Goal: Information Seeking & Learning: Learn about a topic

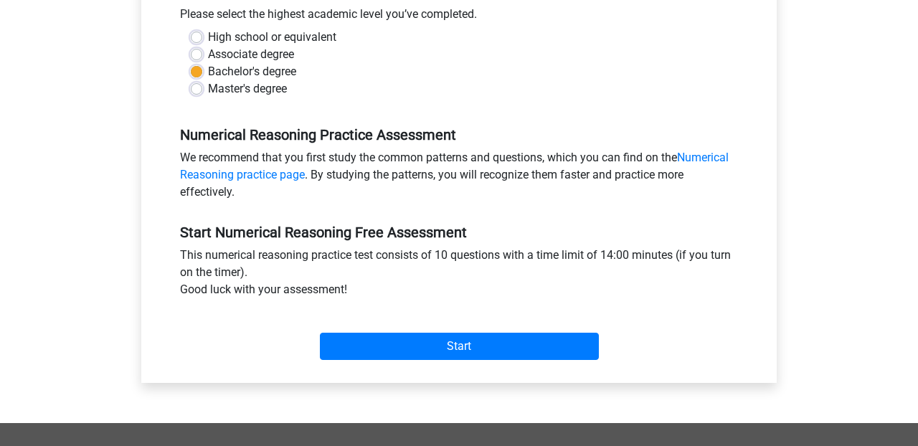
scroll to position [328, 0]
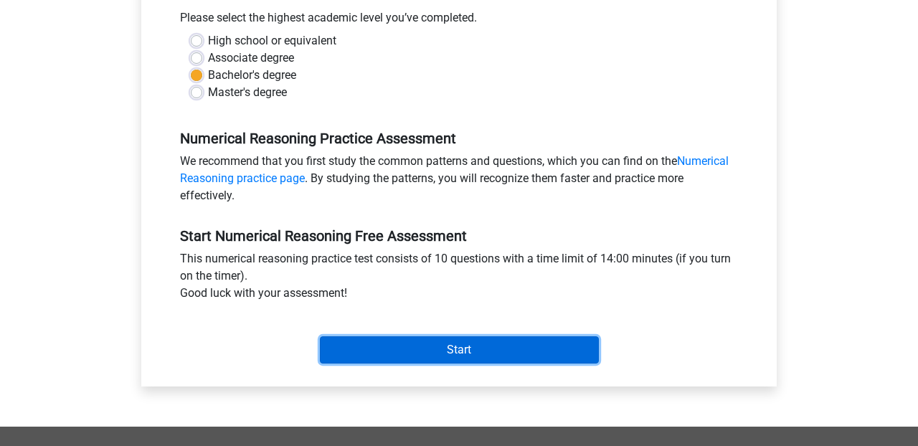
click at [454, 355] on input "Start" at bounding box center [459, 349] width 279 height 27
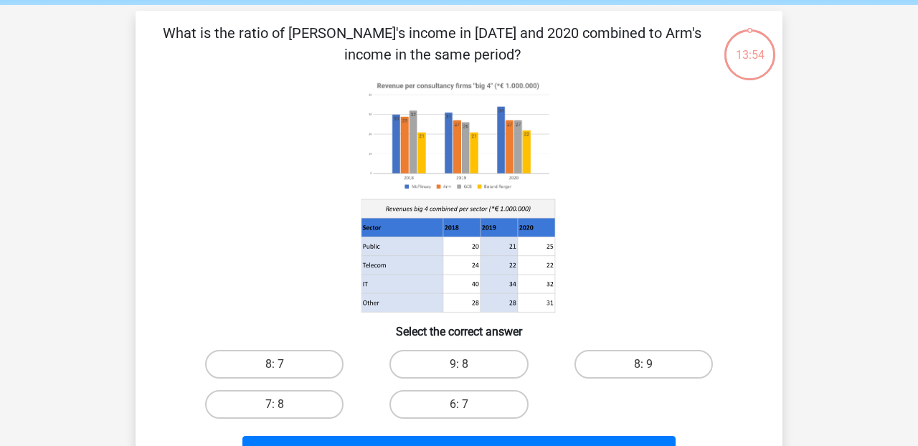
scroll to position [60, 0]
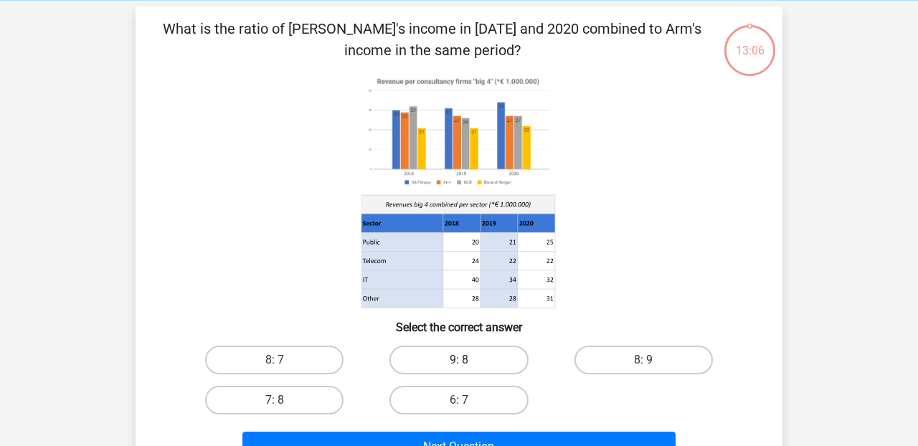
click at [458, 356] on label "9: 8" at bounding box center [459, 360] width 138 height 29
click at [459, 360] on input "9: 8" at bounding box center [463, 364] width 9 height 9
radio input "true"
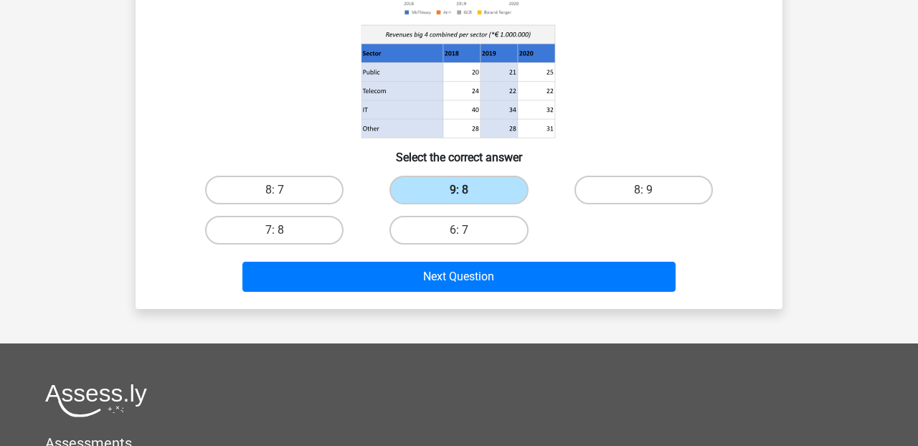
scroll to position [230, 0]
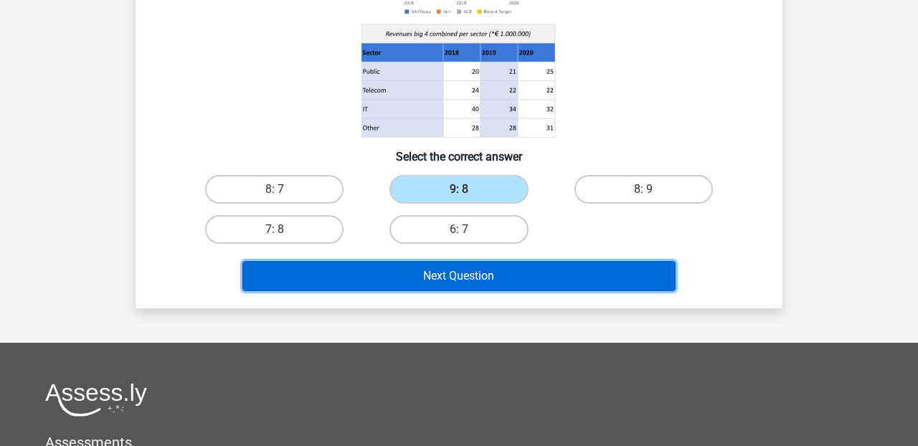
click at [461, 283] on button "Next Question" at bounding box center [459, 276] width 434 height 30
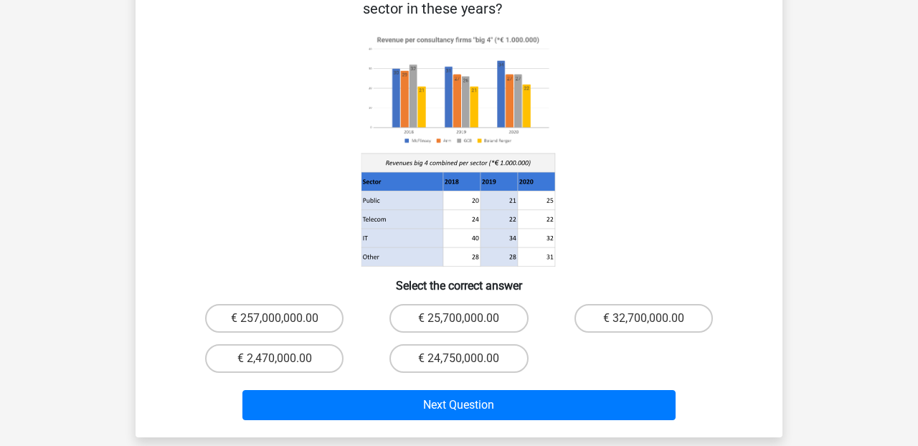
scroll to position [143, 0]
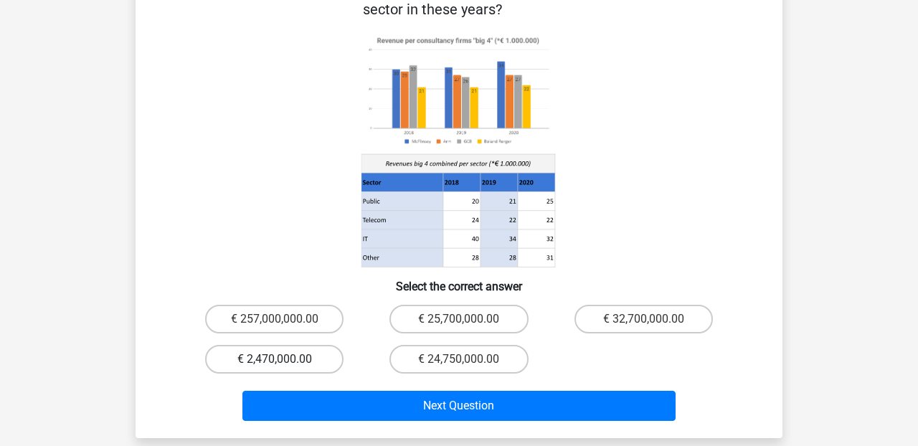
click at [269, 345] on label "€ 2,470,000.00" at bounding box center [274, 359] width 138 height 29
click at [275, 359] on input "€ 2,470,000.00" at bounding box center [279, 363] width 9 height 9
radio input "true"
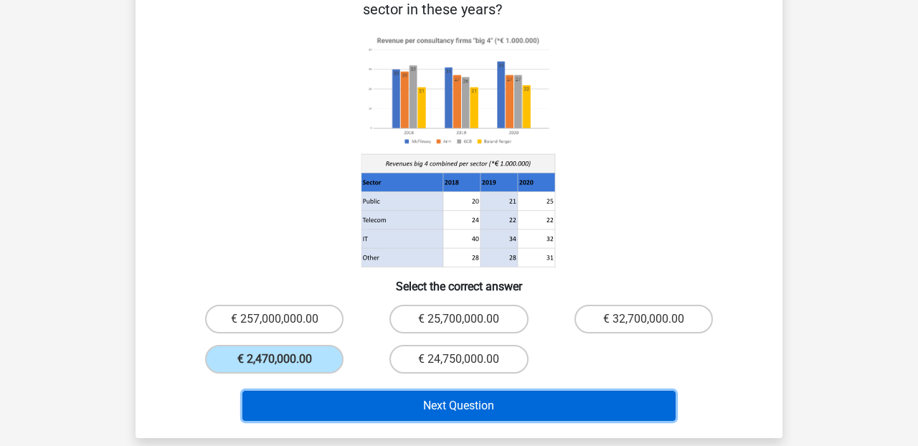
click at [462, 391] on button "Next Question" at bounding box center [459, 406] width 434 height 30
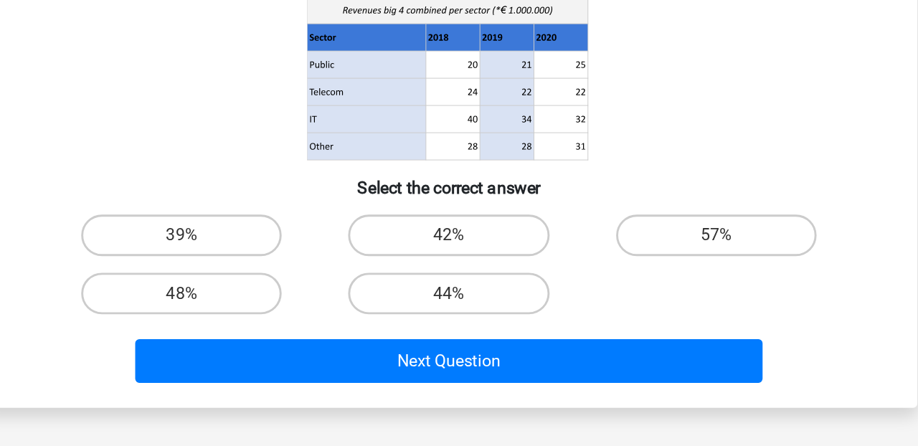
scroll to position [120, 0]
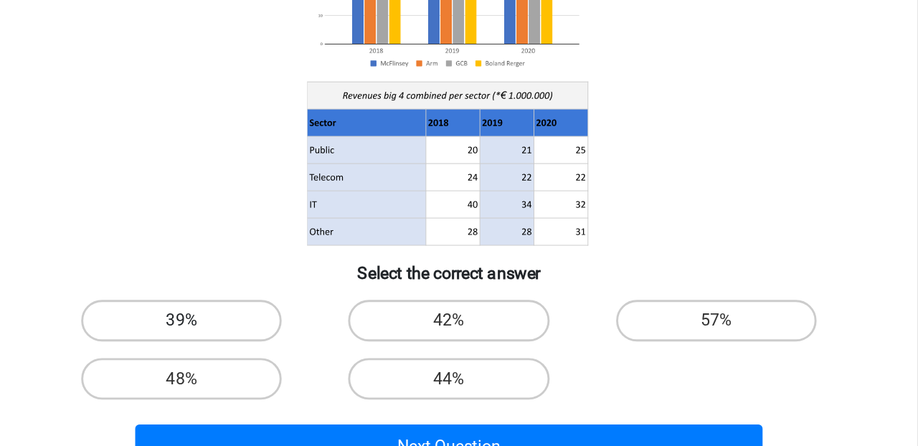
click at [291, 291] on label "39%" at bounding box center [274, 300] width 138 height 29
click at [284, 300] on input "39%" at bounding box center [279, 304] width 9 height 9
radio input "true"
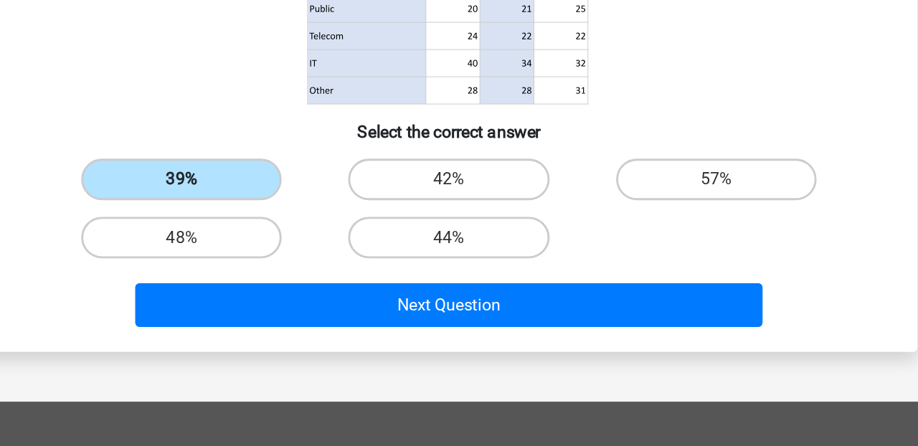
scroll to position [163, 0]
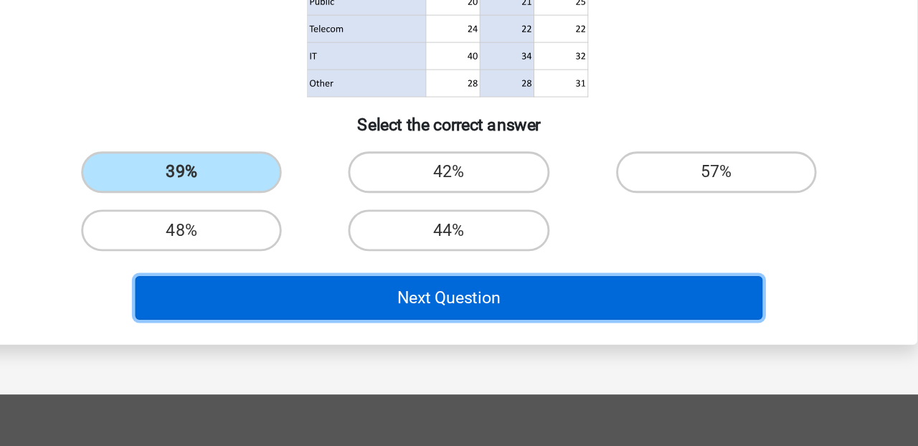
click at [480, 342] on button "Next Question" at bounding box center [459, 344] width 434 height 30
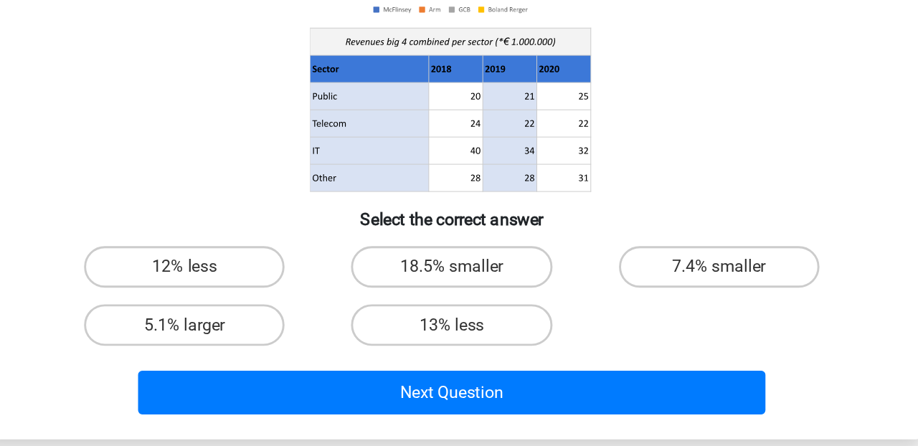
scroll to position [98, 0]
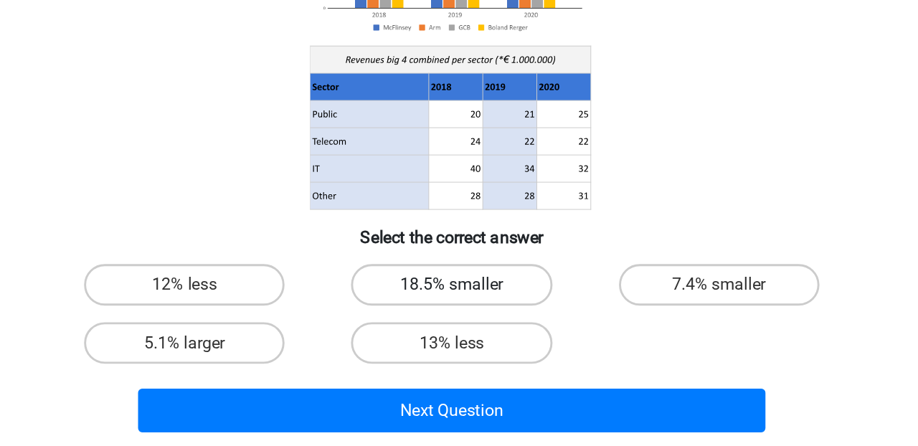
click at [456, 324] on label "18.5% smaller" at bounding box center [459, 322] width 138 height 29
click at [459, 324] on input "18.5% smaller" at bounding box center [463, 326] width 9 height 9
radio input "true"
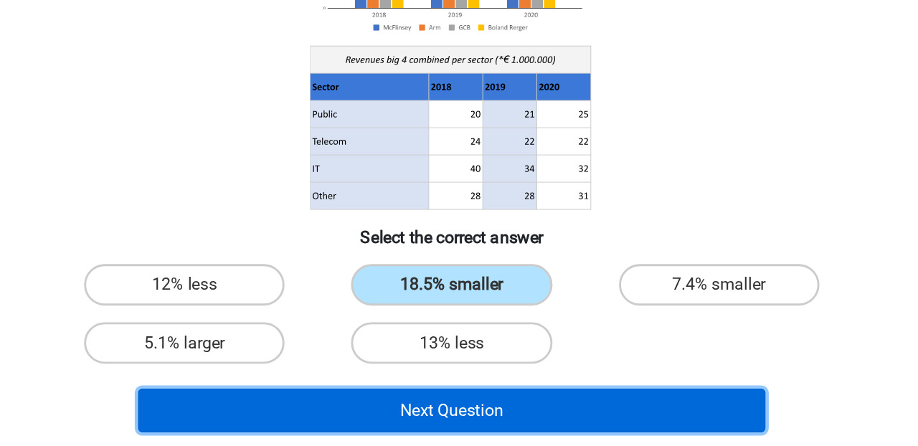
click at [496, 409] on button "Next Question" at bounding box center [459, 409] width 434 height 30
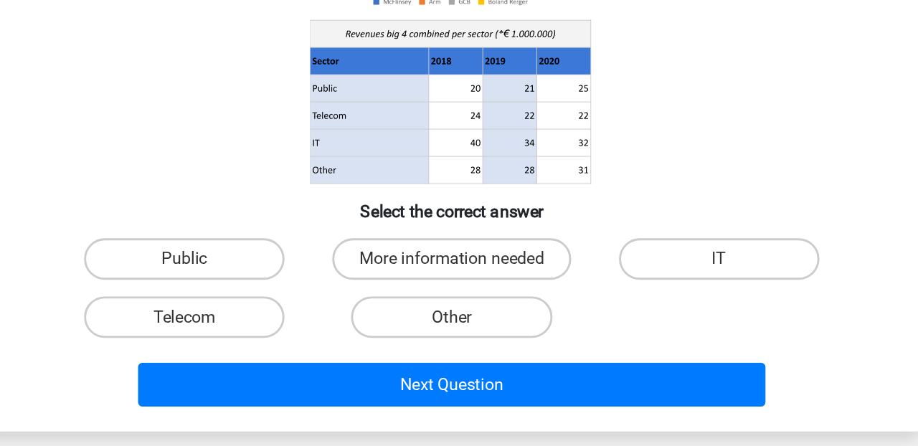
scroll to position [104, 0]
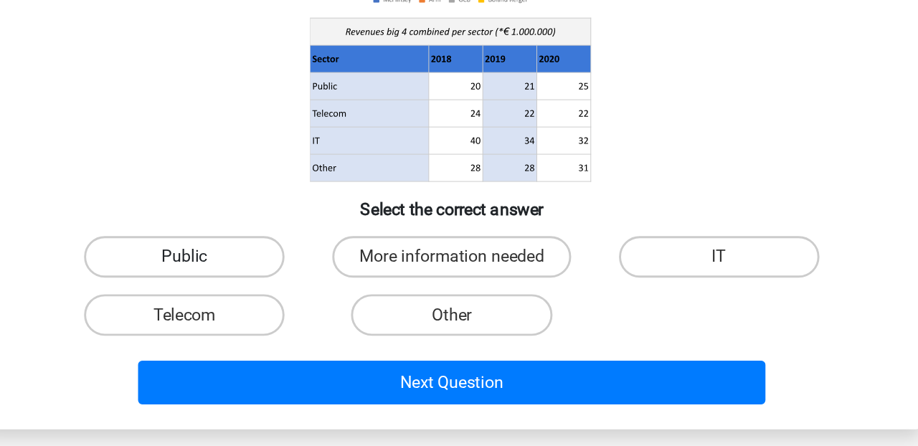
click at [271, 318] on label "Public" at bounding box center [274, 315] width 138 height 29
click at [275, 318] on input "Public" at bounding box center [279, 320] width 9 height 9
radio input "true"
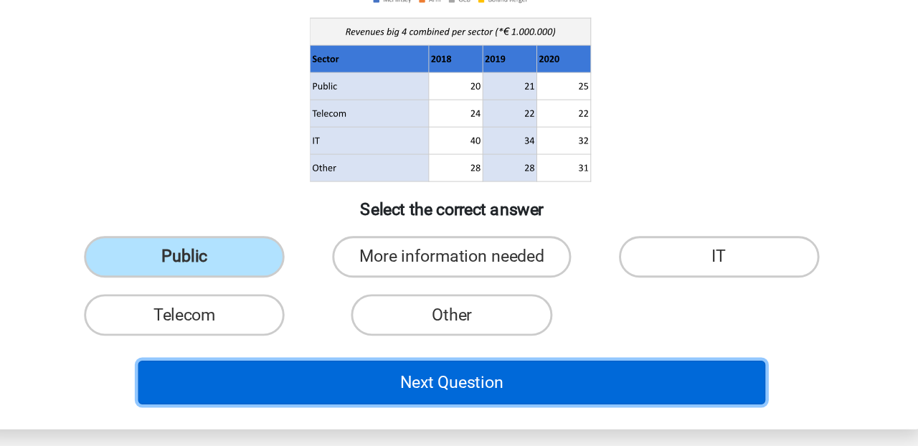
click at [473, 402] on button "Next Question" at bounding box center [459, 402] width 434 height 30
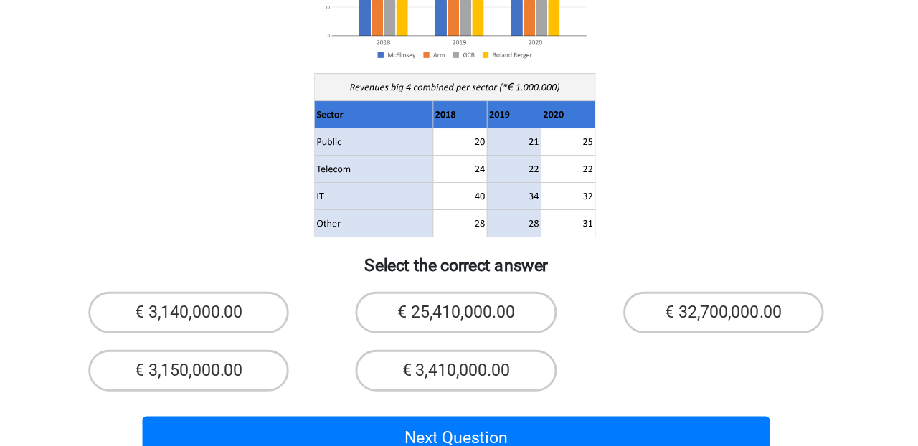
scroll to position [89, 0]
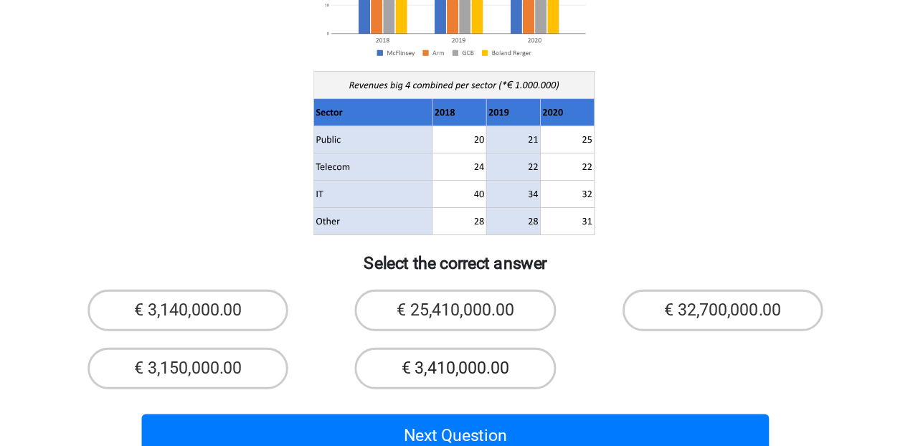
click at [463, 378] on label "€ 3,410,000.00" at bounding box center [459, 392] width 138 height 29
click at [463, 392] on input "€ 3,410,000.00" at bounding box center [463, 396] width 9 height 9
radio input "true"
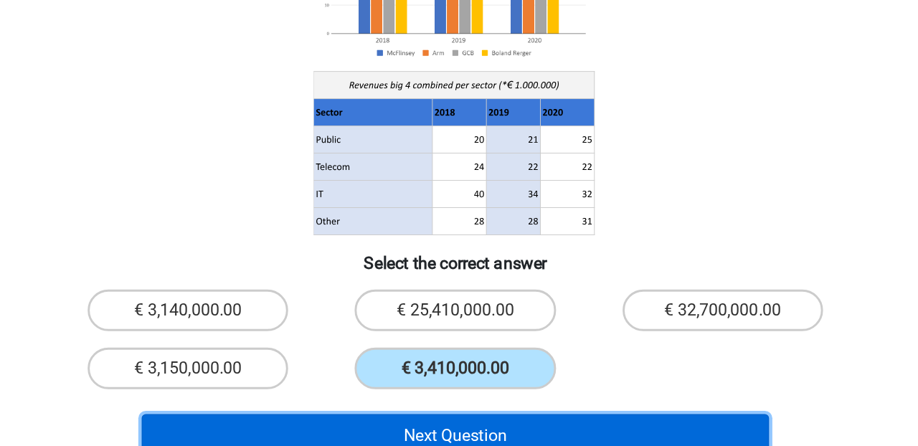
click at [477, 424] on button "Next Question" at bounding box center [459, 439] width 434 height 30
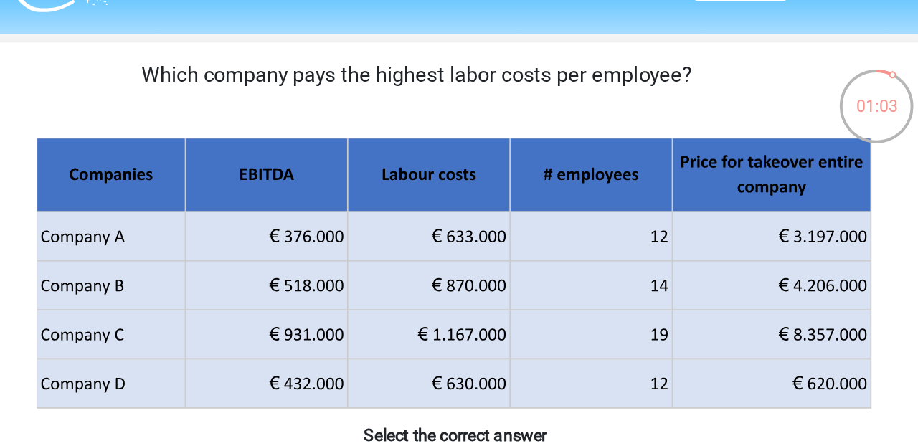
scroll to position [30, 0]
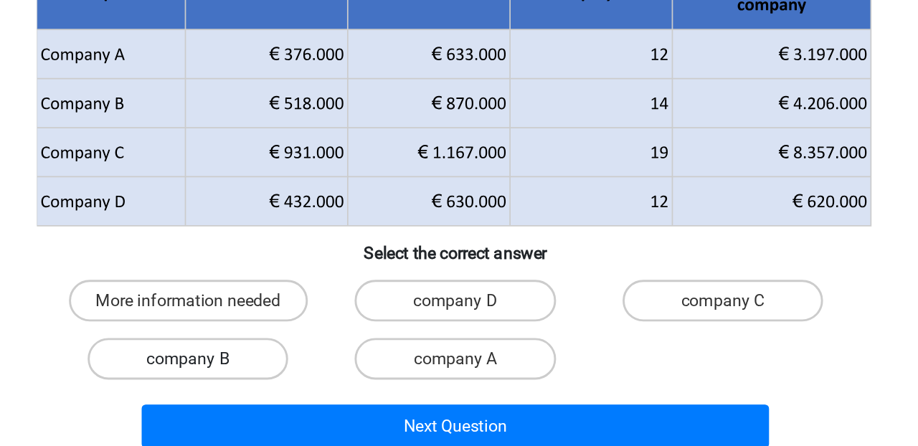
click at [301, 391] on label "company B" at bounding box center [274, 380] width 138 height 29
click at [284, 390] on input "company B" at bounding box center [279, 384] width 9 height 9
radio input "true"
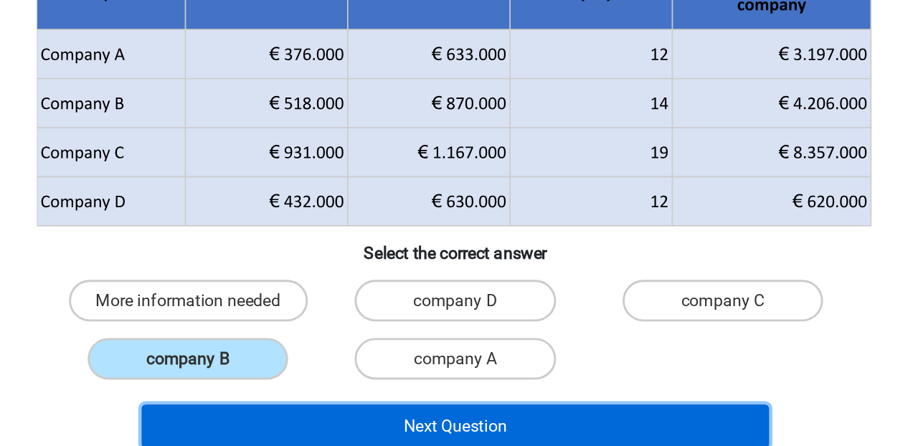
click at [484, 424] on button "Next Question" at bounding box center [459, 427] width 434 height 30
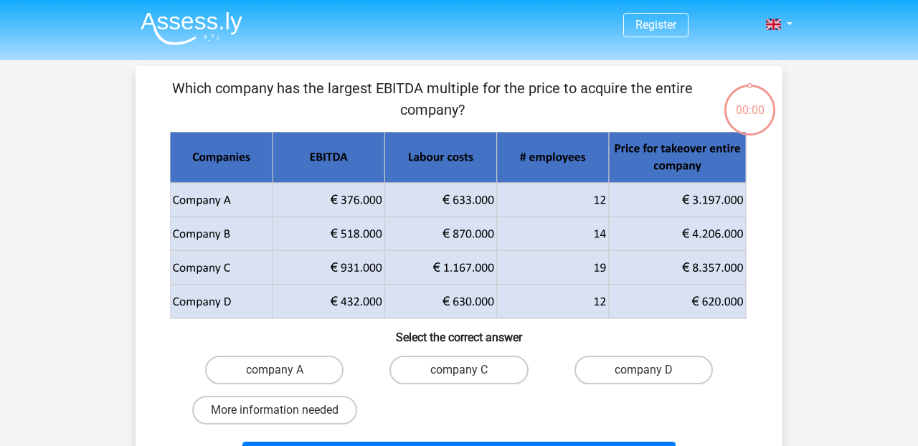
scroll to position [30, 0]
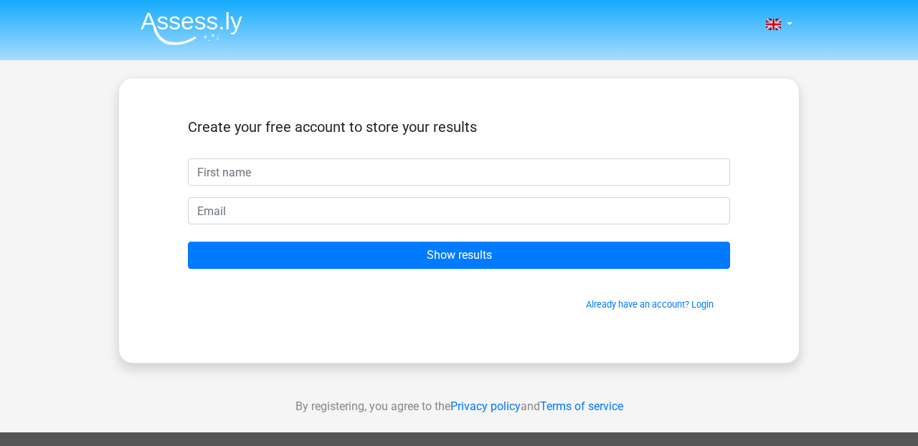
click at [367, 170] on input "text" at bounding box center [459, 172] width 542 height 27
type input "Farzana"
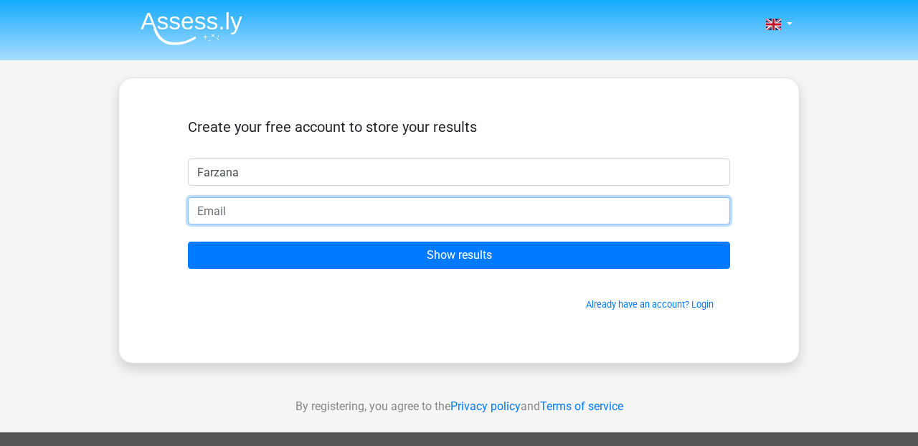
click at [279, 211] on input "email" at bounding box center [459, 210] width 542 height 27
type input "[EMAIL_ADDRESS][DOMAIN_NAME]"
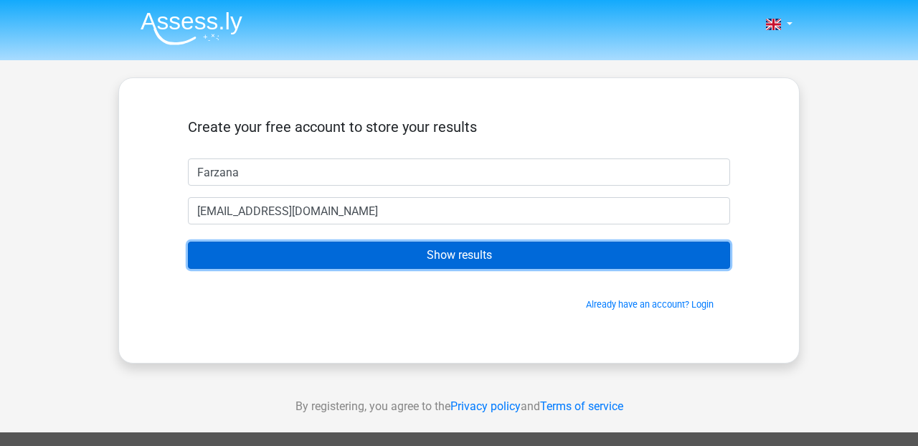
click at [425, 252] on input "Show results" at bounding box center [459, 255] width 542 height 27
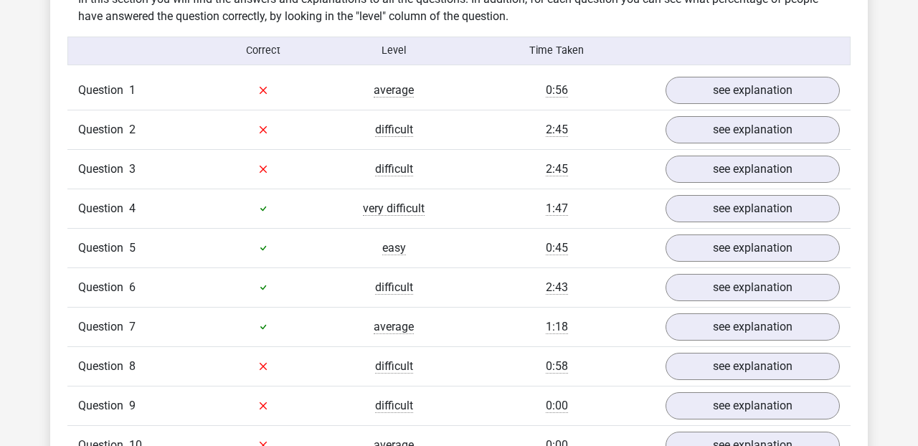
scroll to position [1137, 0]
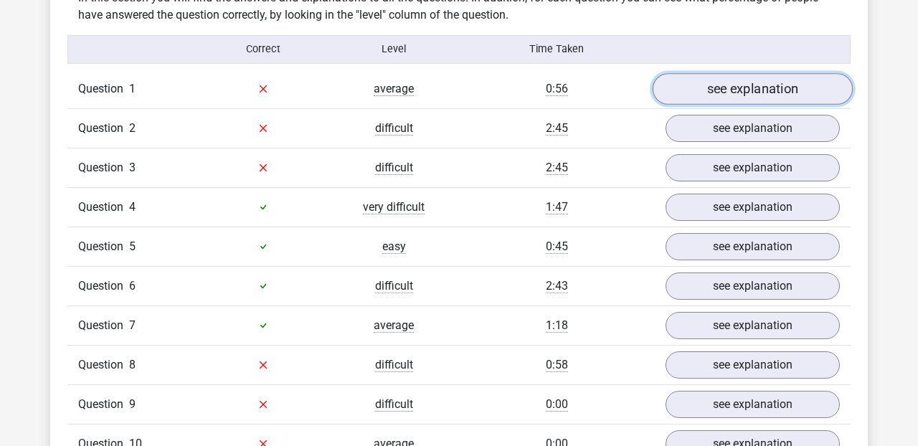
click at [737, 77] on link "see explanation" at bounding box center [753, 89] width 200 height 32
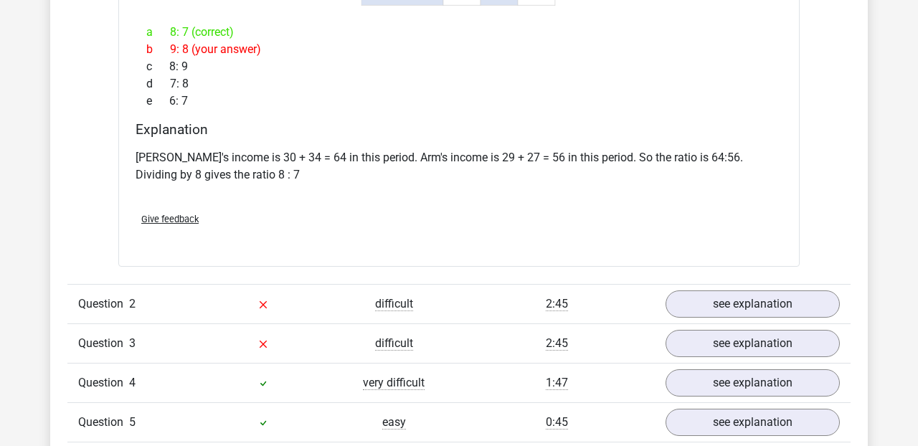
scroll to position [1557, 0]
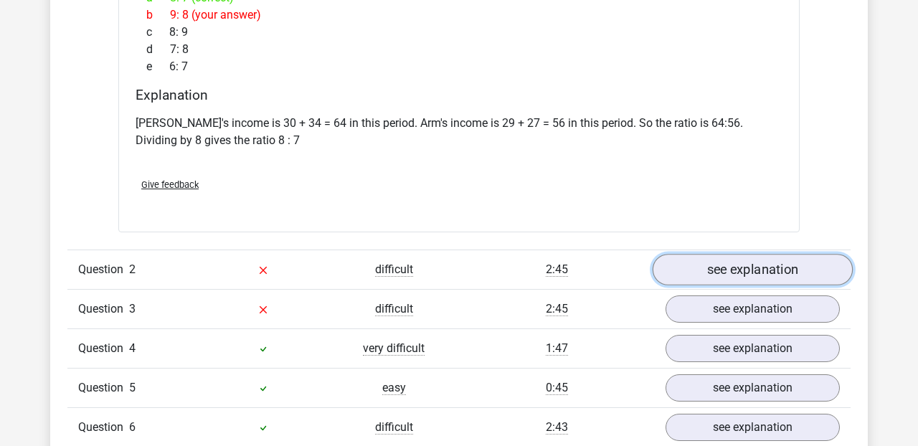
click at [730, 271] on link "see explanation" at bounding box center [753, 270] width 200 height 32
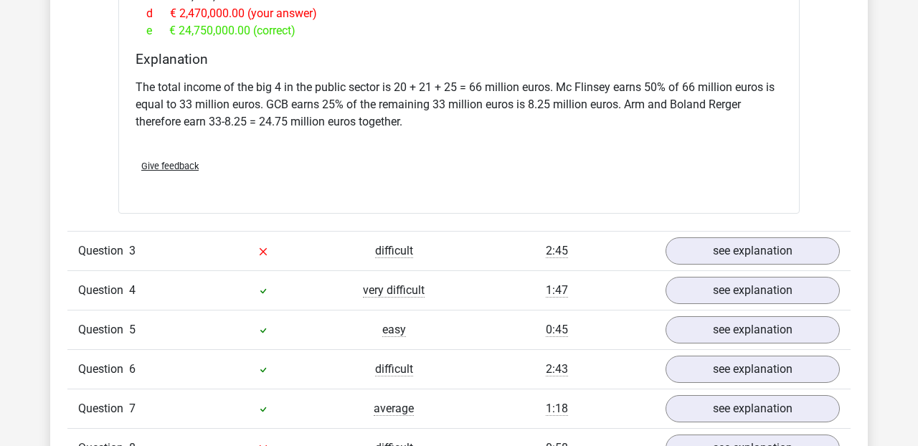
scroll to position [2233, 0]
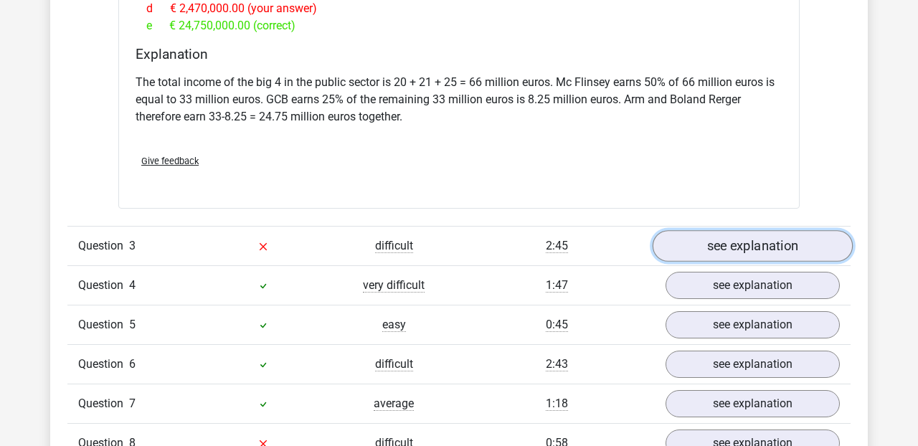
click at [735, 230] on link "see explanation" at bounding box center [753, 246] width 200 height 32
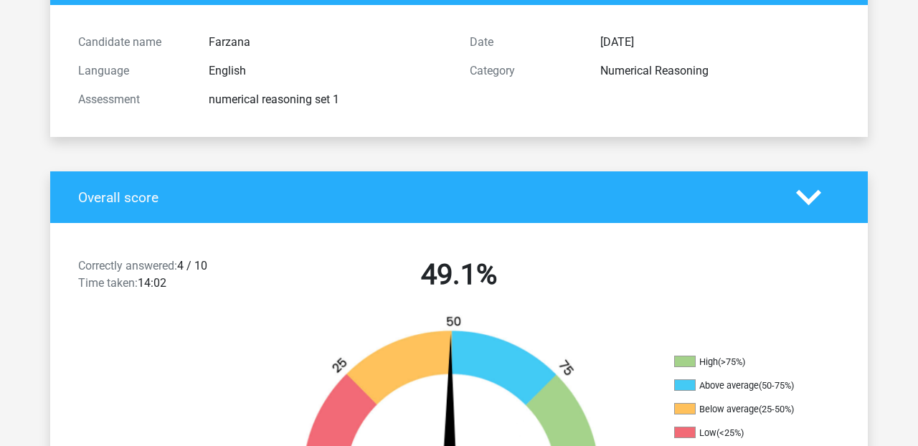
scroll to position [0, 0]
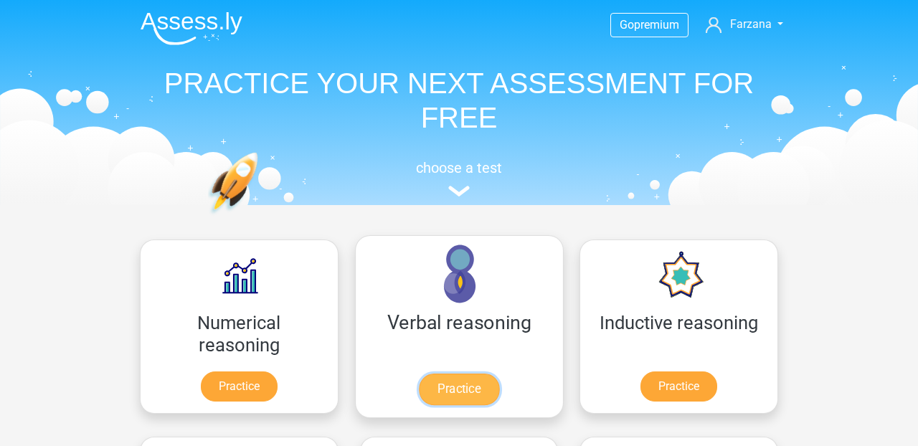
click at [419, 388] on link "Practice" at bounding box center [459, 390] width 80 height 32
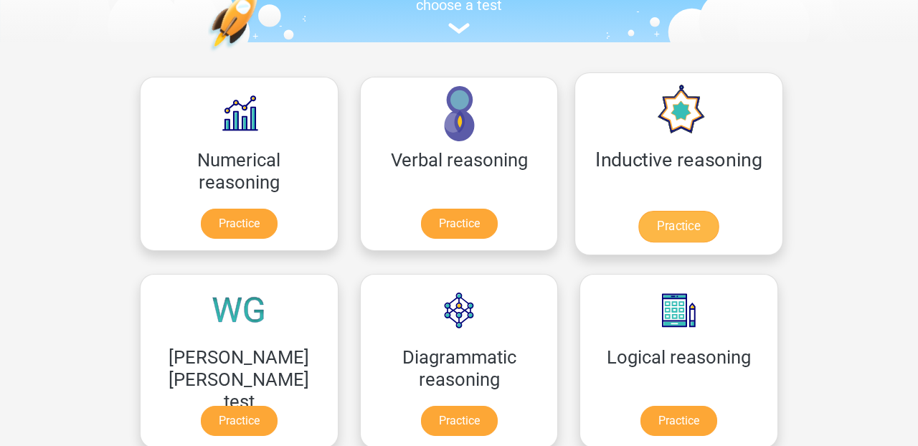
scroll to position [164, 0]
click at [638, 227] on link "Practice" at bounding box center [678, 226] width 80 height 32
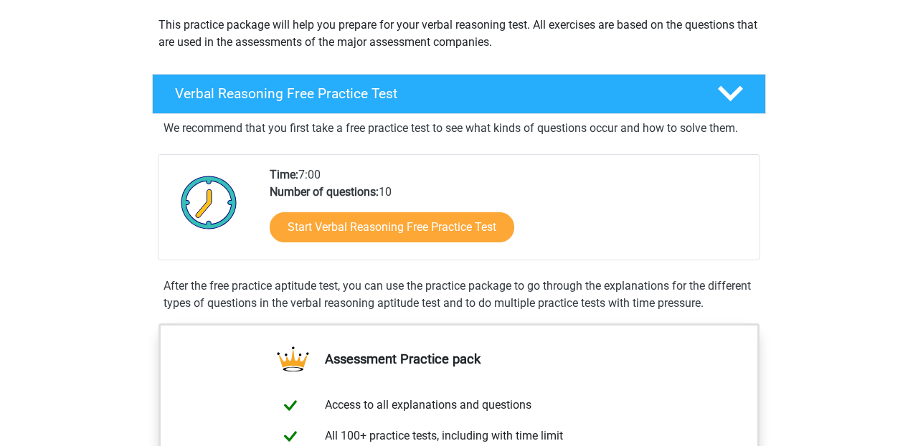
scroll to position [170, 0]
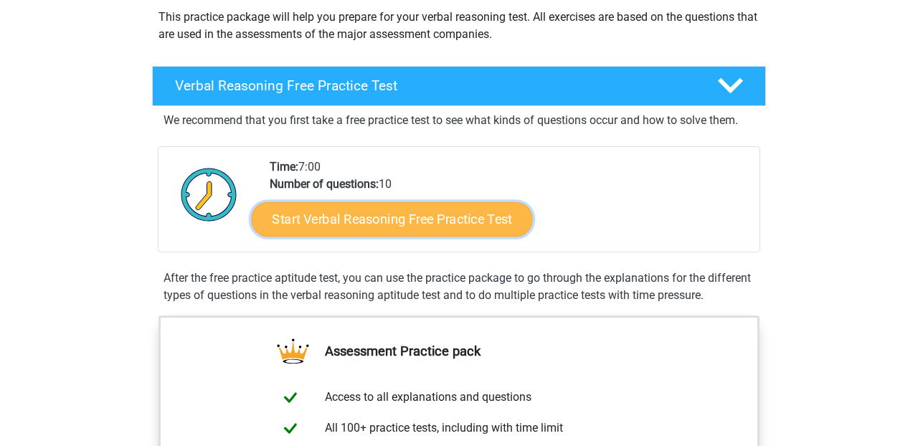
click at [405, 216] on link "Start Verbal Reasoning Free Practice Test" at bounding box center [392, 219] width 281 height 34
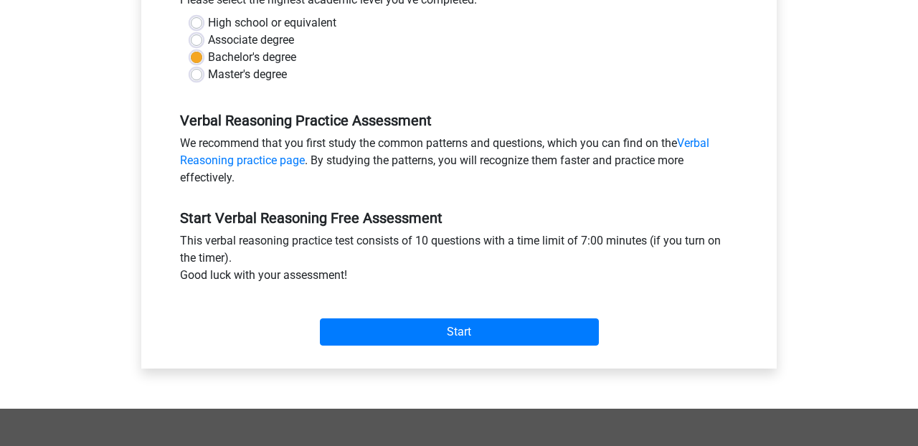
scroll to position [357, 0]
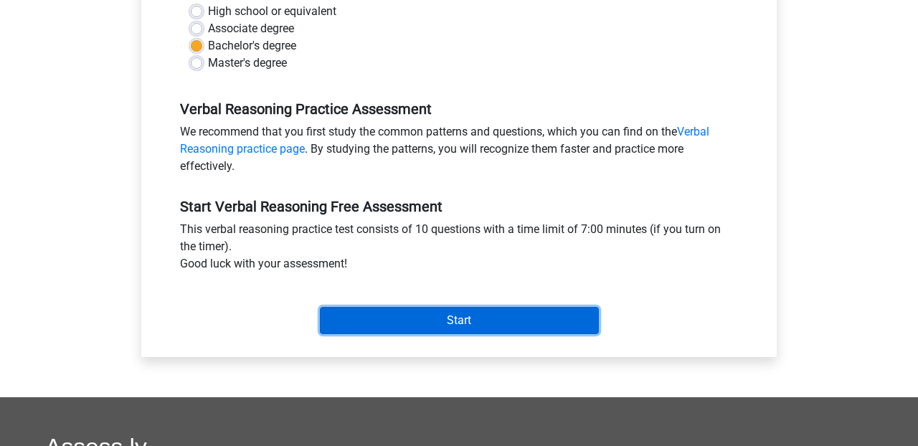
click at [463, 326] on input "Start" at bounding box center [459, 320] width 279 height 27
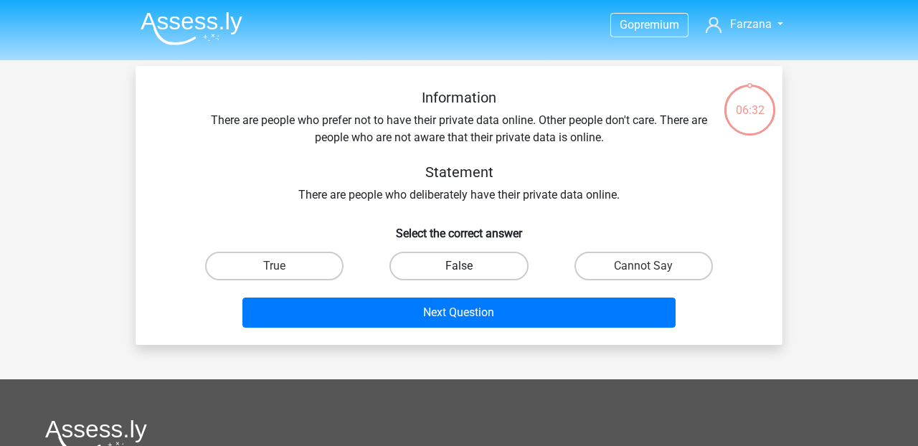
click at [468, 264] on label "False" at bounding box center [459, 266] width 138 height 29
click at [468, 266] on input "False" at bounding box center [463, 270] width 9 height 9
radio input "true"
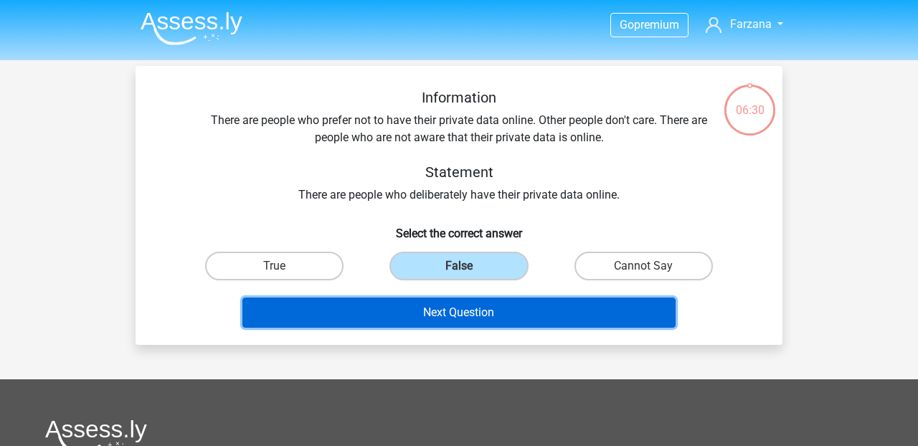
click at [468, 305] on button "Next Question" at bounding box center [459, 313] width 434 height 30
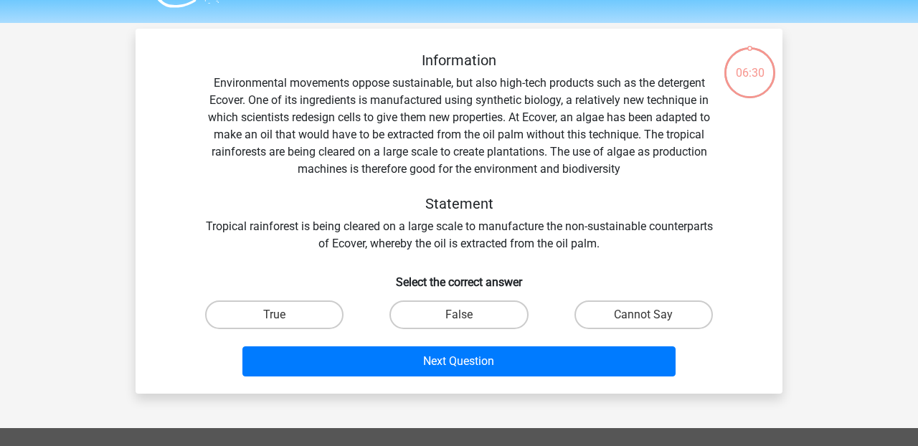
scroll to position [66, 0]
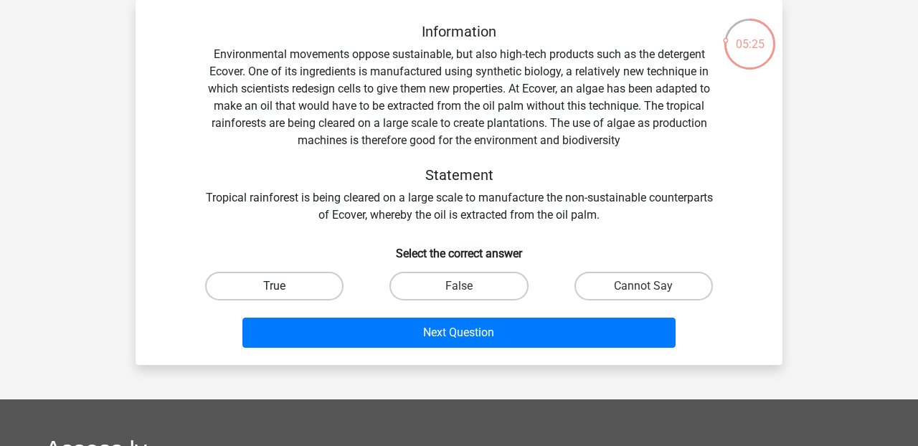
click at [303, 293] on label "True" at bounding box center [274, 286] width 138 height 29
click at [284, 293] on input "True" at bounding box center [279, 290] width 9 height 9
radio input "true"
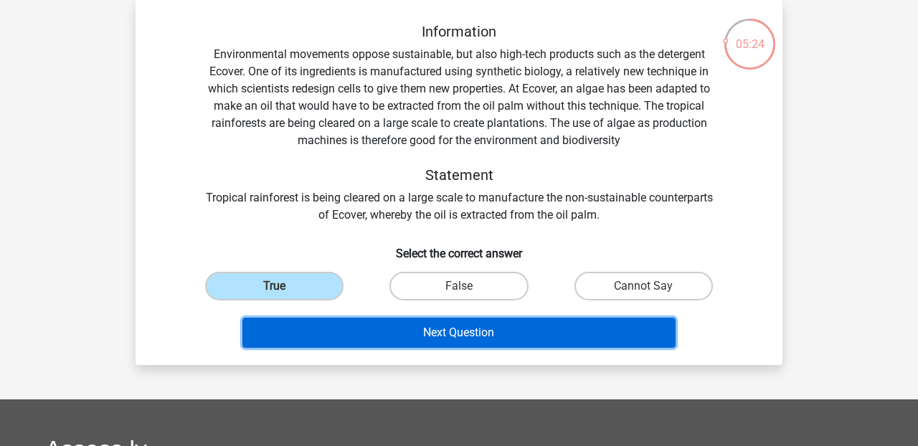
click at [491, 336] on button "Next Question" at bounding box center [459, 333] width 434 height 30
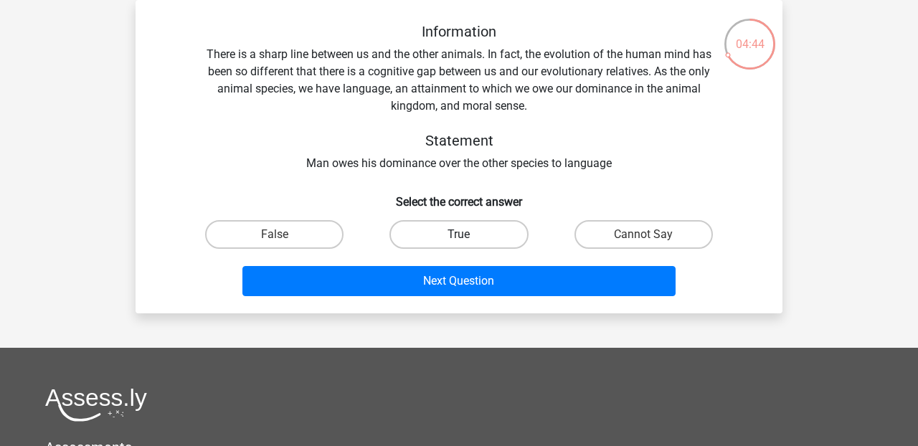
click at [460, 234] on label "True" at bounding box center [459, 234] width 138 height 29
click at [460, 235] on input "True" at bounding box center [463, 239] width 9 height 9
radio input "true"
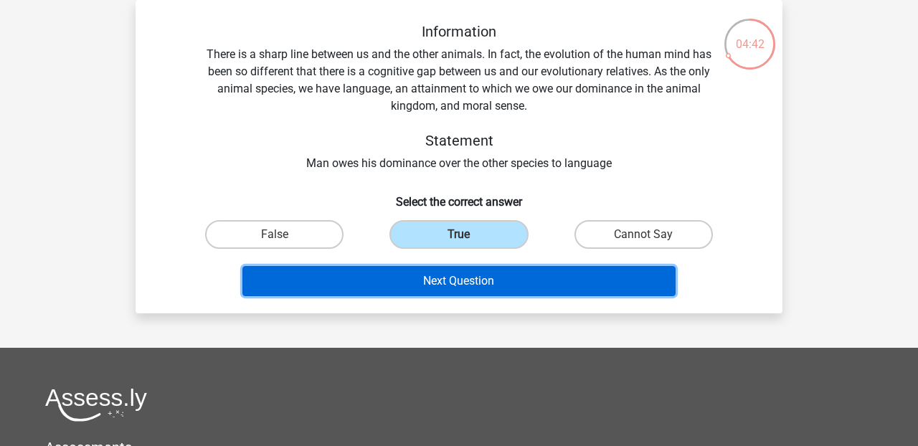
click at [460, 283] on button "Next Question" at bounding box center [459, 281] width 434 height 30
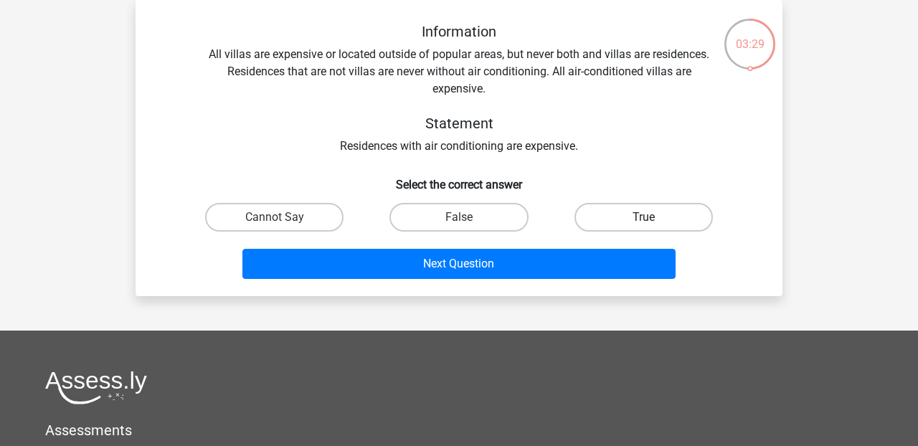
click at [621, 223] on label "True" at bounding box center [644, 217] width 138 height 29
click at [643, 223] on input "True" at bounding box center [647, 221] width 9 height 9
radio input "true"
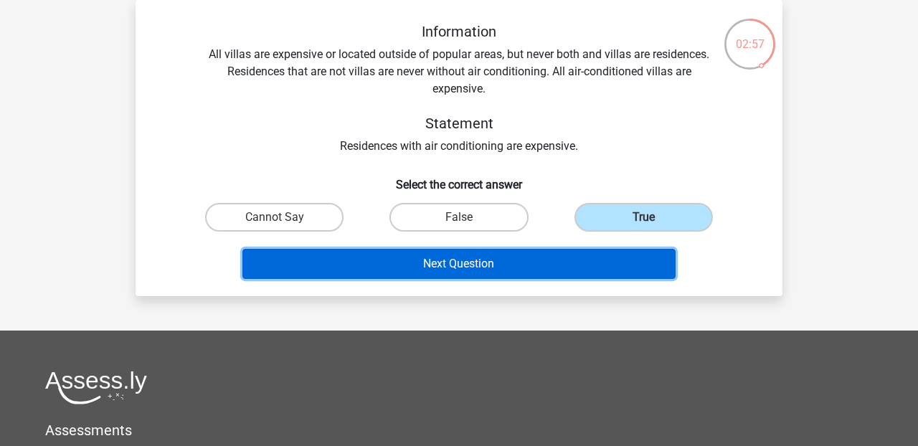
click at [453, 266] on button "Next Question" at bounding box center [459, 264] width 434 height 30
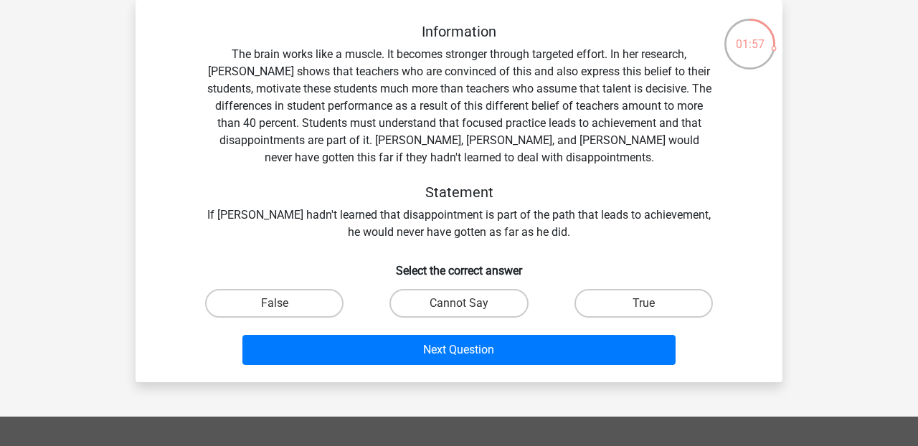
click at [652, 303] on input "True" at bounding box center [647, 307] width 9 height 9
radio input "true"
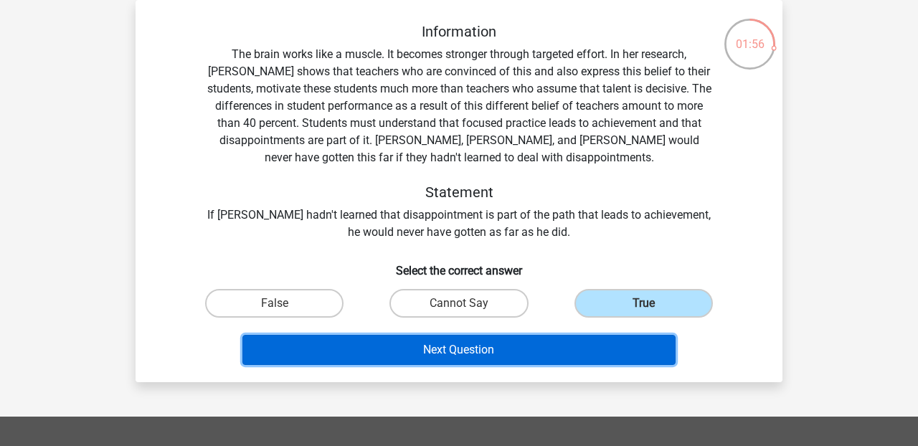
click at [464, 351] on button "Next Question" at bounding box center [459, 350] width 434 height 30
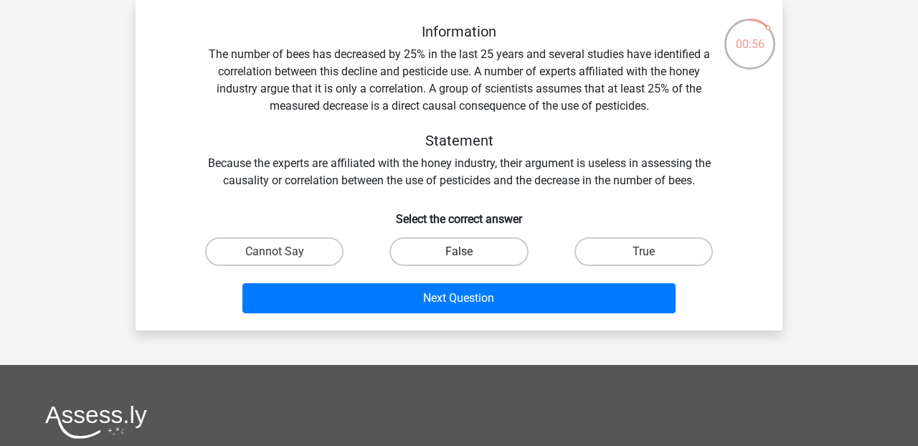
click at [443, 249] on label "False" at bounding box center [459, 251] width 138 height 29
click at [459, 252] on input "False" at bounding box center [463, 256] width 9 height 9
radio input "true"
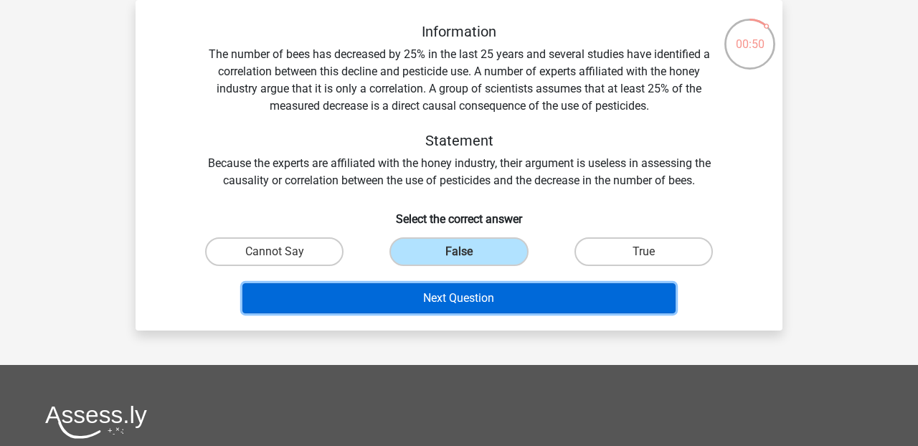
click at [451, 298] on button "Next Question" at bounding box center [459, 298] width 434 height 30
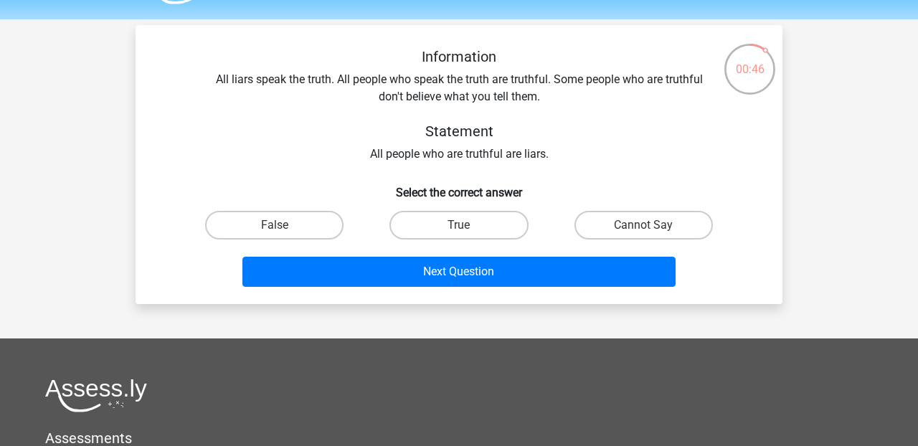
scroll to position [40, 0]
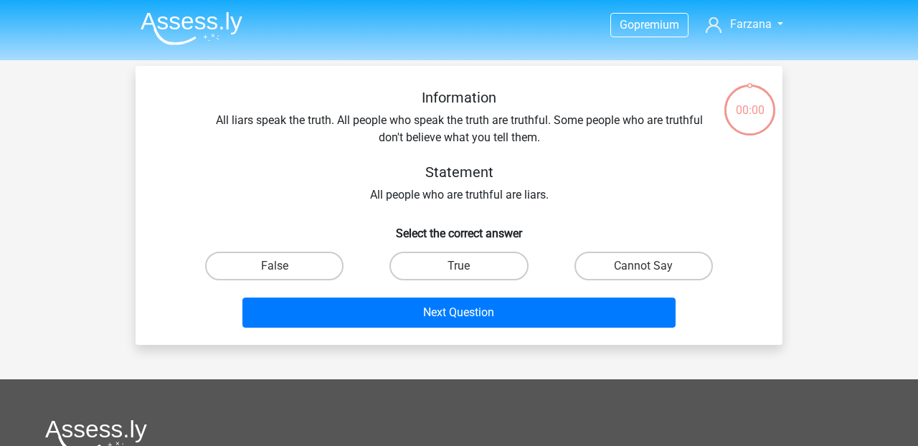
scroll to position [40, 0]
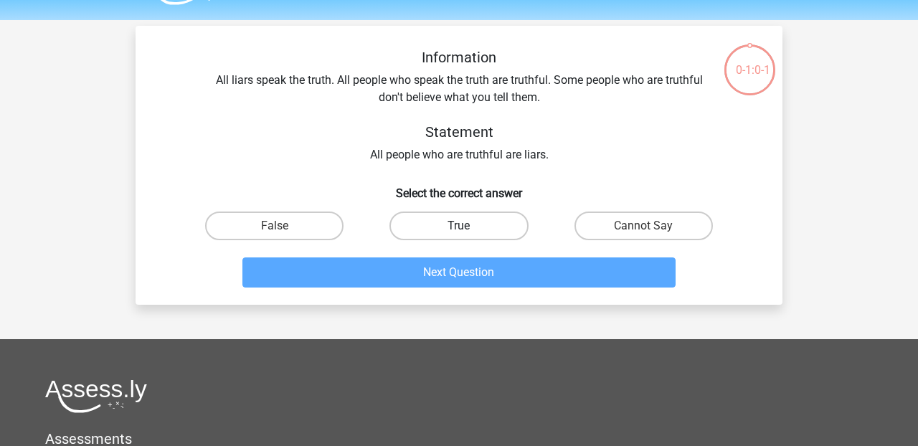
click at [473, 224] on label "True" at bounding box center [459, 226] width 138 height 29
click at [468, 226] on input "True" at bounding box center [463, 230] width 9 height 9
radio input "true"
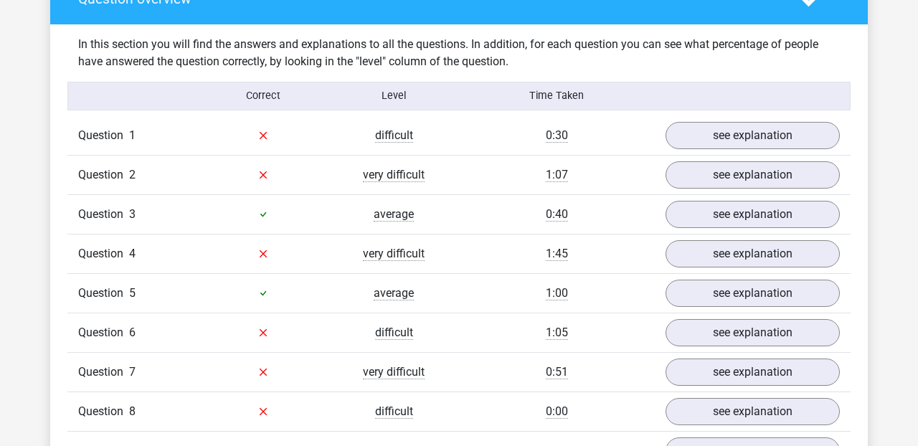
scroll to position [1085, 0]
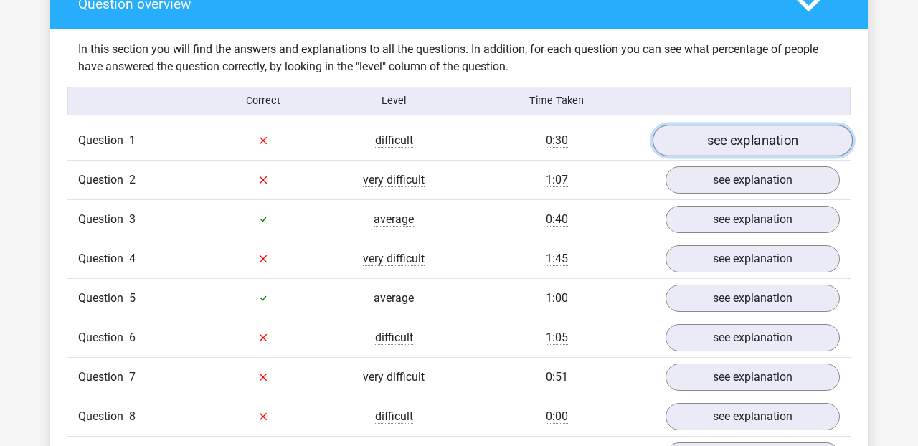
click at [742, 137] on link "see explanation" at bounding box center [753, 141] width 200 height 32
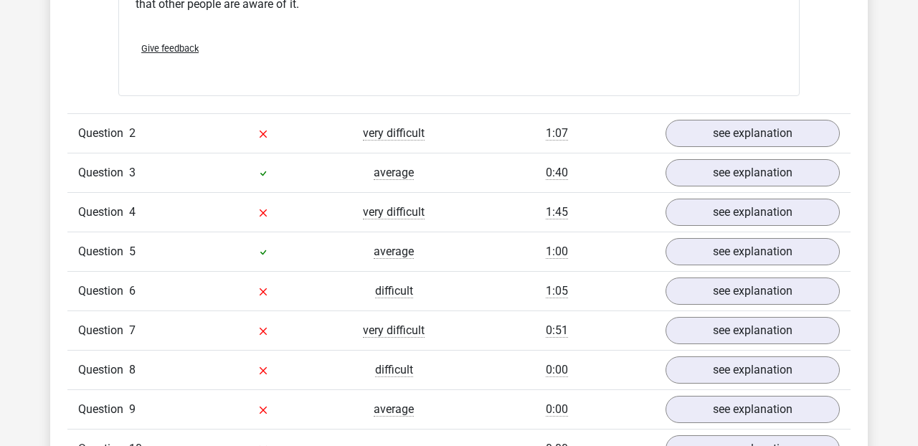
scroll to position [1545, 0]
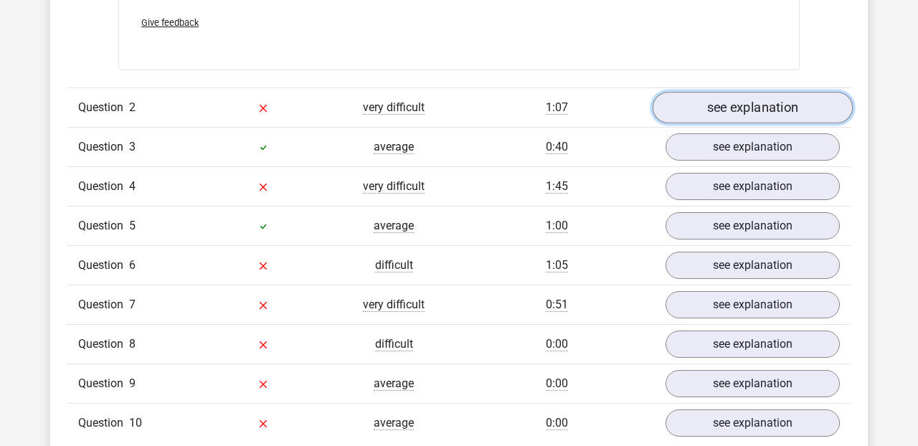
click at [760, 110] on link "see explanation" at bounding box center [753, 108] width 200 height 32
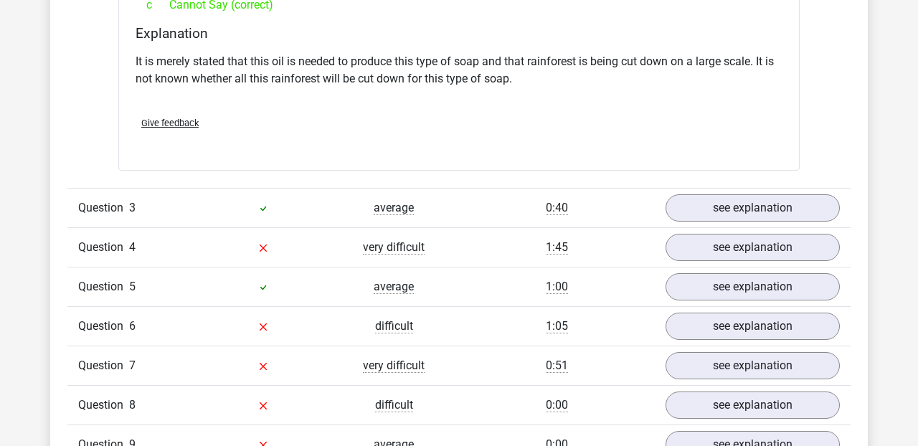
scroll to position [1961, 0]
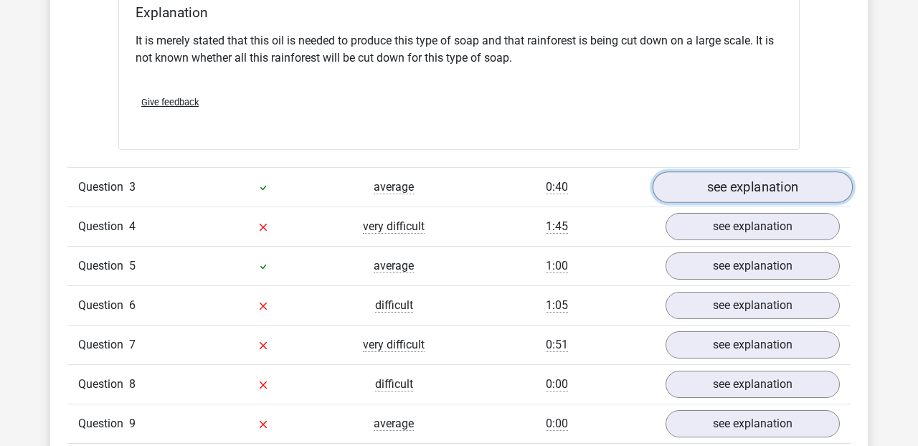
click at [690, 184] on link "see explanation" at bounding box center [753, 187] width 200 height 32
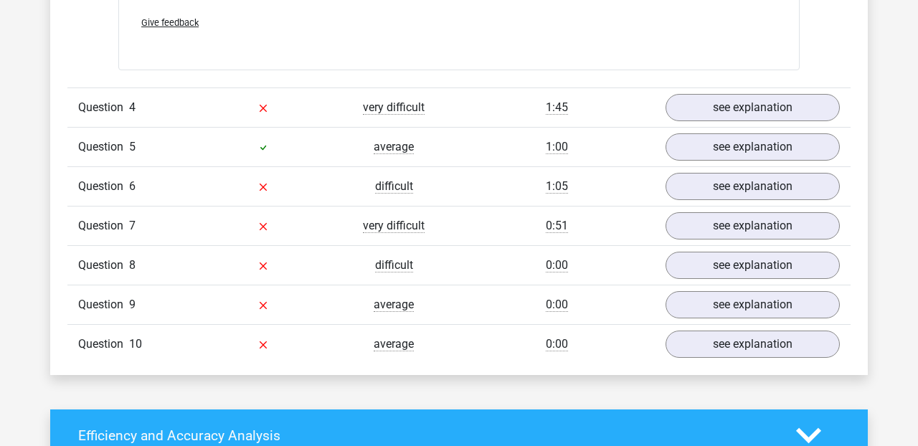
scroll to position [2875, 0]
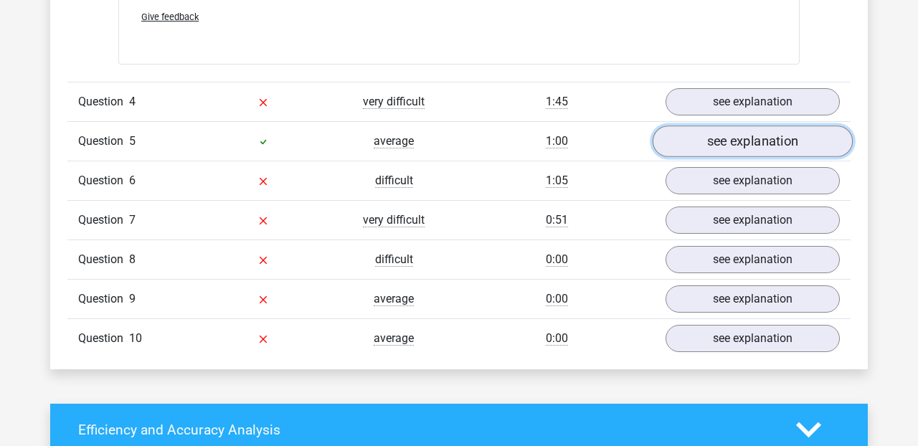
click at [741, 144] on link "see explanation" at bounding box center [753, 142] width 200 height 32
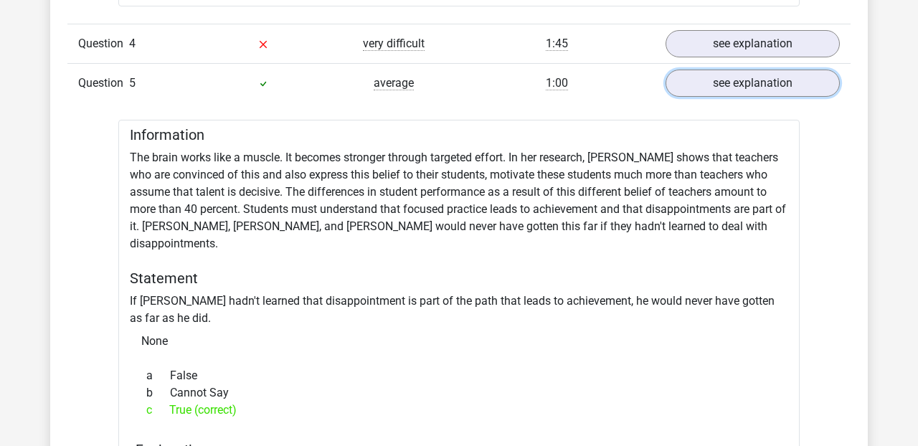
scroll to position [2936, 0]
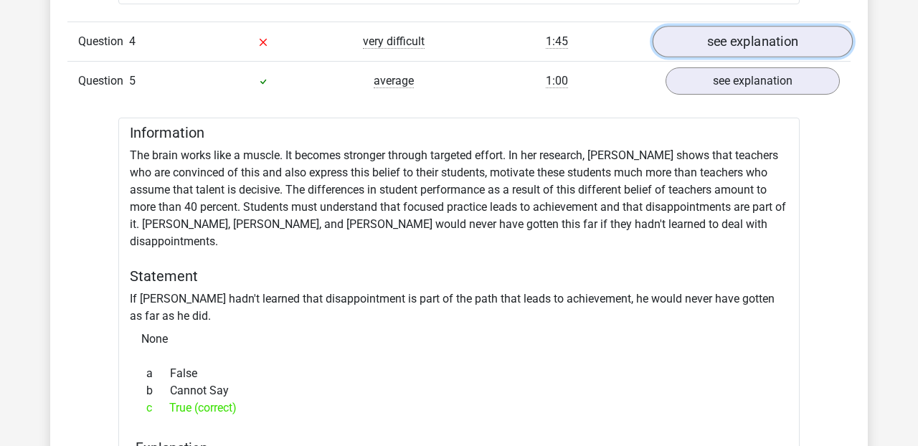
click at [719, 39] on link "see explanation" at bounding box center [753, 42] width 200 height 32
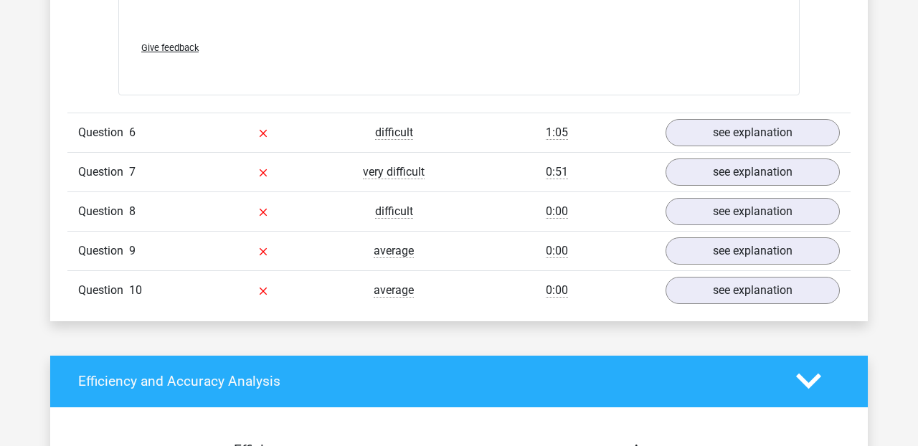
scroll to position [4189, 0]
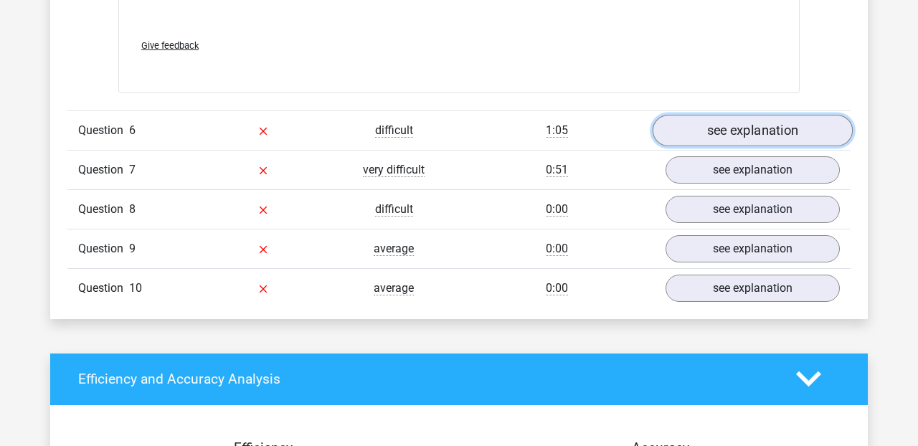
click at [745, 123] on link "see explanation" at bounding box center [753, 131] width 200 height 32
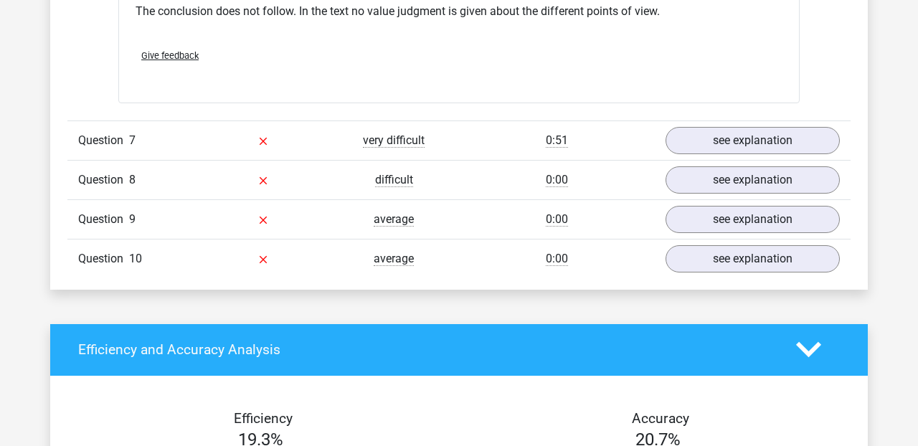
scroll to position [4630, 0]
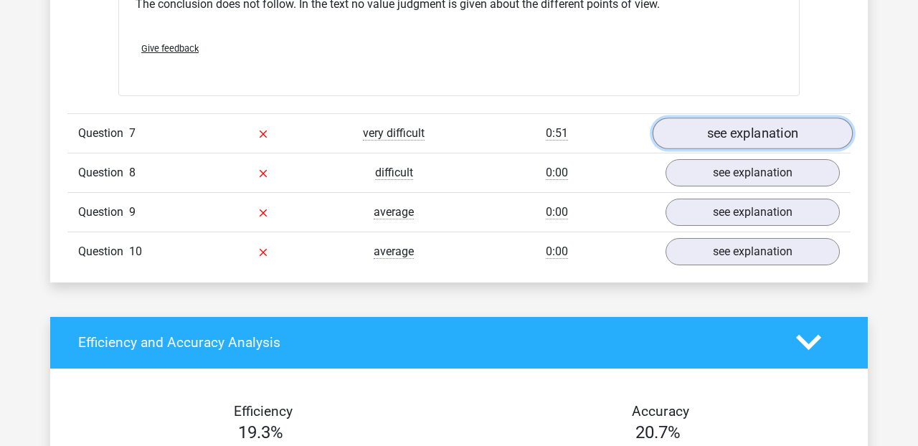
click at [740, 118] on link "see explanation" at bounding box center [753, 134] width 200 height 32
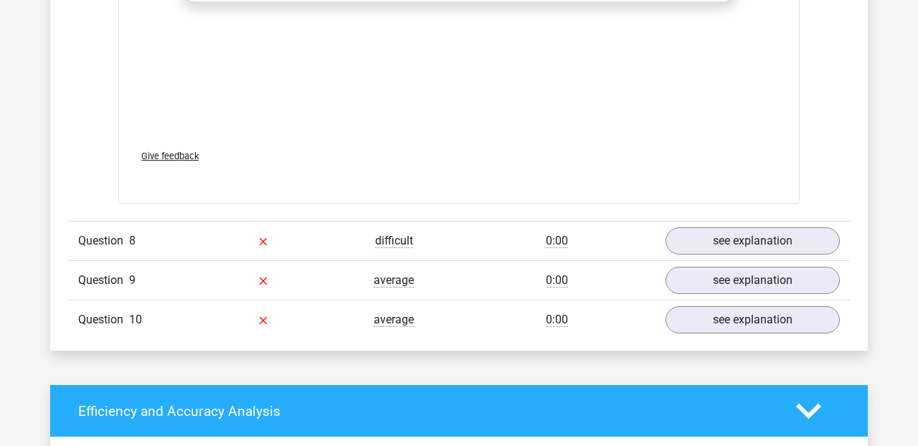
scroll to position [5336, 0]
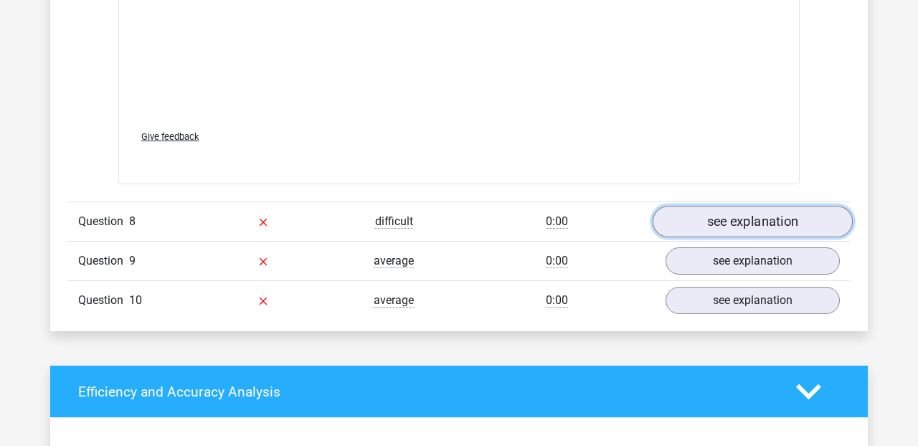
click at [714, 214] on link "see explanation" at bounding box center [753, 222] width 200 height 32
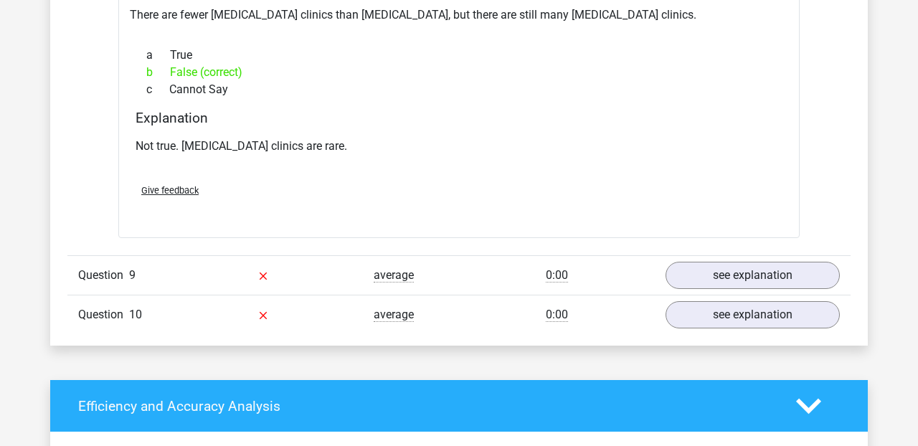
scroll to position [5730, 0]
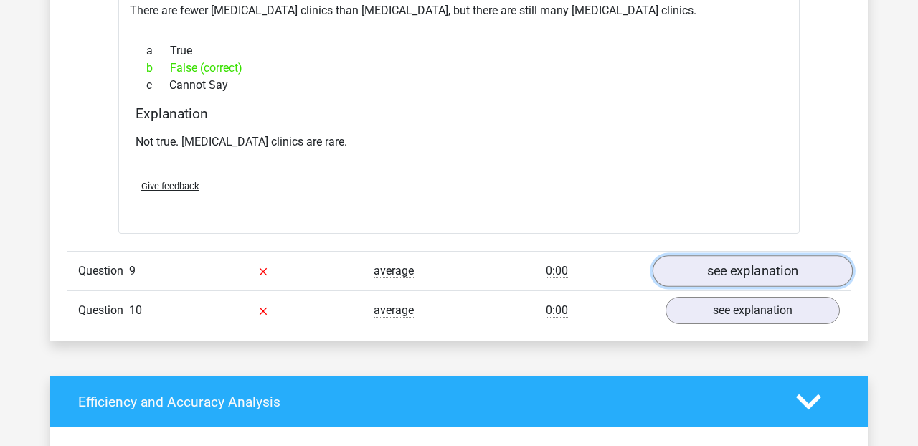
click at [732, 256] on link "see explanation" at bounding box center [753, 272] width 200 height 32
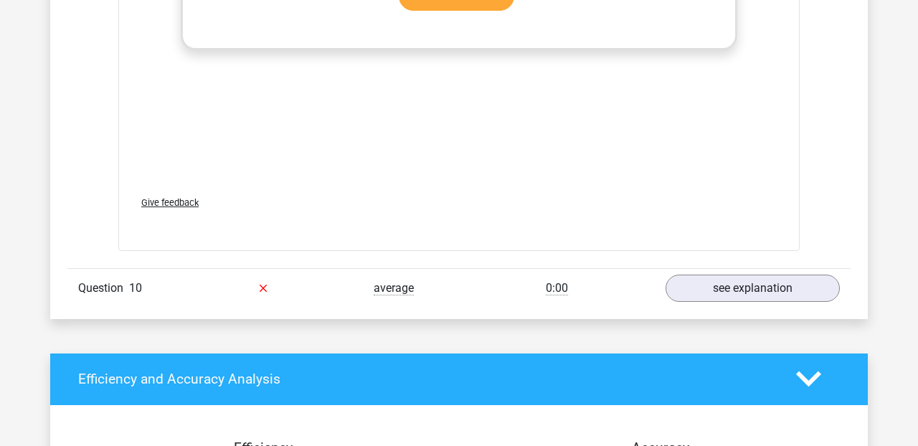
scroll to position [6543, 0]
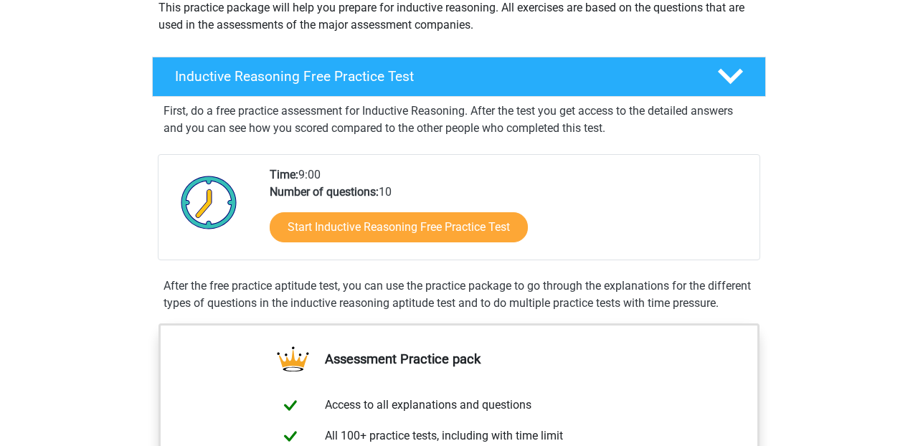
scroll to position [183, 0]
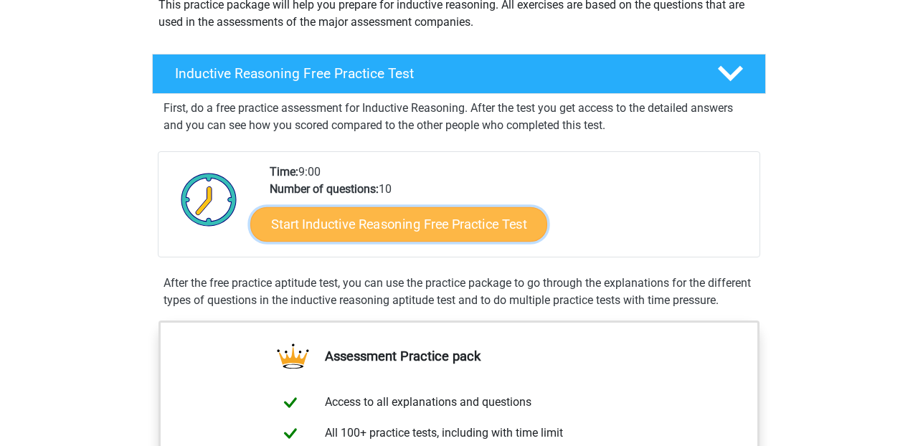
click at [393, 225] on link "Start Inductive Reasoning Free Practice Test" at bounding box center [398, 224] width 297 height 34
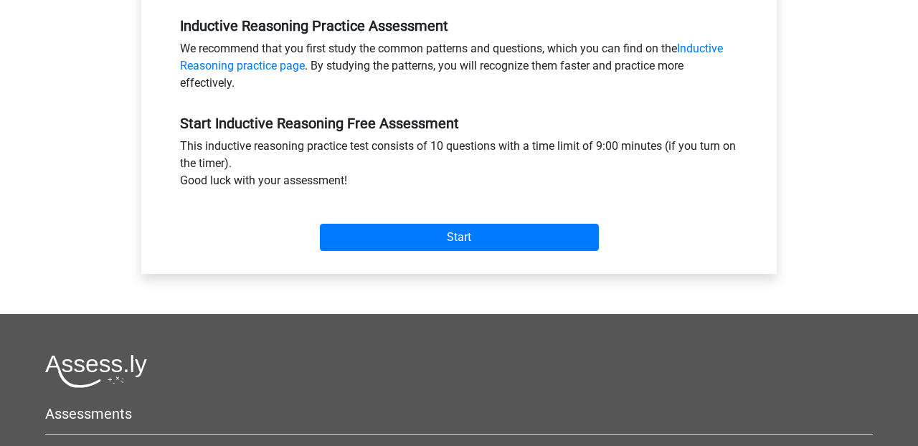
scroll to position [444, 0]
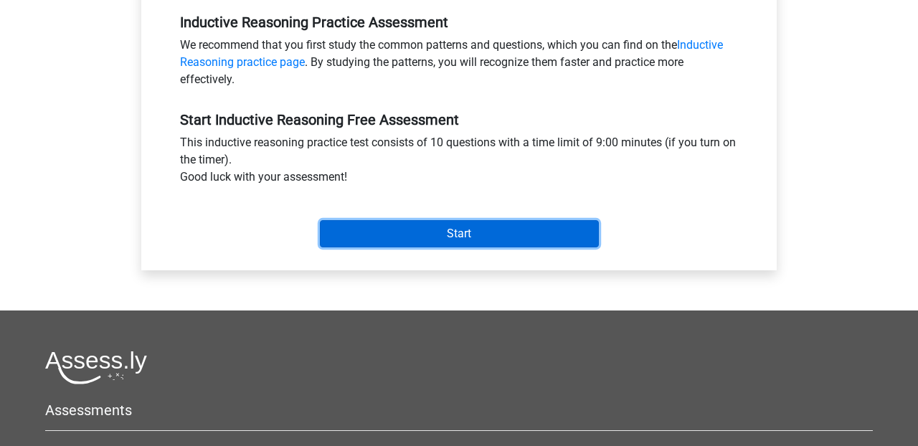
click at [487, 226] on input "Start" at bounding box center [459, 233] width 279 height 27
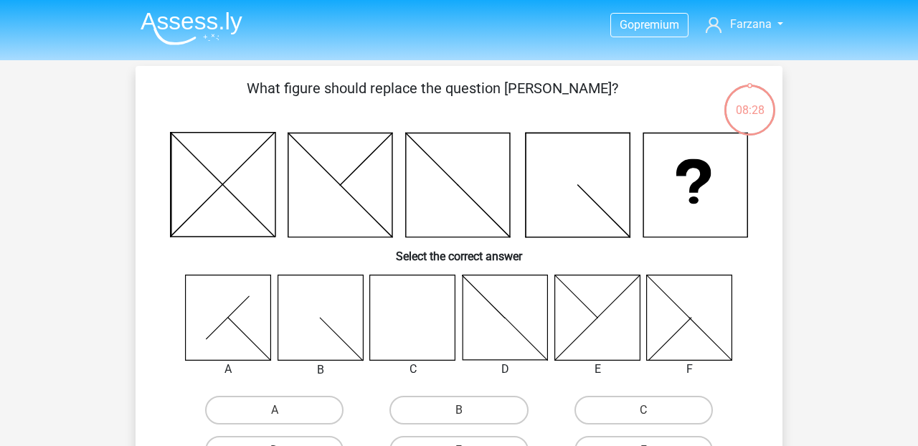
click at [412, 321] on icon at bounding box center [412, 317] width 85 height 85
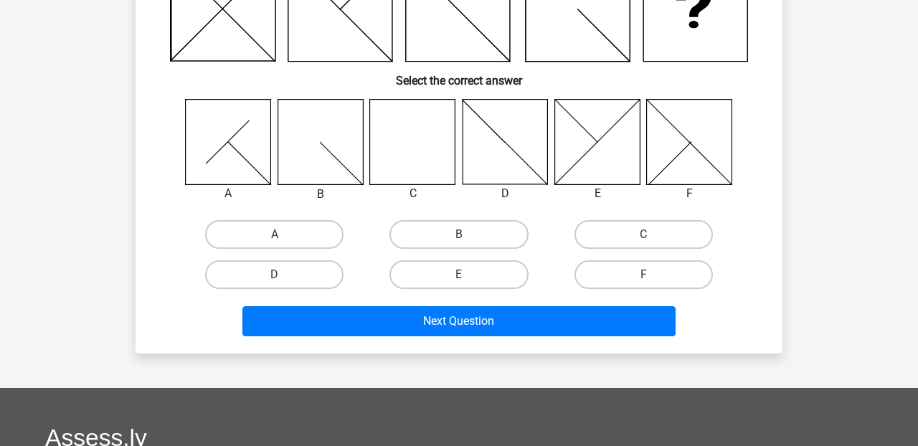
scroll to position [176, 0]
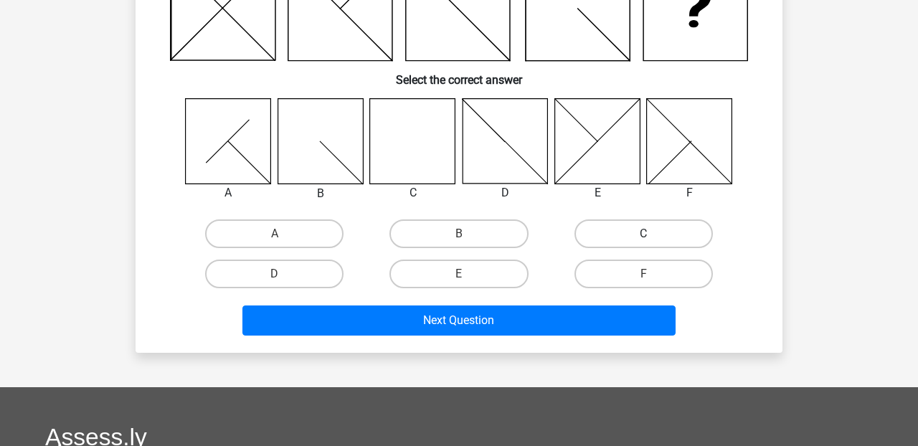
click at [634, 237] on label "C" at bounding box center [644, 234] width 138 height 29
click at [643, 237] on input "C" at bounding box center [647, 238] width 9 height 9
radio input "true"
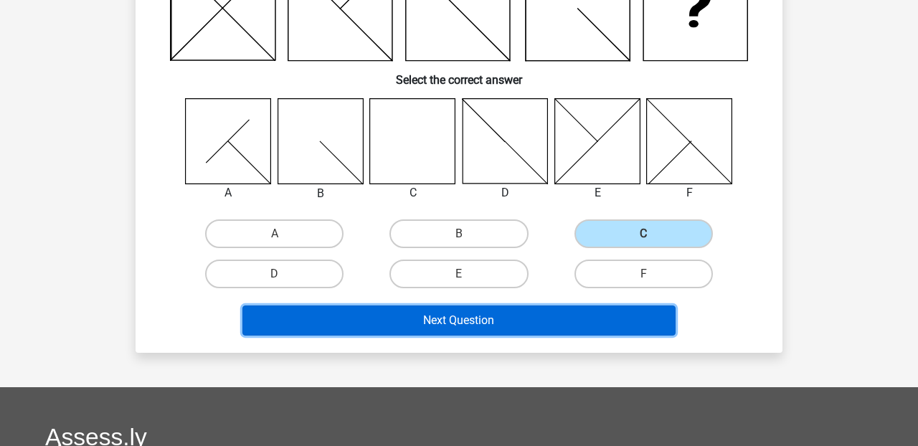
click at [461, 325] on button "Next Question" at bounding box center [459, 321] width 434 height 30
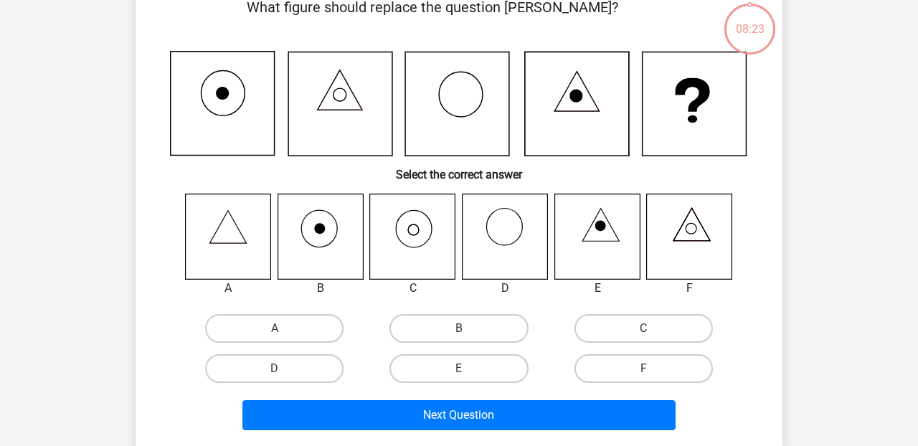
scroll to position [66, 0]
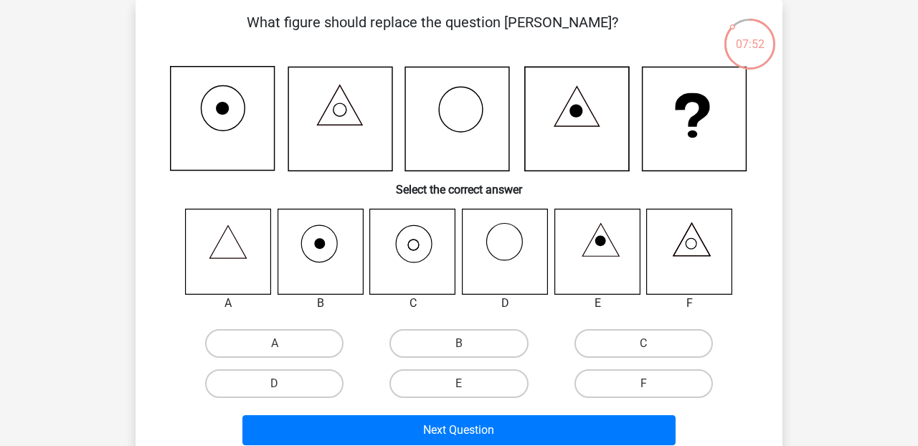
click at [415, 247] on icon at bounding box center [412, 251] width 85 height 85
click at [669, 342] on label "C" at bounding box center [644, 343] width 138 height 29
click at [653, 344] on input "C" at bounding box center [647, 348] width 9 height 9
radio input "true"
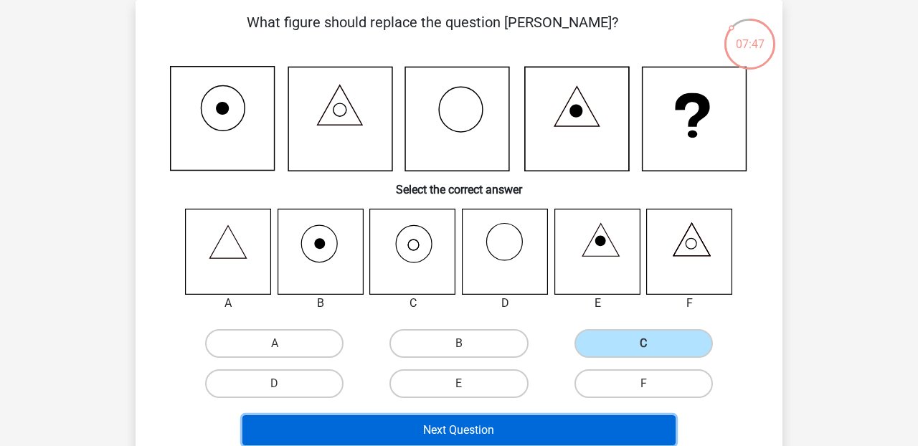
click at [517, 437] on button "Next Question" at bounding box center [459, 430] width 434 height 30
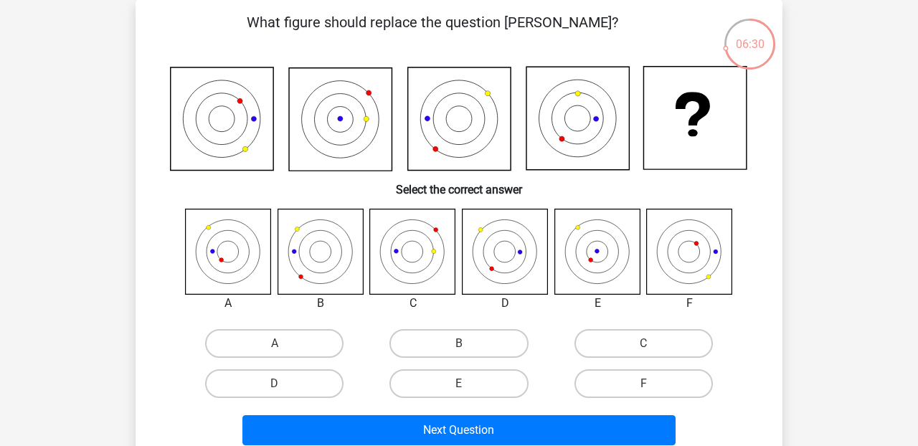
click at [463, 388] on input "E" at bounding box center [463, 388] width 9 height 9
radio input "true"
click at [637, 345] on label "C" at bounding box center [644, 343] width 138 height 29
click at [643, 345] on input "C" at bounding box center [647, 348] width 9 height 9
radio input "true"
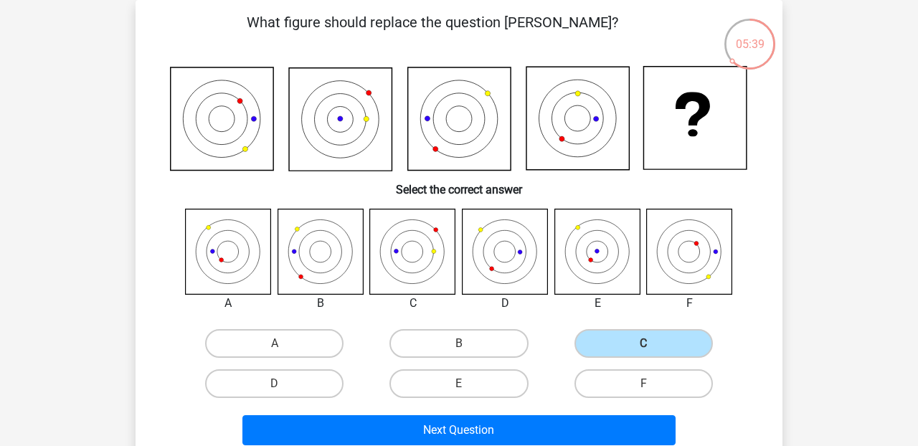
click at [322, 265] on icon at bounding box center [320, 251] width 85 height 85
click at [466, 339] on label "B" at bounding box center [459, 343] width 138 height 29
click at [466, 344] on input "B" at bounding box center [463, 348] width 9 height 9
radio input "true"
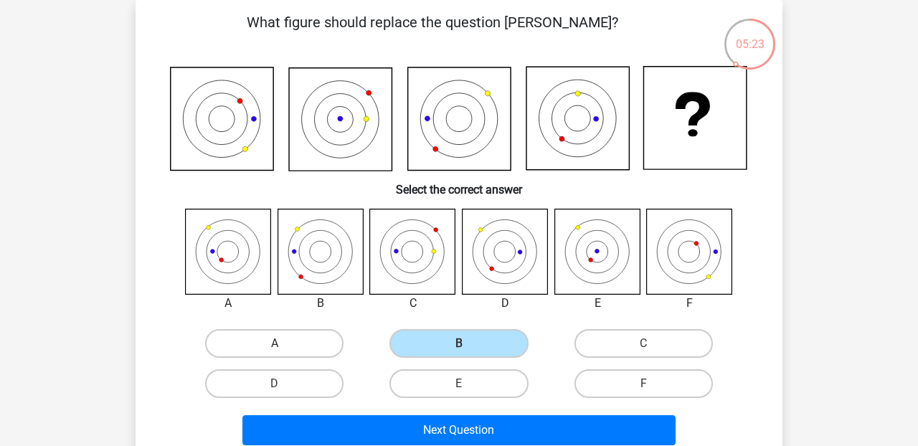
click at [268, 339] on label "A" at bounding box center [274, 343] width 138 height 29
click at [275, 344] on input "A" at bounding box center [279, 348] width 9 height 9
radio input "true"
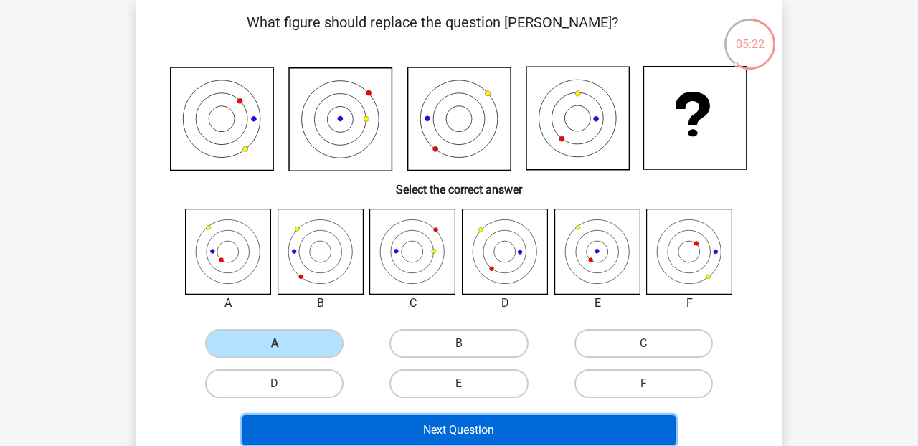
click at [461, 428] on button "Next Question" at bounding box center [459, 430] width 434 height 30
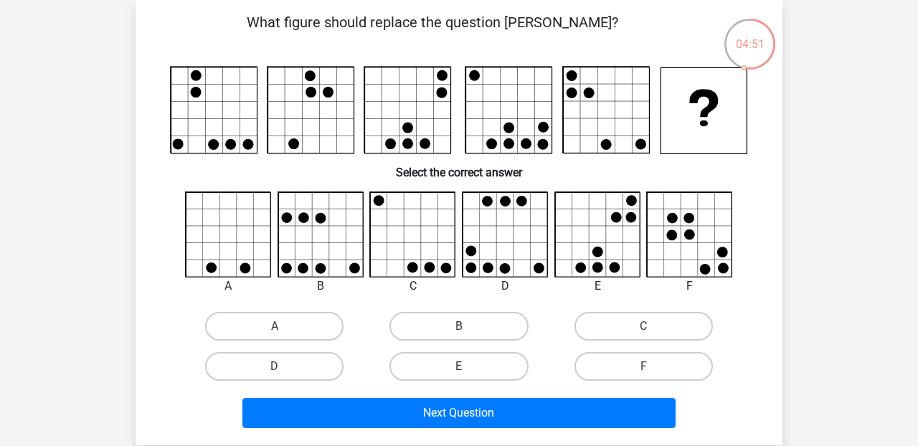
click at [466, 326] on input "B" at bounding box center [463, 330] width 9 height 9
radio input "true"
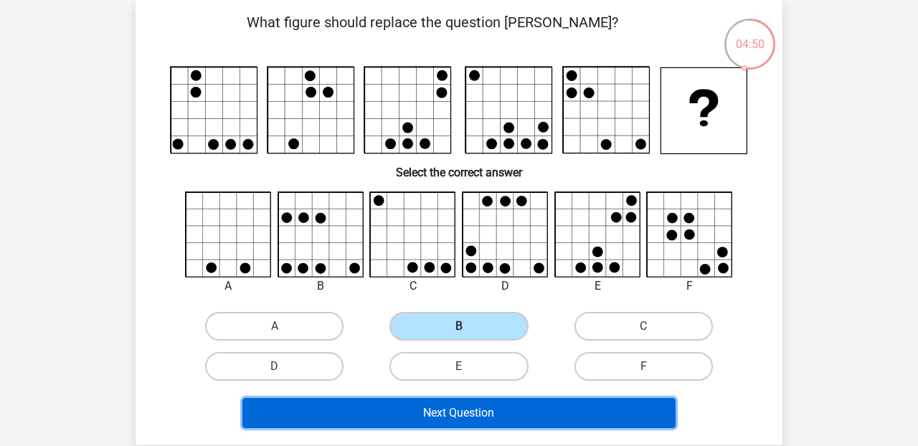
click at [475, 413] on button "Next Question" at bounding box center [459, 413] width 434 height 30
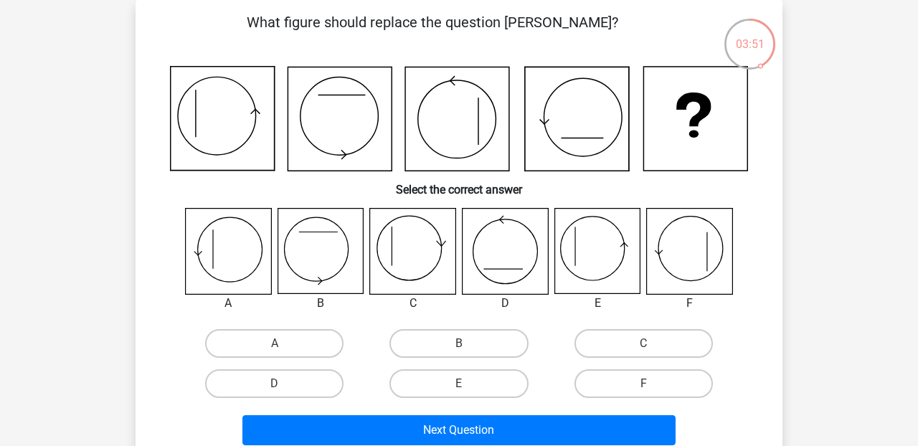
click at [643, 346] on input "C" at bounding box center [647, 348] width 9 height 9
radio input "true"
click at [459, 386] on input "E" at bounding box center [463, 388] width 9 height 9
radio input "true"
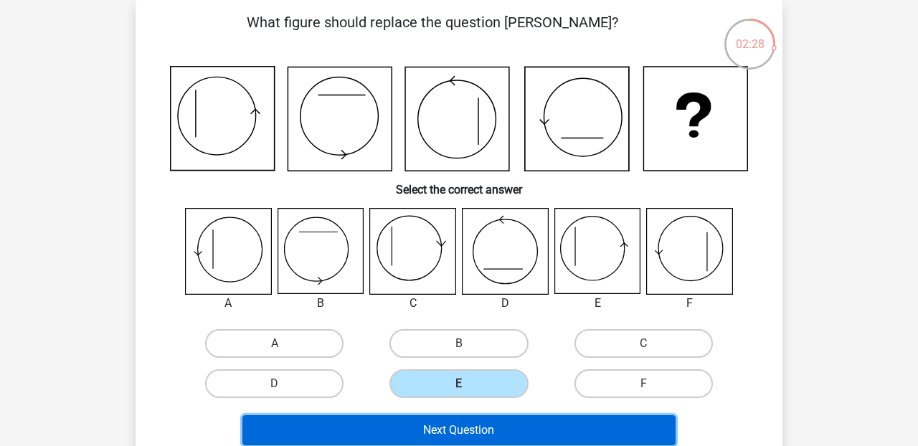
click at [474, 435] on button "Next Question" at bounding box center [459, 430] width 434 height 30
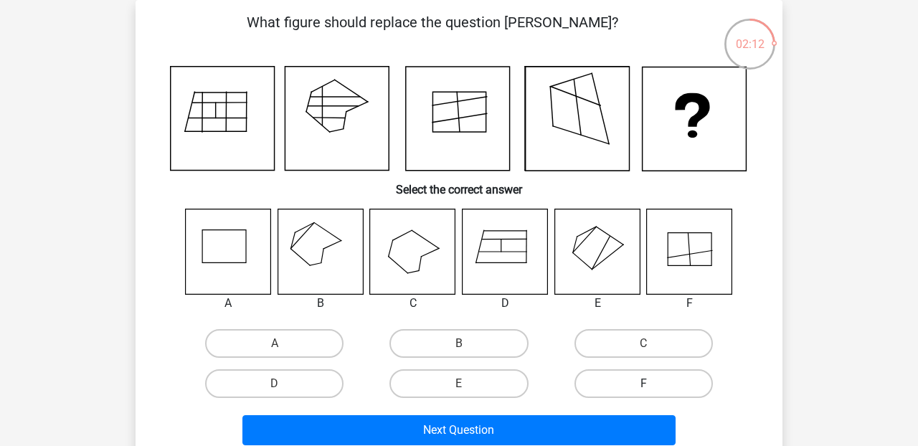
click at [650, 376] on label "F" at bounding box center [644, 383] width 138 height 29
click at [650, 384] on input "F" at bounding box center [647, 388] width 9 height 9
radio input "true"
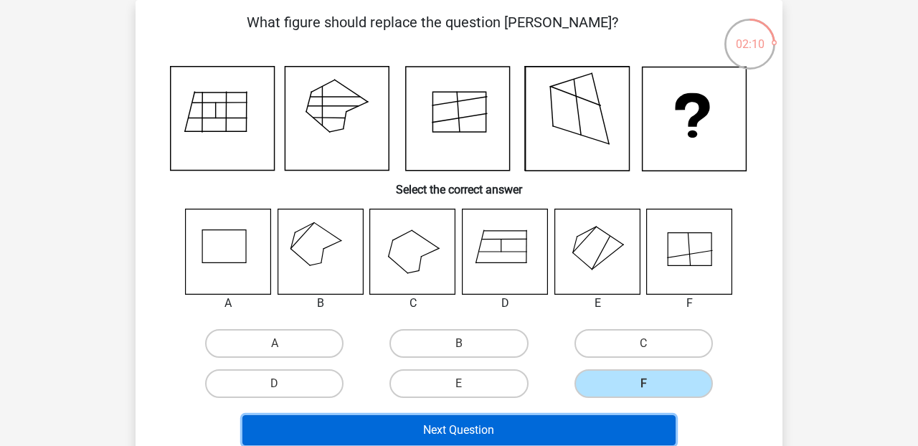
click at [533, 433] on button "Next Question" at bounding box center [459, 430] width 434 height 30
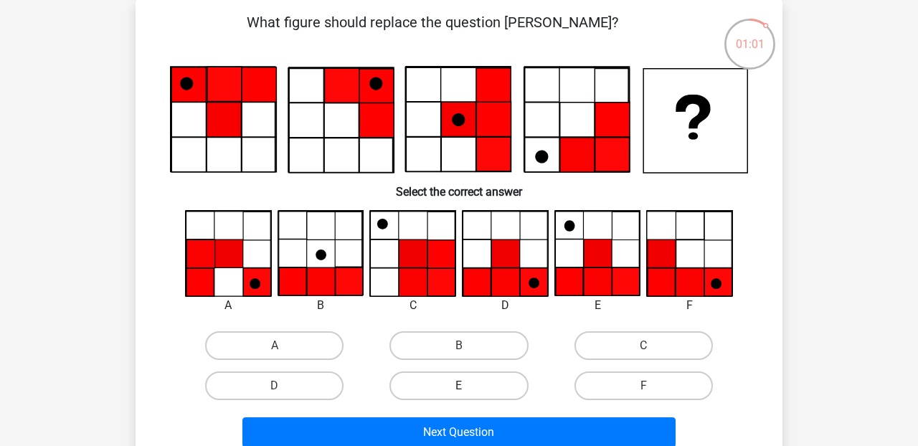
click at [476, 380] on label "E" at bounding box center [459, 386] width 138 height 29
click at [468, 386] on input "E" at bounding box center [463, 390] width 9 height 9
radio input "true"
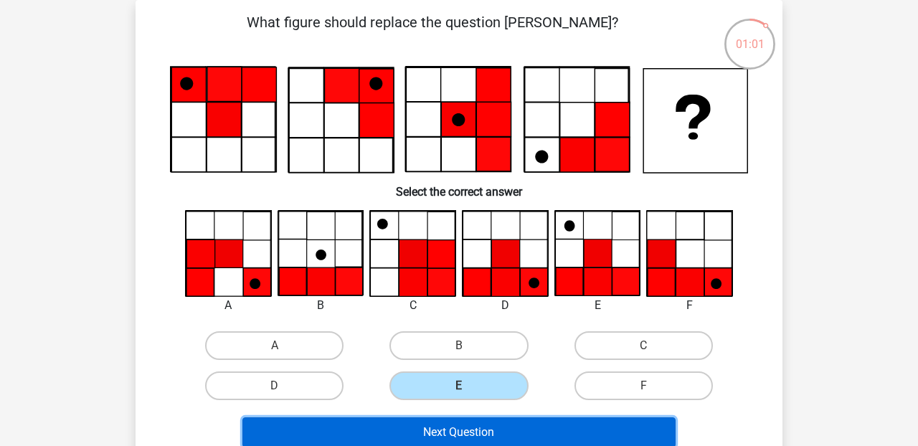
click at [464, 425] on button "Next Question" at bounding box center [459, 433] width 434 height 30
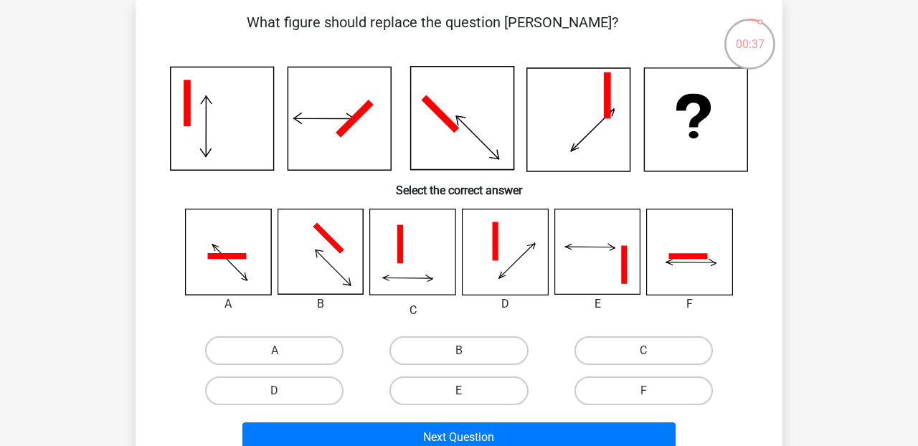
click at [461, 387] on label "E" at bounding box center [459, 391] width 138 height 29
click at [461, 391] on input "E" at bounding box center [463, 395] width 9 height 9
radio input "true"
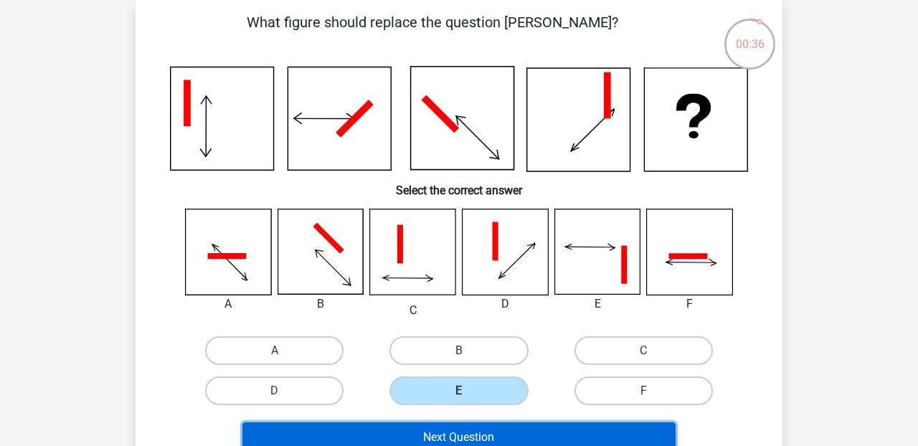
click at [461, 433] on button "Next Question" at bounding box center [459, 438] width 434 height 30
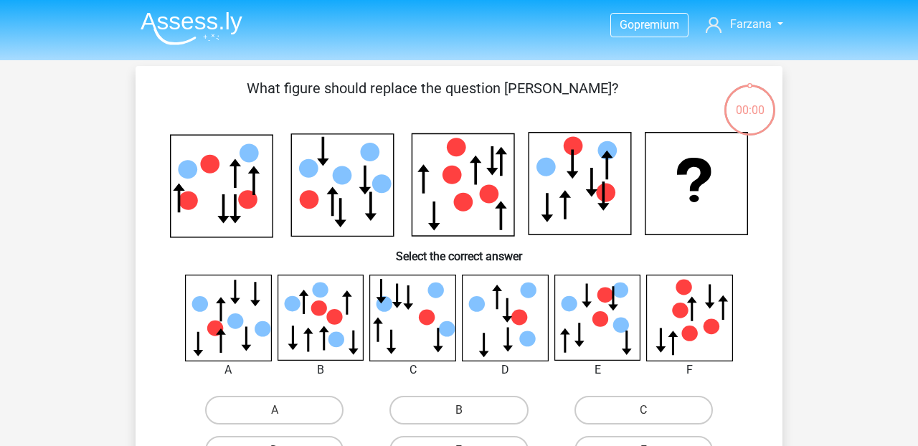
scroll to position [66, 0]
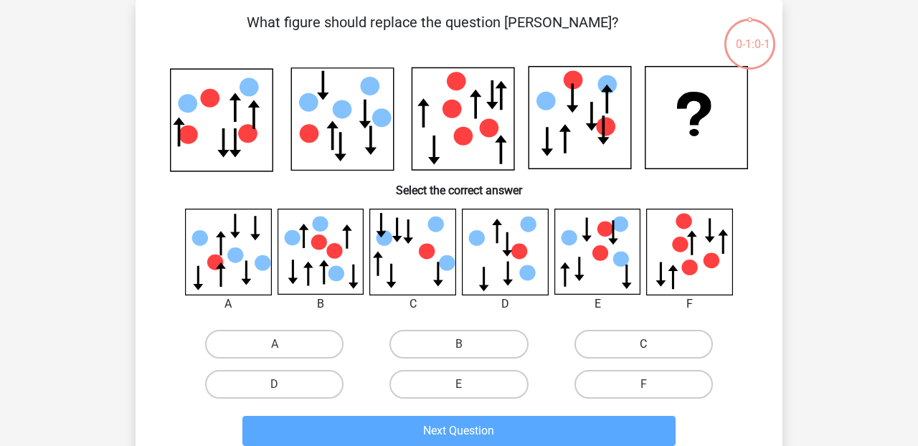
click at [658, 352] on label "C" at bounding box center [644, 344] width 138 height 29
click at [653, 352] on input "C" at bounding box center [647, 348] width 9 height 9
radio input "true"
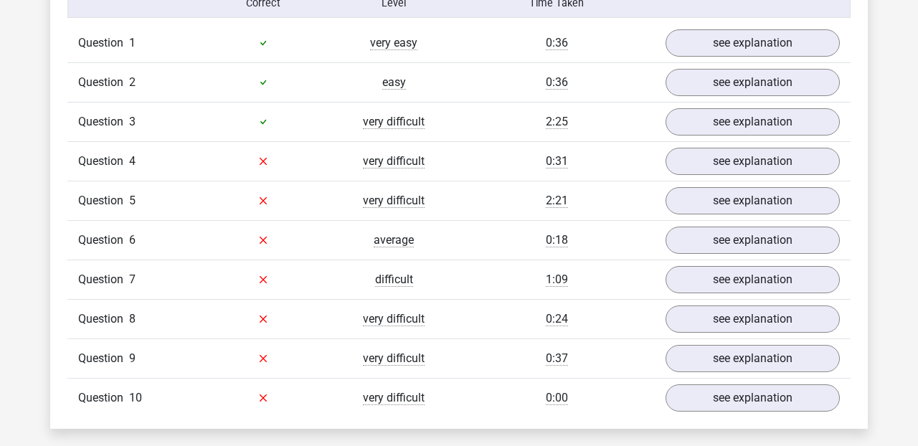
scroll to position [1191, 0]
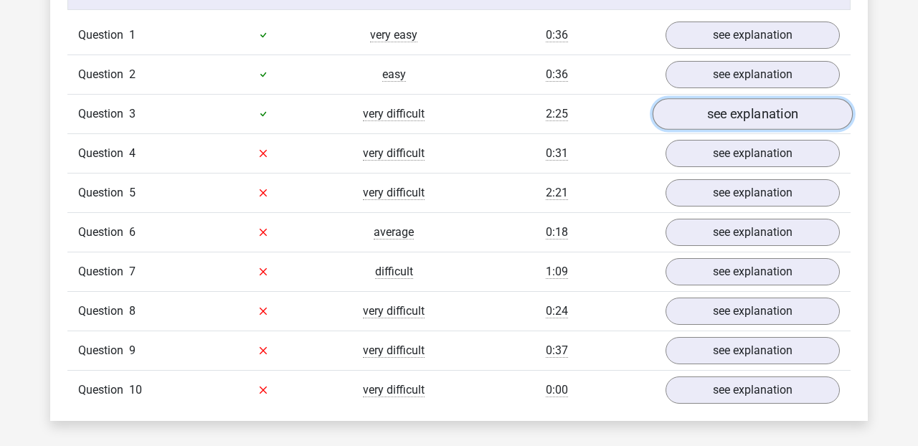
click at [718, 113] on link "see explanation" at bounding box center [753, 114] width 200 height 32
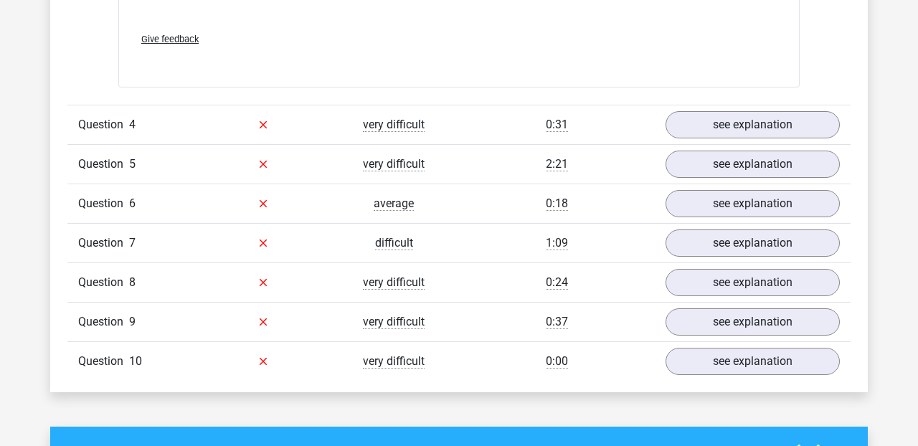
scroll to position [2432, 0]
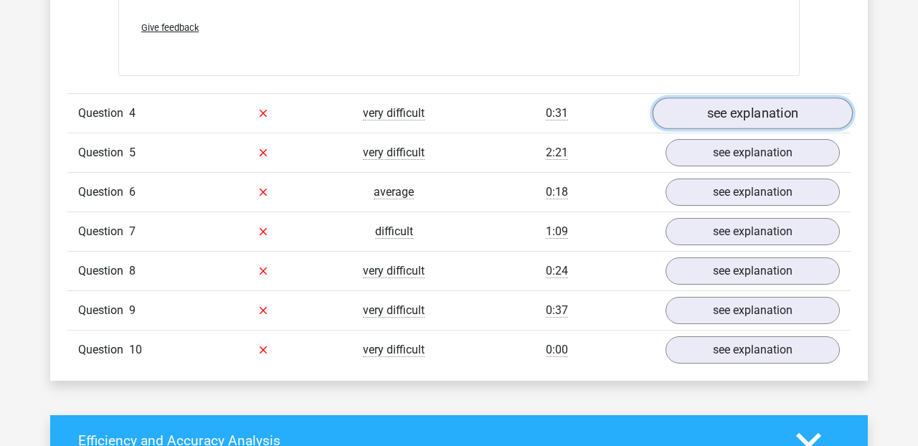
click at [737, 116] on link "see explanation" at bounding box center [753, 114] width 200 height 32
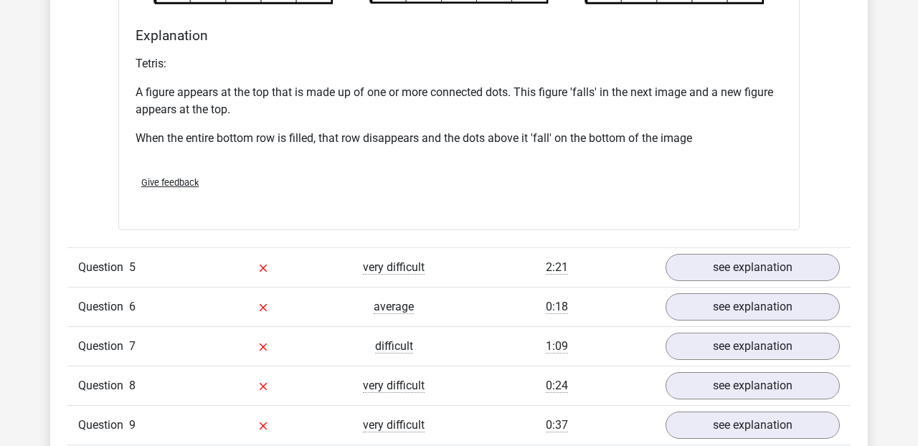
scroll to position [3276, 0]
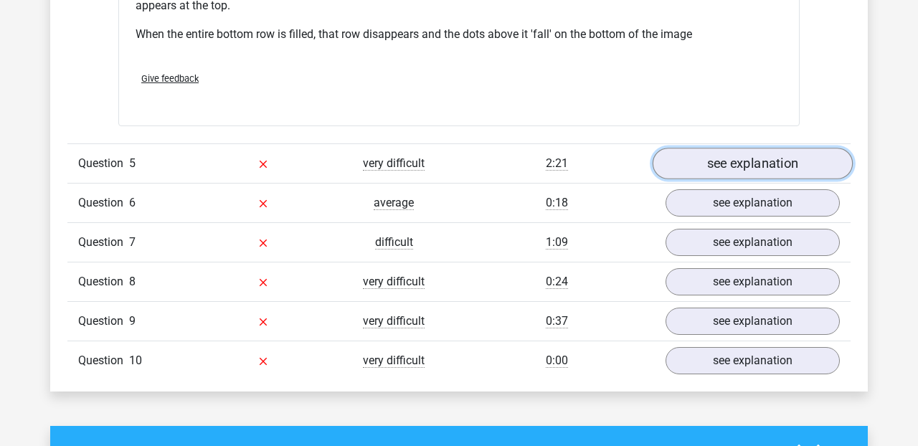
click at [752, 168] on link "see explanation" at bounding box center [753, 164] width 200 height 32
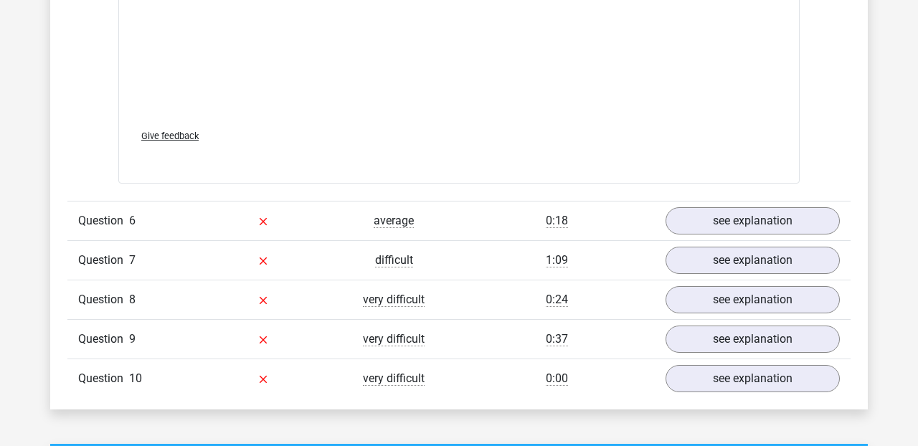
scroll to position [4466, 0]
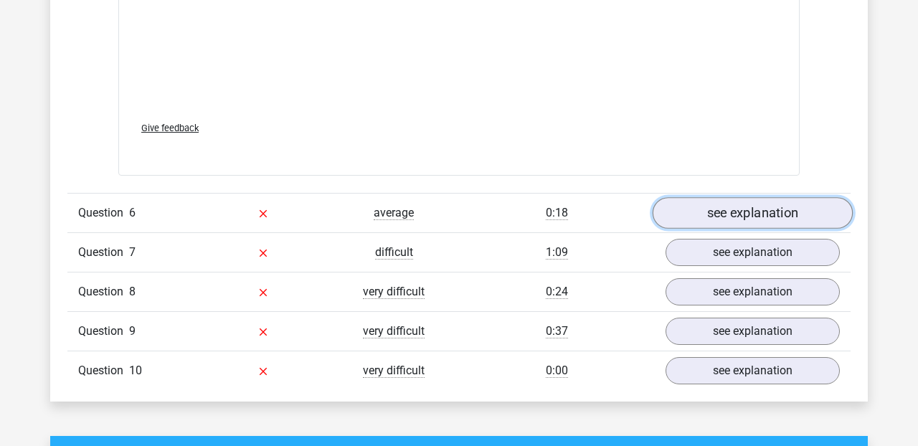
click at [761, 217] on link "see explanation" at bounding box center [753, 213] width 200 height 32
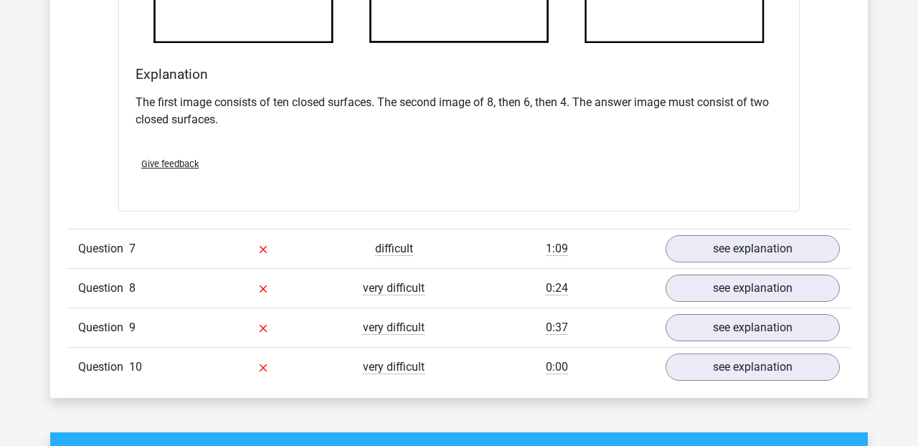
scroll to position [5342, 0]
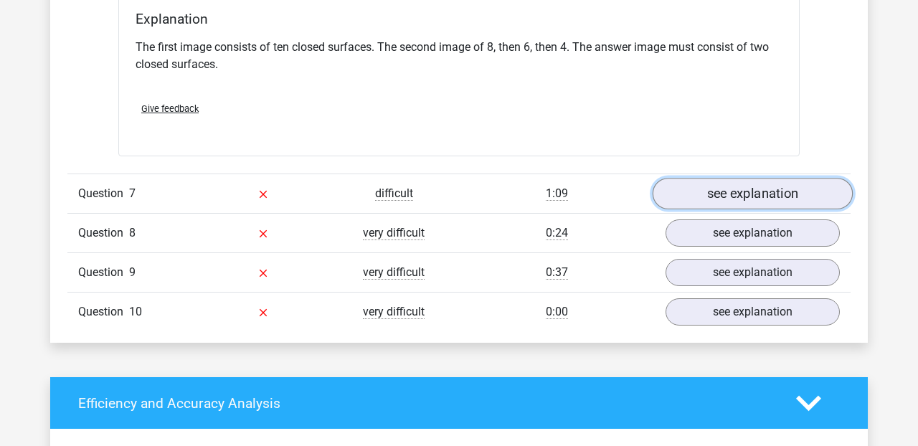
click at [765, 204] on link "see explanation" at bounding box center [753, 194] width 200 height 32
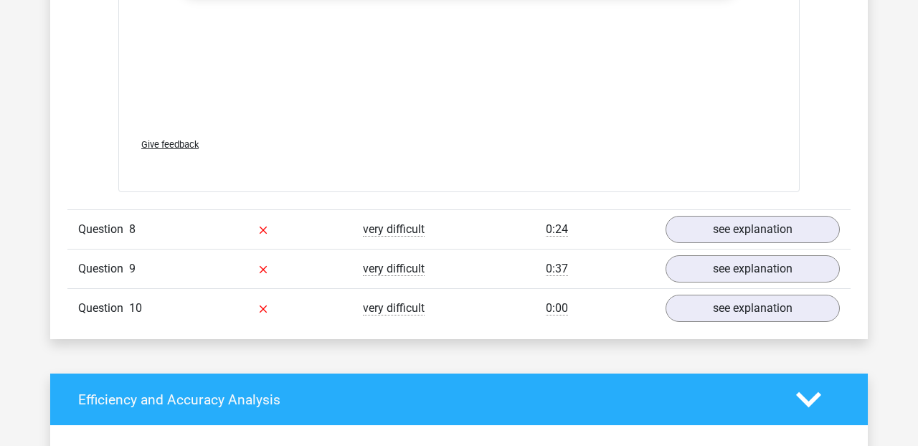
scroll to position [6550, 0]
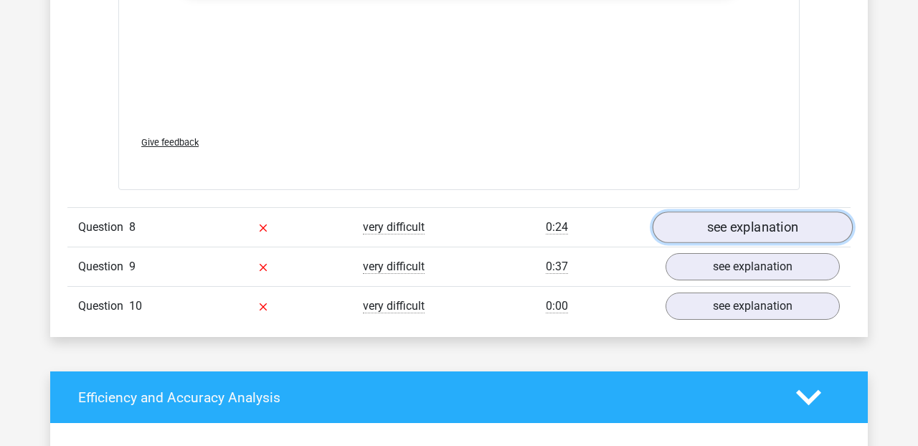
click at [755, 220] on link "see explanation" at bounding box center [753, 228] width 200 height 32
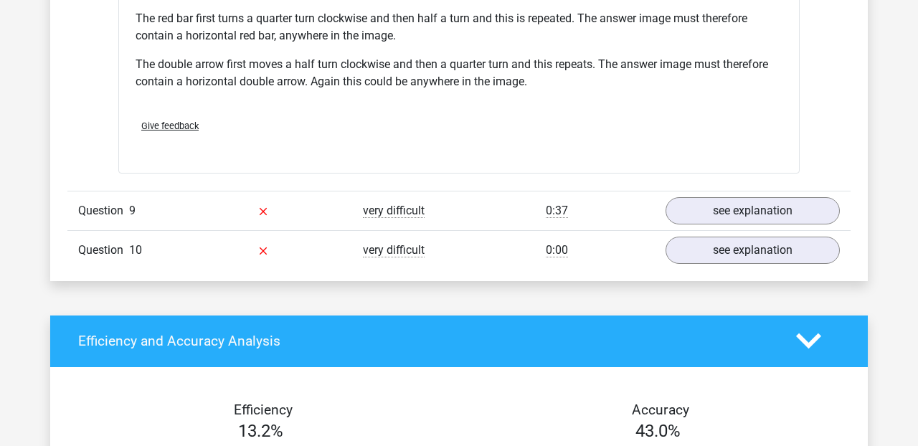
scroll to position [7541, 0]
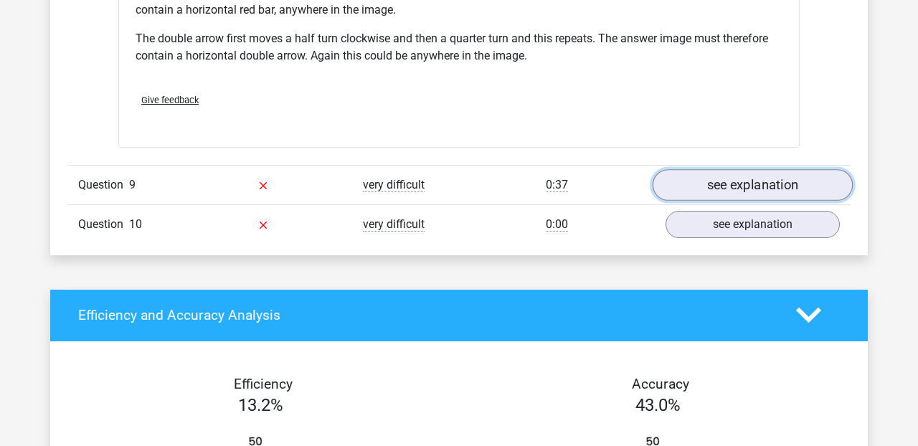
click at [760, 181] on link "see explanation" at bounding box center [753, 185] width 200 height 32
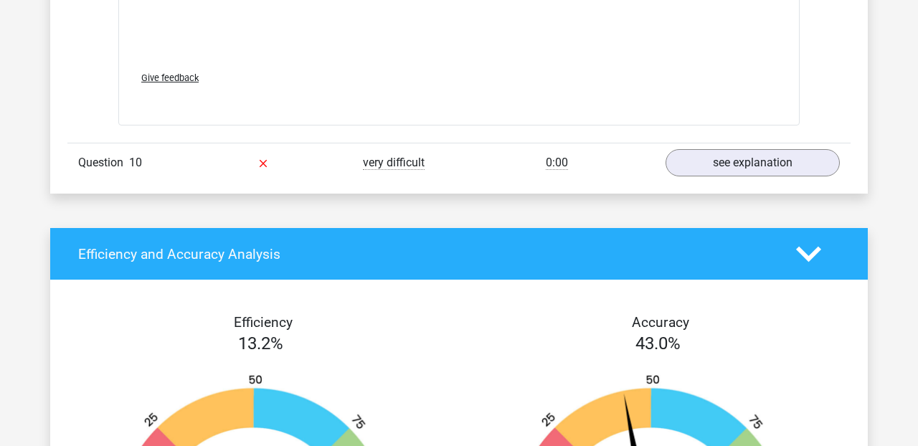
scroll to position [8804, 0]
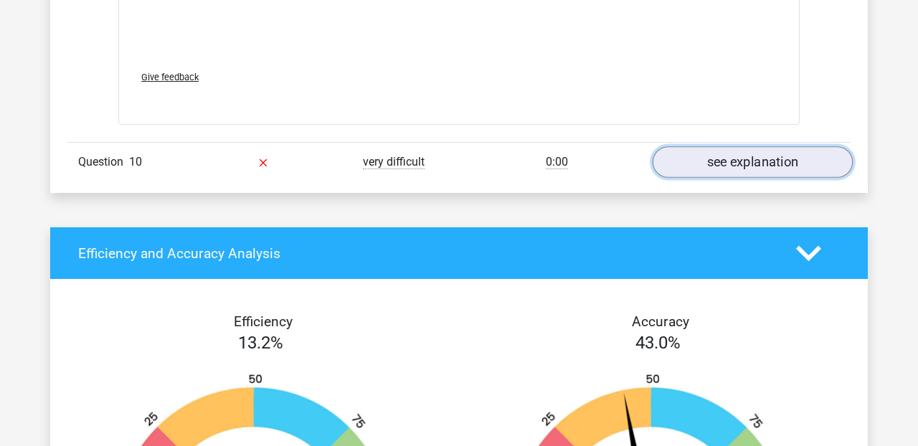
click at [752, 156] on link "see explanation" at bounding box center [753, 162] width 200 height 32
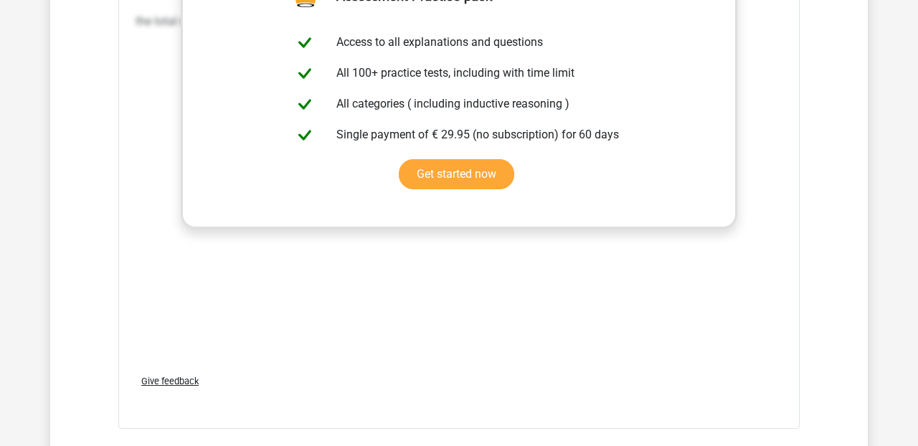
scroll to position [8452, 0]
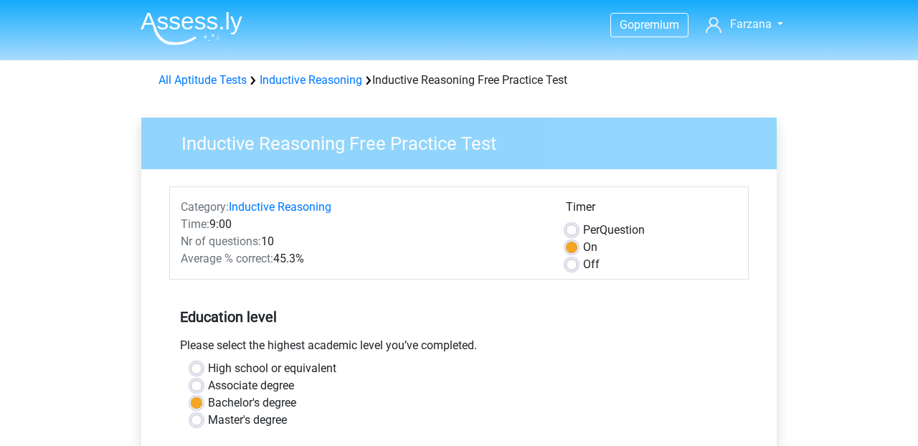
scroll to position [444, 0]
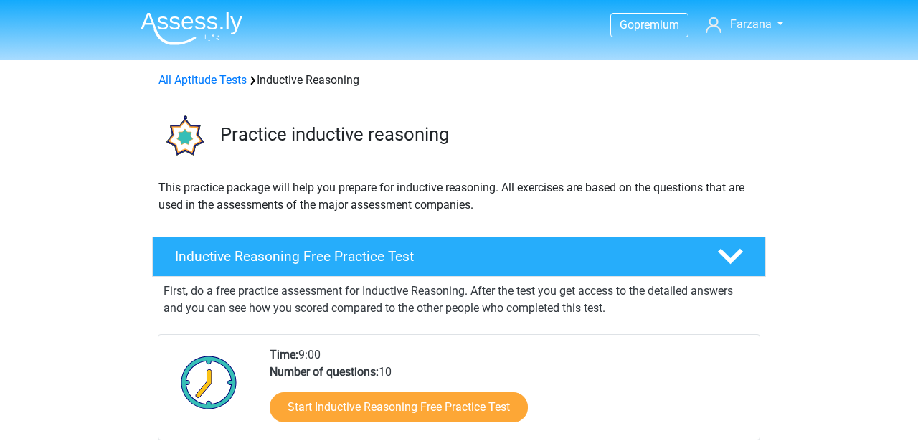
scroll to position [183, 0]
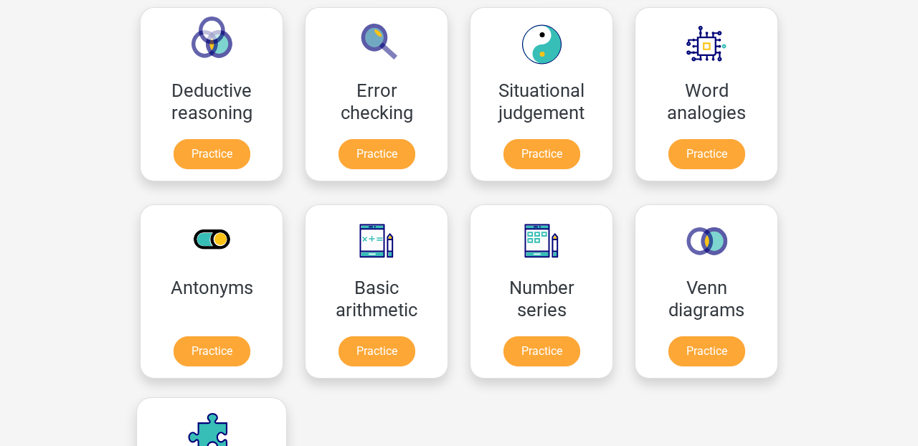
scroll to position [552, 0]
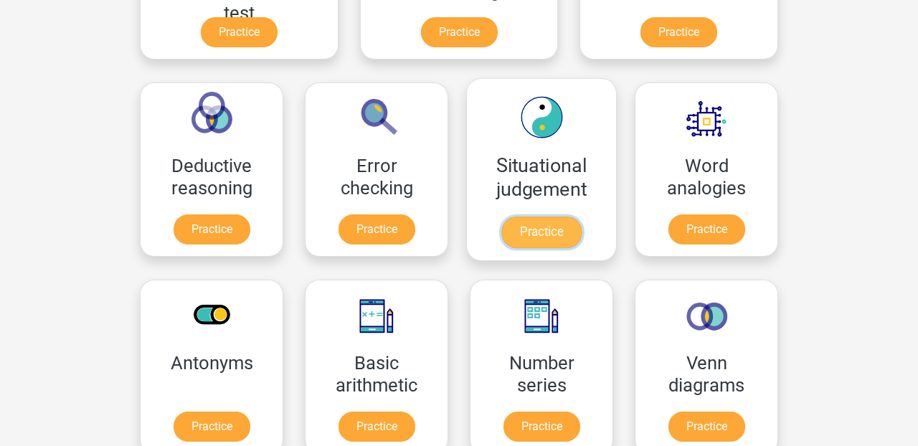
click at [501, 237] on link "Practice" at bounding box center [541, 233] width 80 height 32
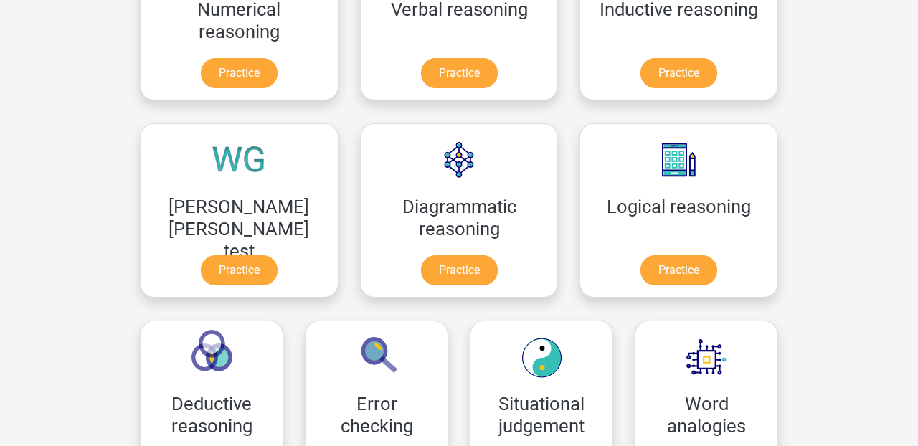
scroll to position [314, 0]
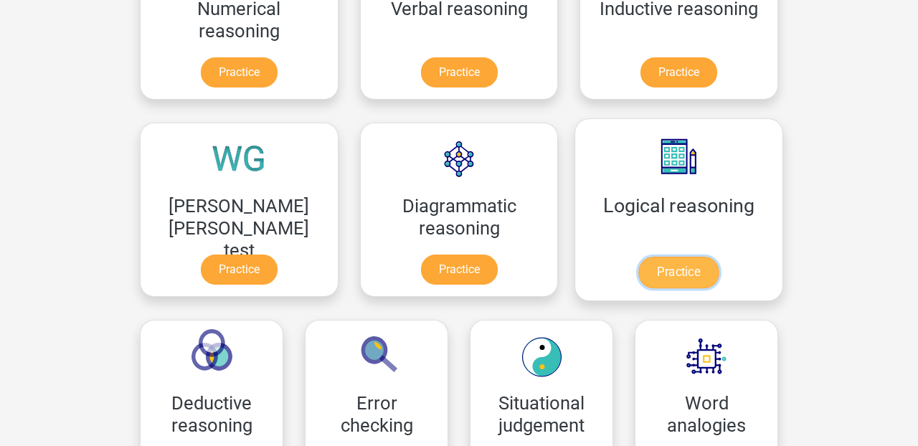
click at [638, 275] on link "Practice" at bounding box center [678, 273] width 80 height 32
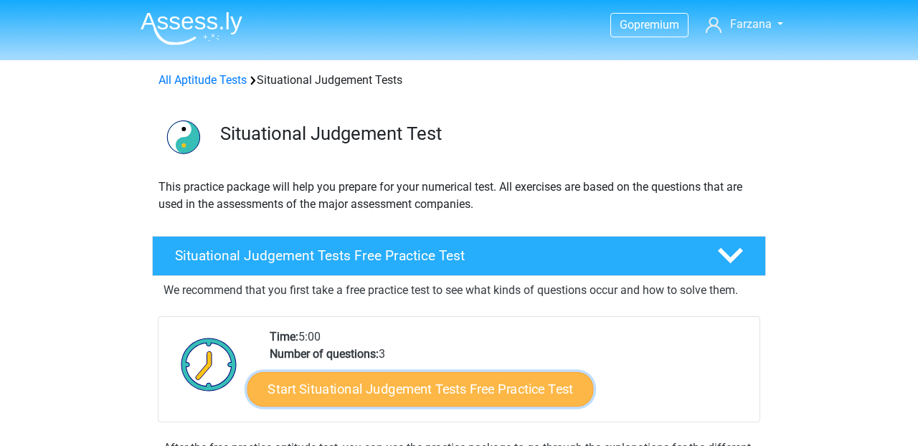
click at [442, 386] on link "Start Situational Judgement Tests Free Practice Test" at bounding box center [420, 389] width 346 height 34
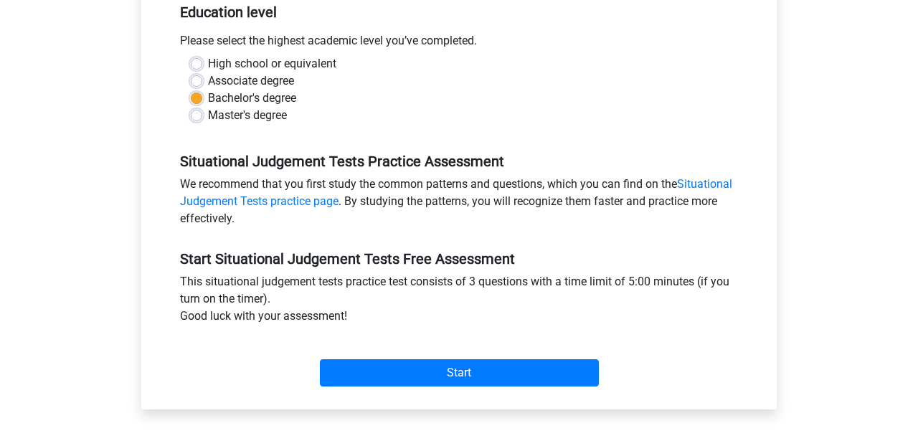
scroll to position [308, 0]
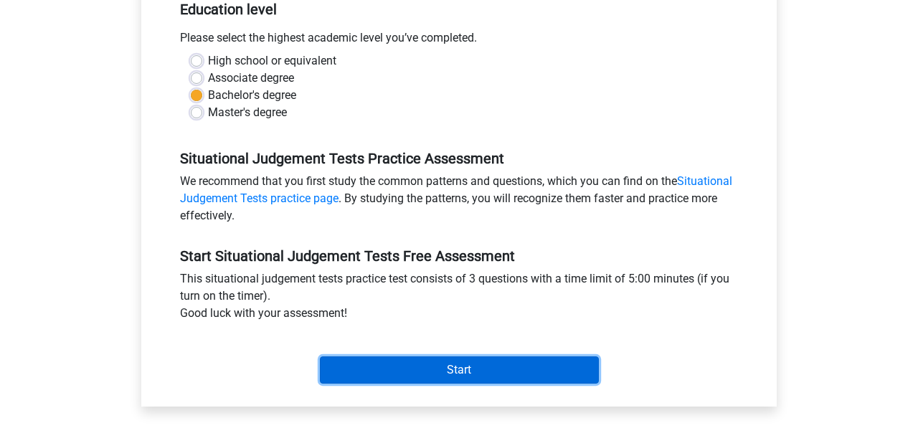
click at [438, 380] on input "Start" at bounding box center [459, 370] width 279 height 27
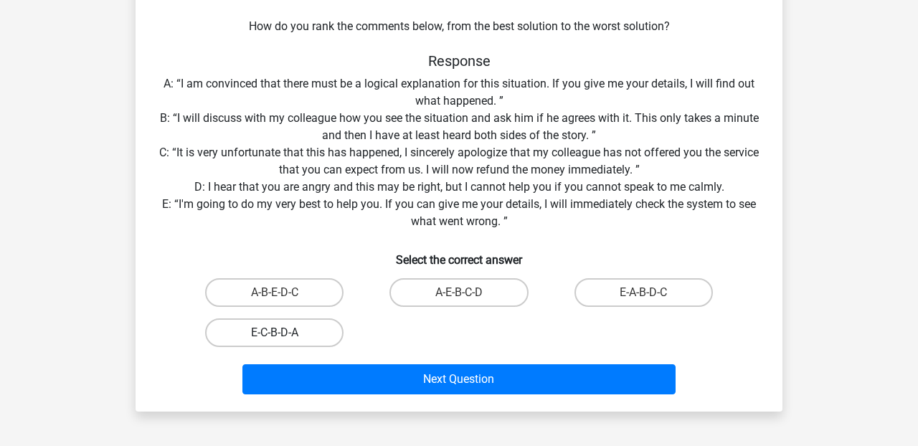
scroll to position [194, 0]
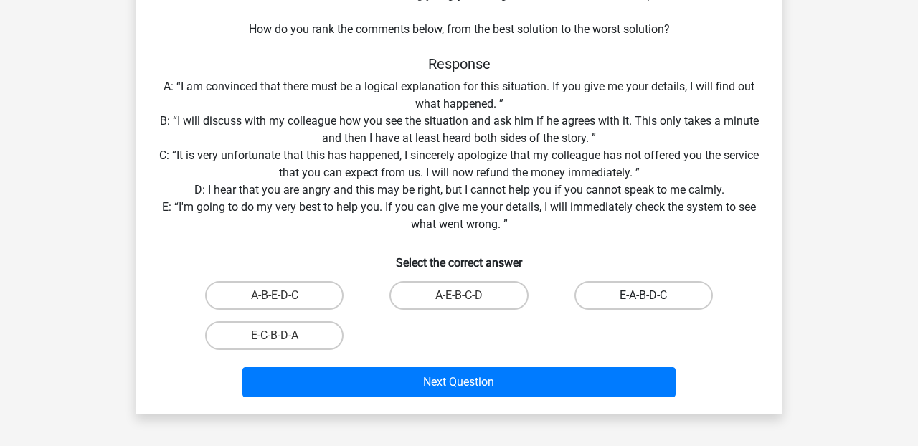
click at [689, 299] on label "E-A-B-D-C" at bounding box center [644, 295] width 138 height 29
click at [653, 299] on input "E-A-B-D-C" at bounding box center [647, 300] width 9 height 9
radio input "true"
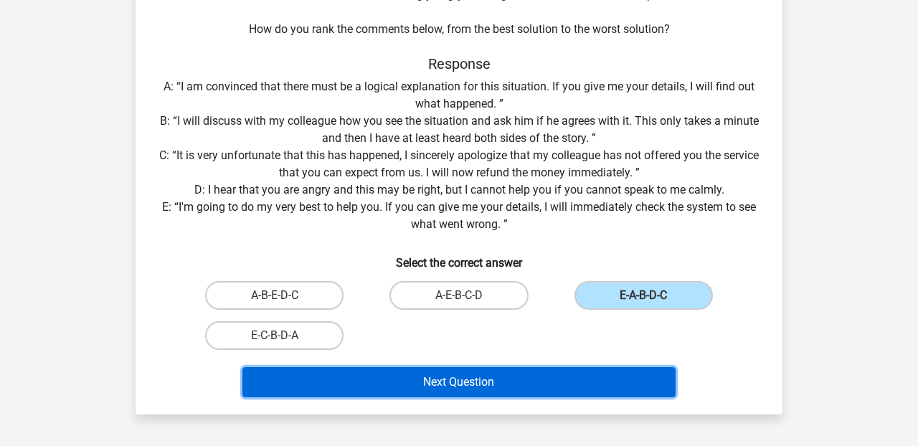
click at [476, 379] on button "Next Question" at bounding box center [459, 382] width 434 height 30
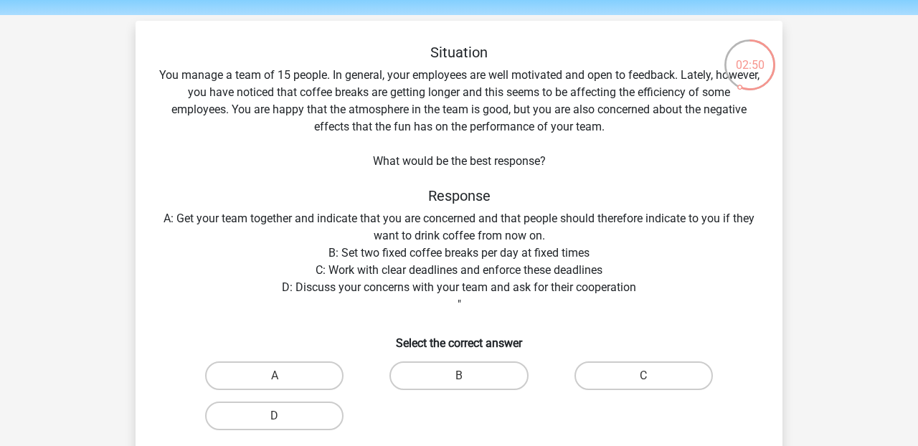
scroll to position [47, 0]
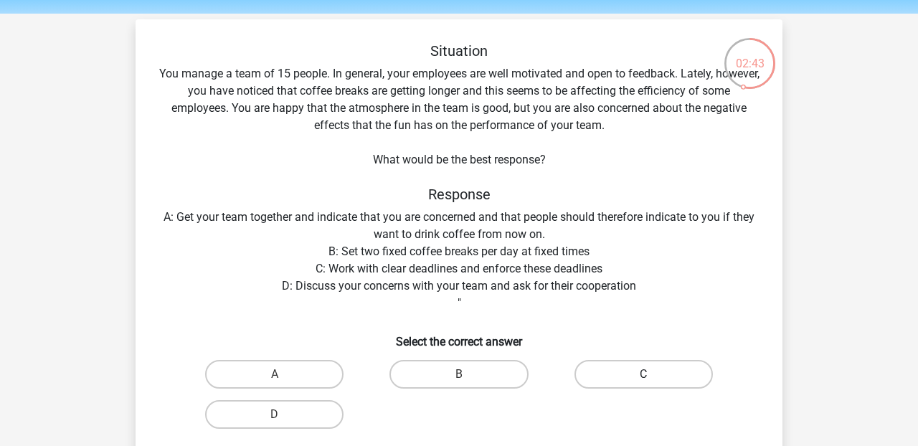
click at [669, 379] on label "C" at bounding box center [644, 374] width 138 height 29
click at [653, 379] on input "C" at bounding box center [647, 378] width 9 height 9
radio input "true"
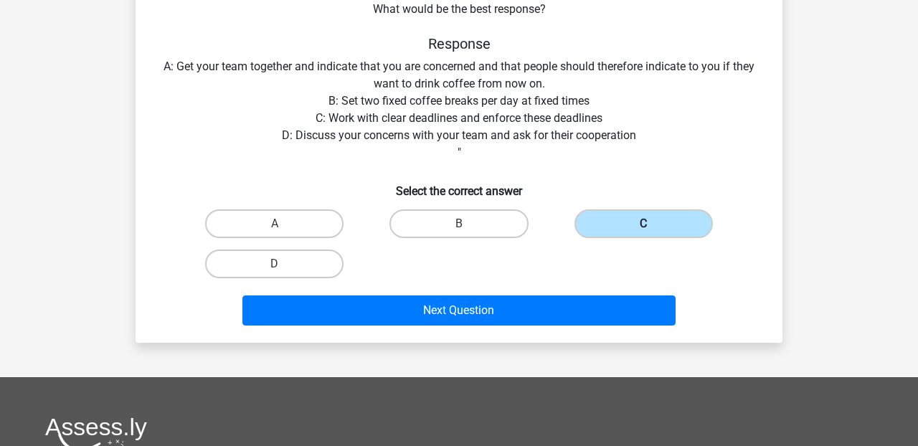
scroll to position [202, 0]
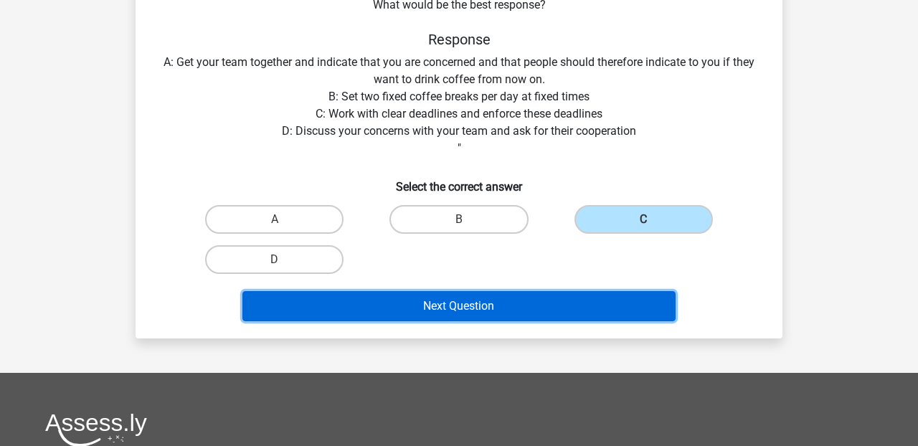
click at [427, 301] on button "Next Question" at bounding box center [459, 306] width 434 height 30
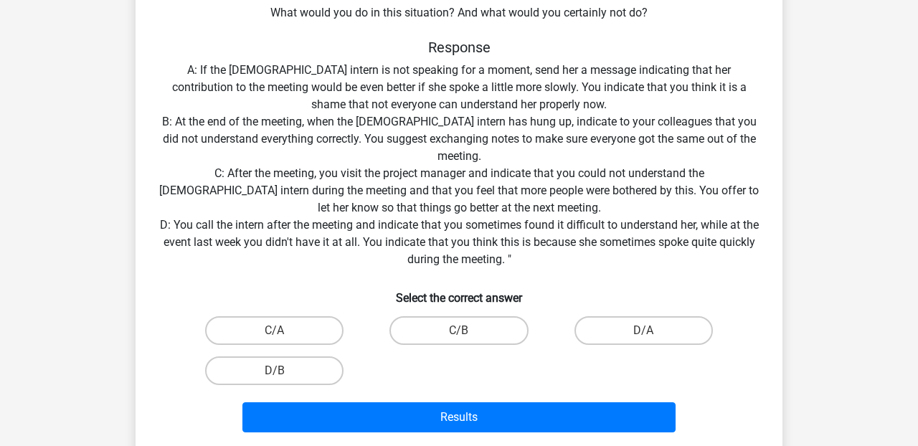
scroll to position [265, 0]
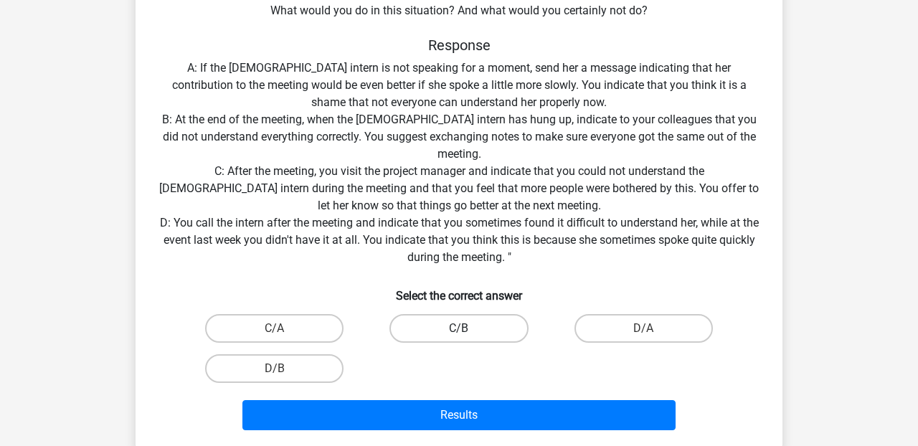
click at [478, 319] on label "C/B" at bounding box center [459, 328] width 138 height 29
click at [468, 329] on input "C/B" at bounding box center [463, 333] width 9 height 9
radio input "true"
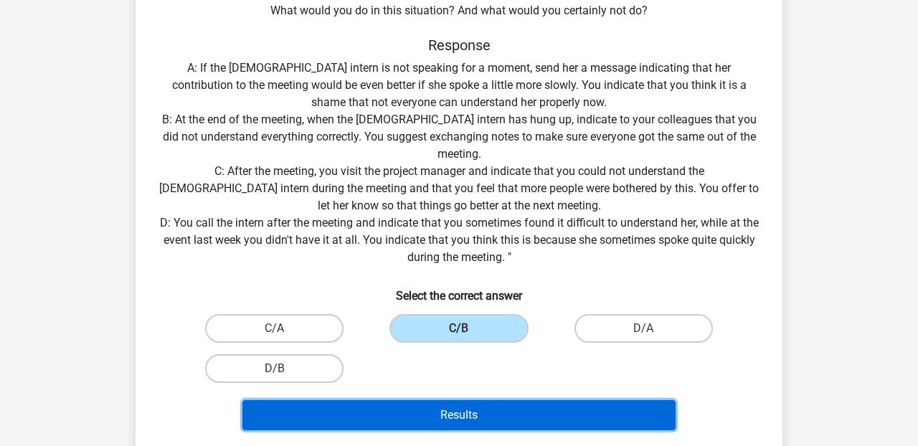
click at [487, 413] on button "Results" at bounding box center [459, 415] width 434 height 30
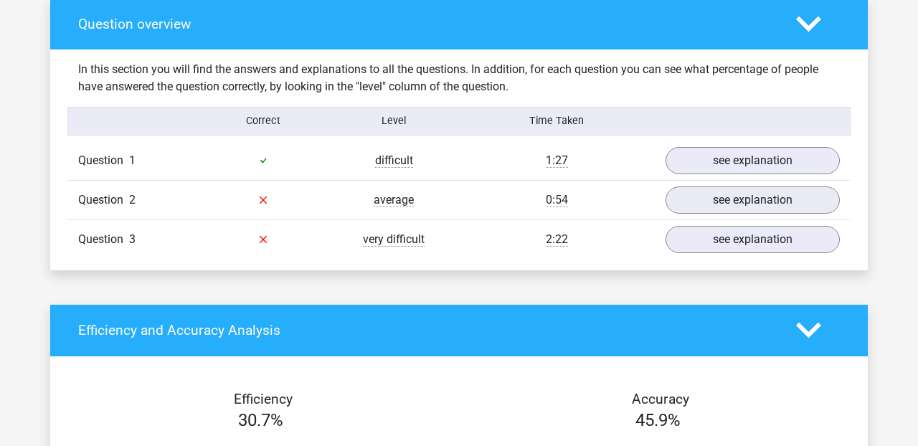
scroll to position [1071, 0]
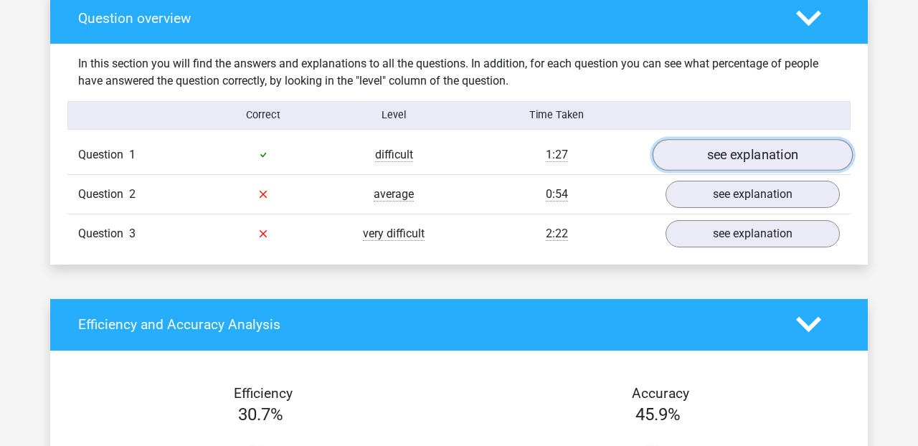
click at [727, 159] on link "see explanation" at bounding box center [753, 155] width 200 height 32
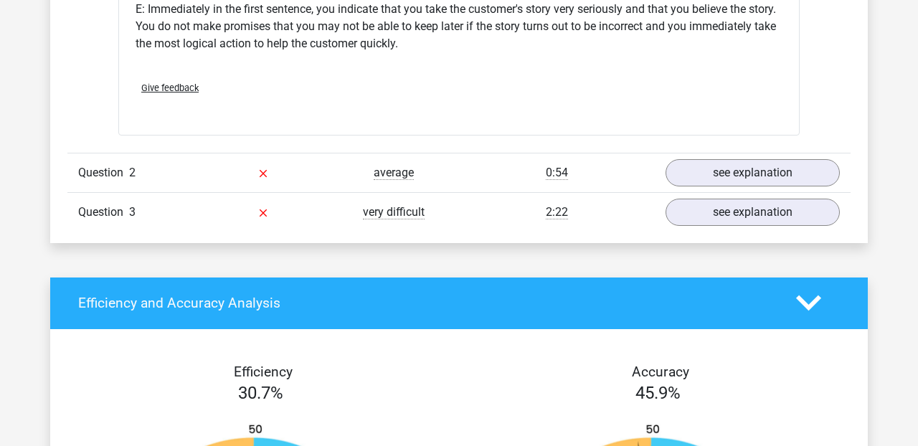
scroll to position [1976, 0]
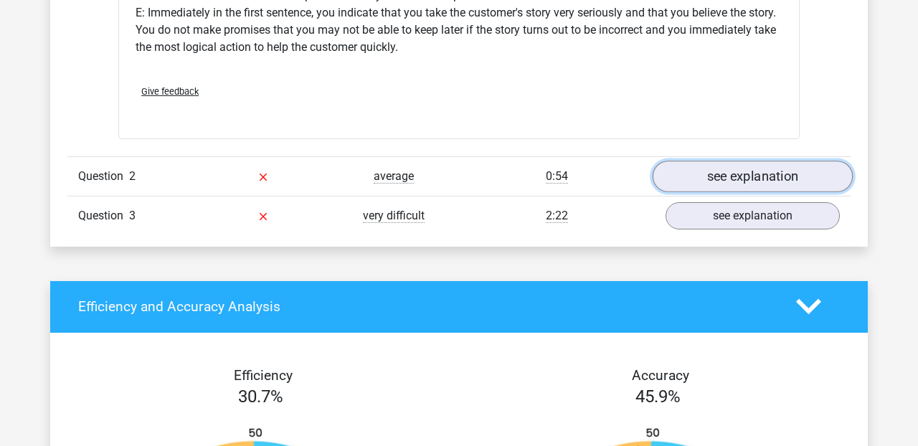
click at [750, 172] on link "see explanation" at bounding box center [753, 177] width 200 height 32
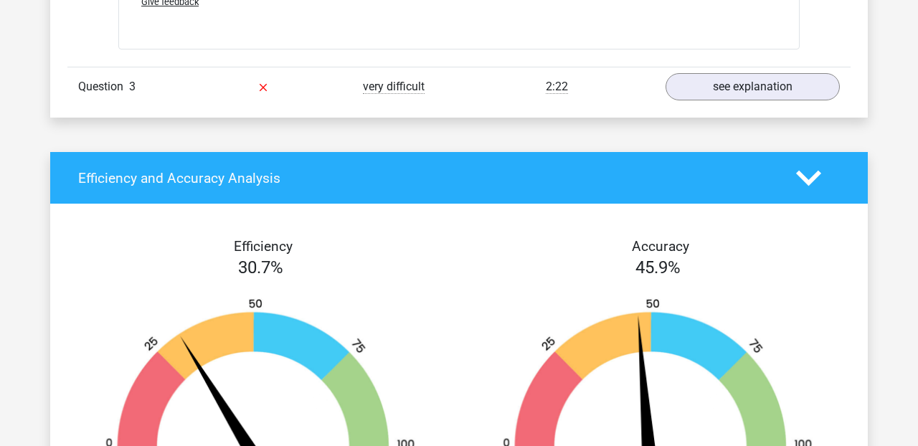
scroll to position [2730, 0]
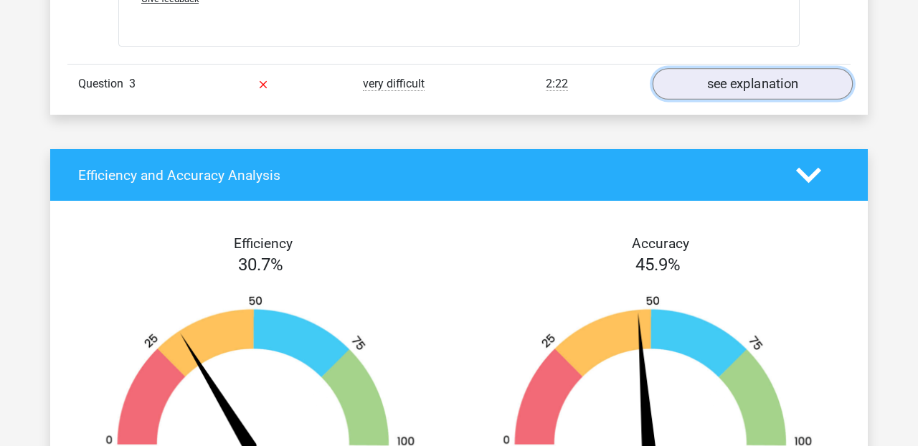
click at [712, 79] on link "see explanation" at bounding box center [753, 84] width 200 height 32
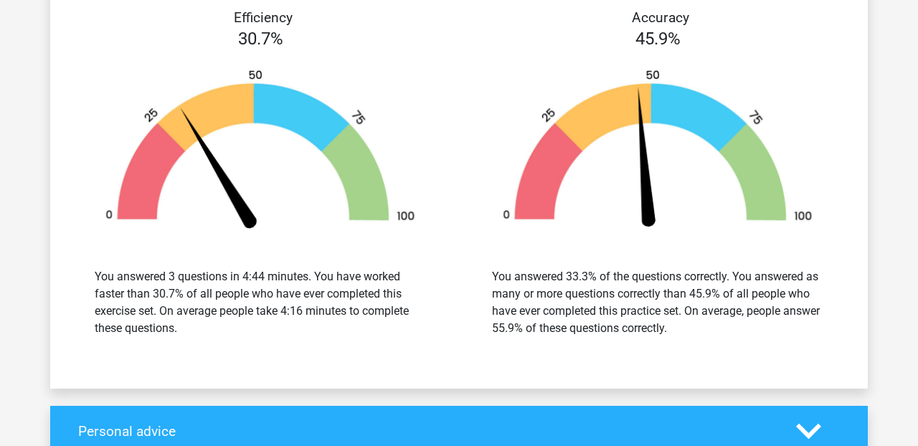
scroll to position [4050, 0]
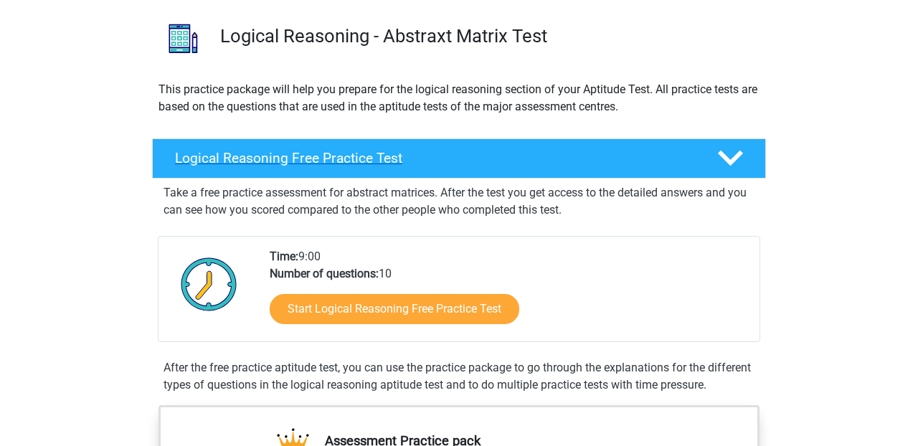
scroll to position [166, 0]
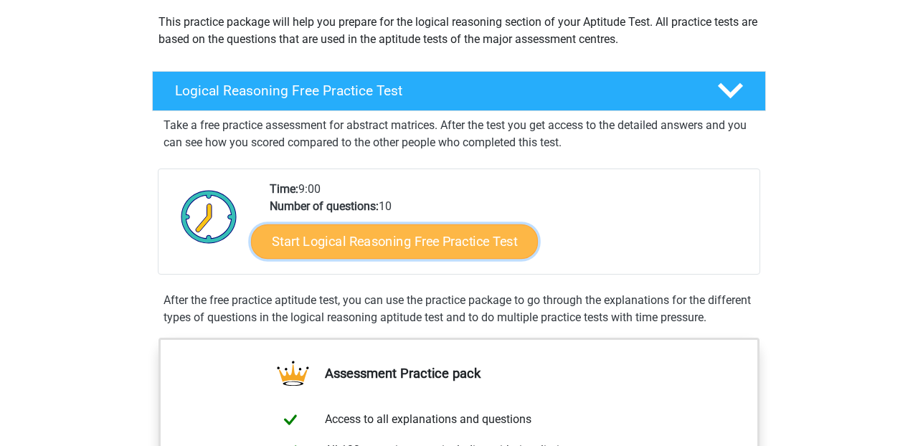
click at [384, 238] on link "Start Logical Reasoning Free Practice Test" at bounding box center [394, 241] width 287 height 34
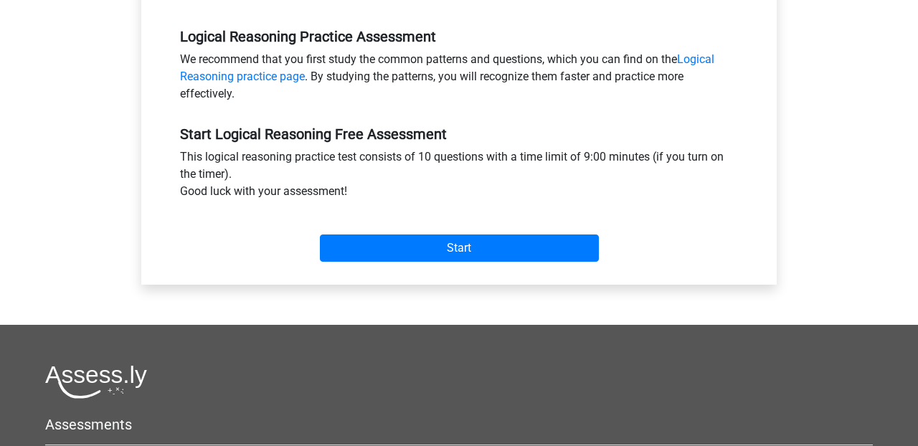
scroll to position [438, 0]
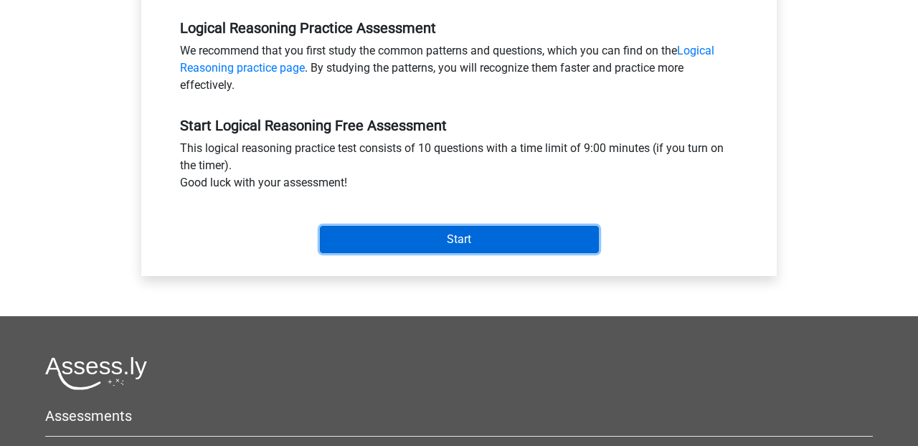
click at [448, 244] on input "Start" at bounding box center [459, 239] width 279 height 27
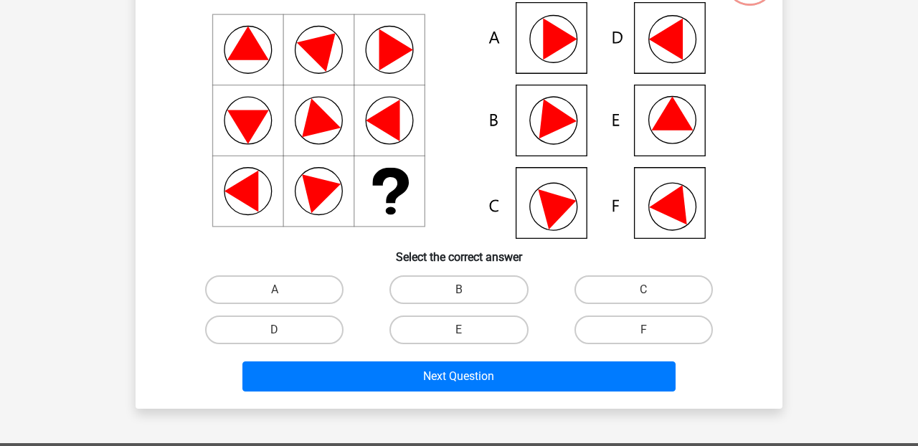
scroll to position [133, 0]
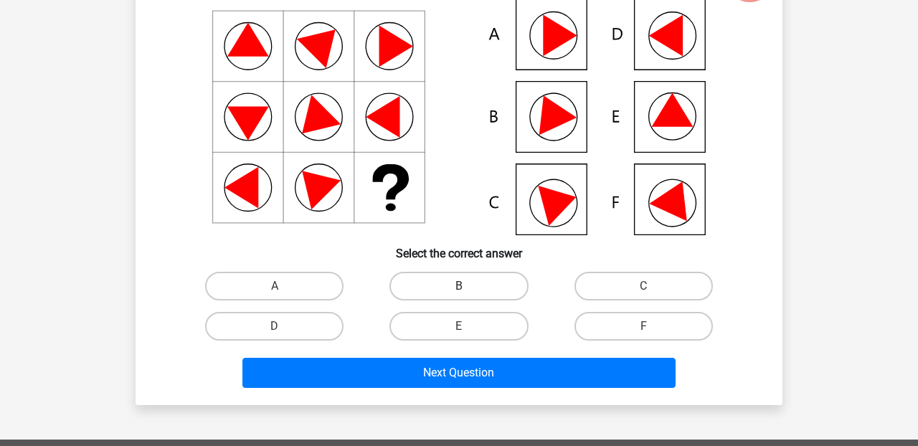
click at [462, 282] on label "B" at bounding box center [459, 286] width 138 height 29
click at [462, 286] on input "B" at bounding box center [463, 290] width 9 height 9
radio input "true"
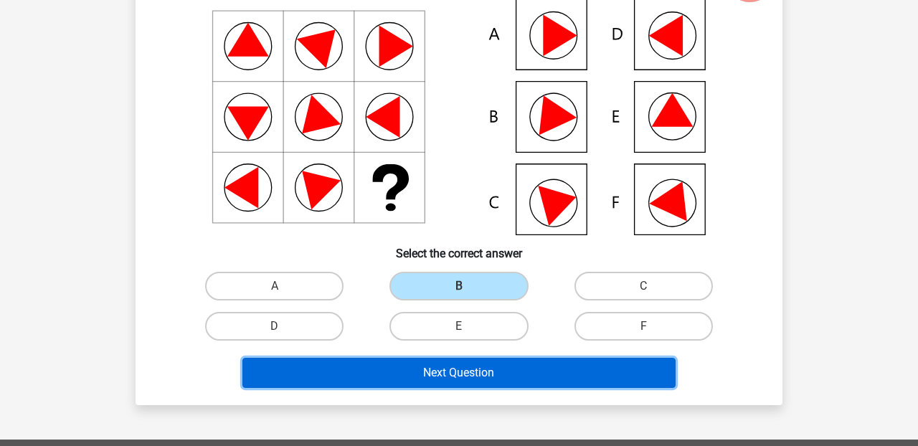
click at [506, 385] on button "Next Question" at bounding box center [459, 373] width 434 height 30
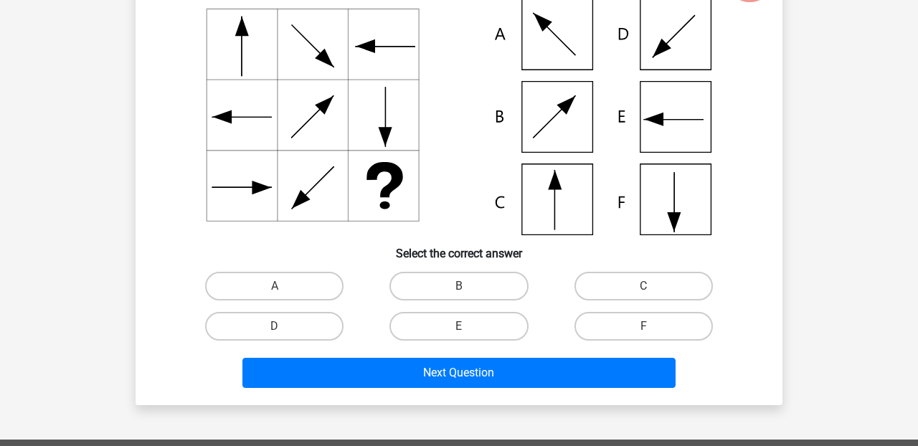
scroll to position [66, 0]
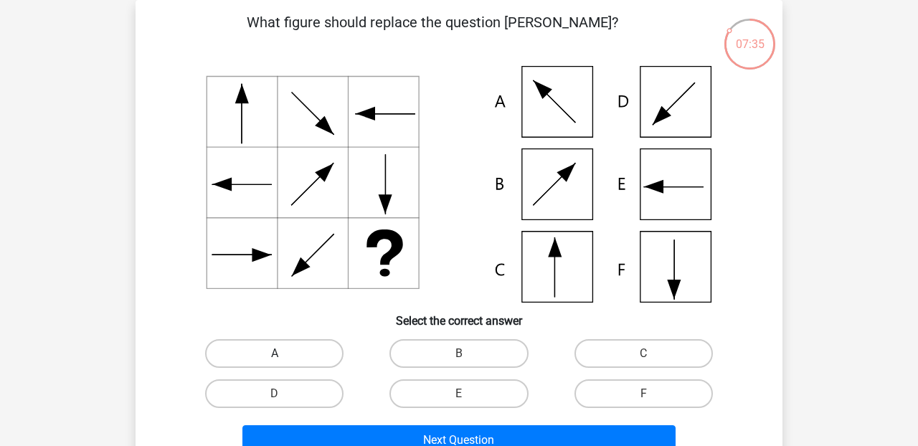
click at [265, 349] on label "A" at bounding box center [274, 353] width 138 height 29
click at [275, 354] on input "A" at bounding box center [279, 358] width 9 height 9
radio input "true"
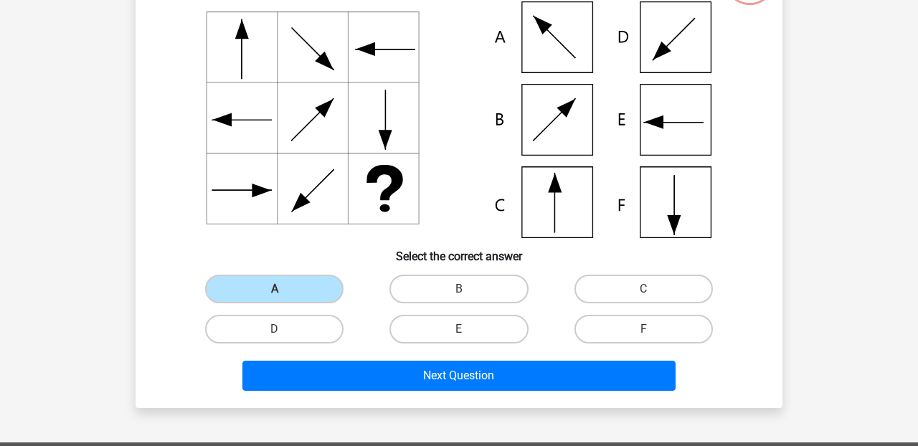
scroll to position [131, 0]
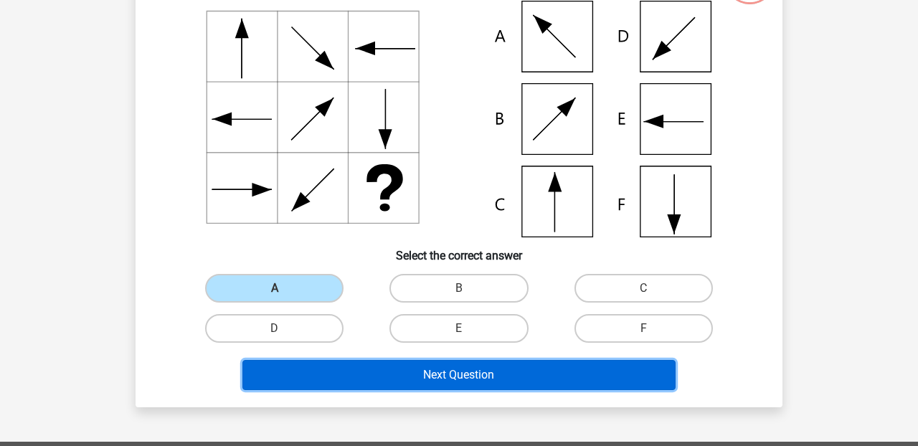
click at [465, 369] on button "Next Question" at bounding box center [459, 375] width 434 height 30
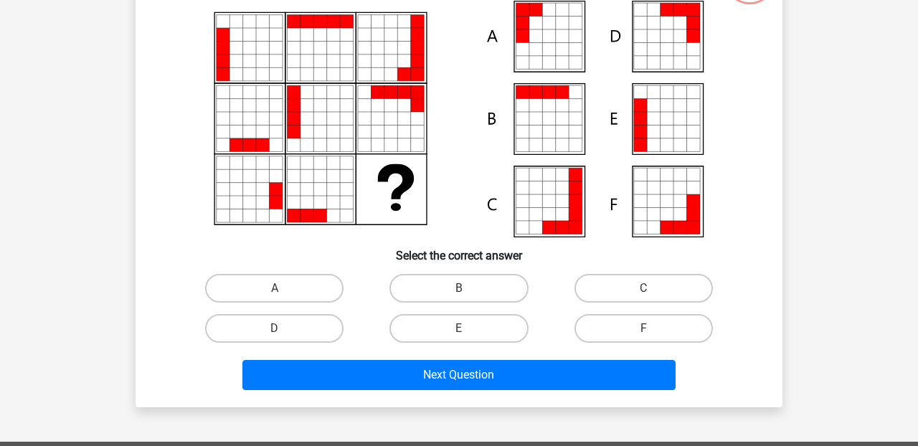
scroll to position [66, 0]
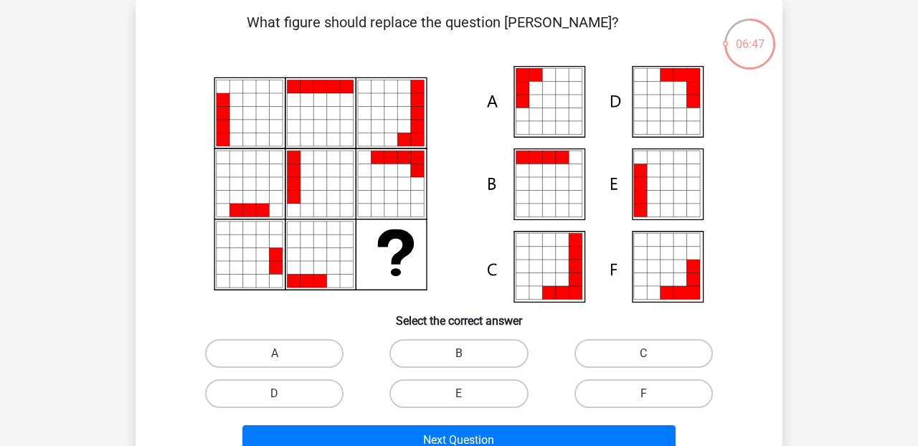
click at [465, 369] on div "B" at bounding box center [459, 354] width 184 height 40
click at [462, 352] on label "B" at bounding box center [459, 353] width 138 height 29
click at [462, 354] on input "B" at bounding box center [463, 358] width 9 height 9
radio input "true"
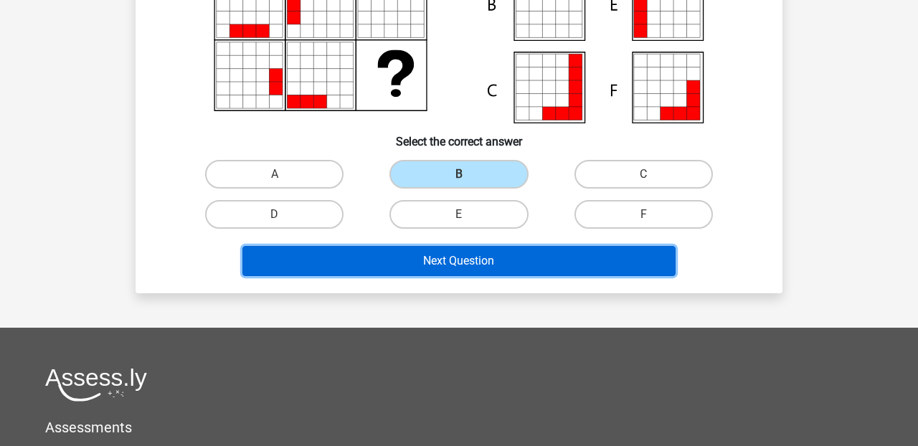
click at [472, 273] on button "Next Question" at bounding box center [459, 261] width 434 height 30
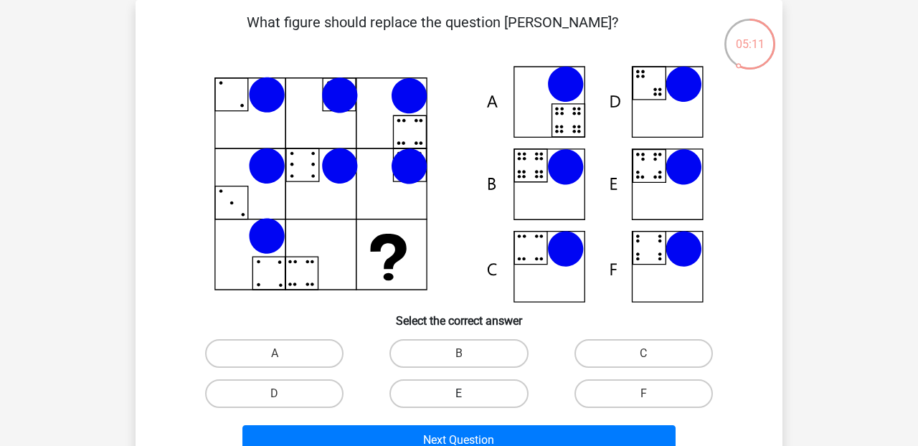
click at [460, 391] on label "E" at bounding box center [459, 393] width 138 height 29
click at [460, 394] on input "E" at bounding box center [463, 398] width 9 height 9
radio input "true"
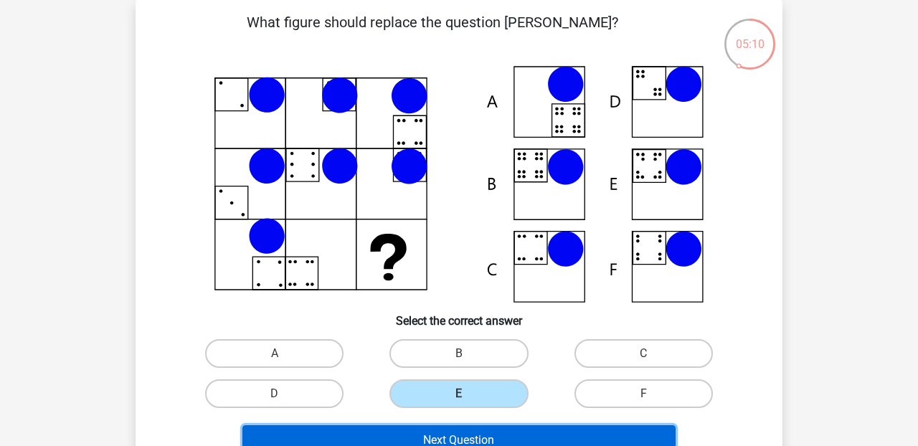
click at [463, 432] on button "Next Question" at bounding box center [459, 440] width 434 height 30
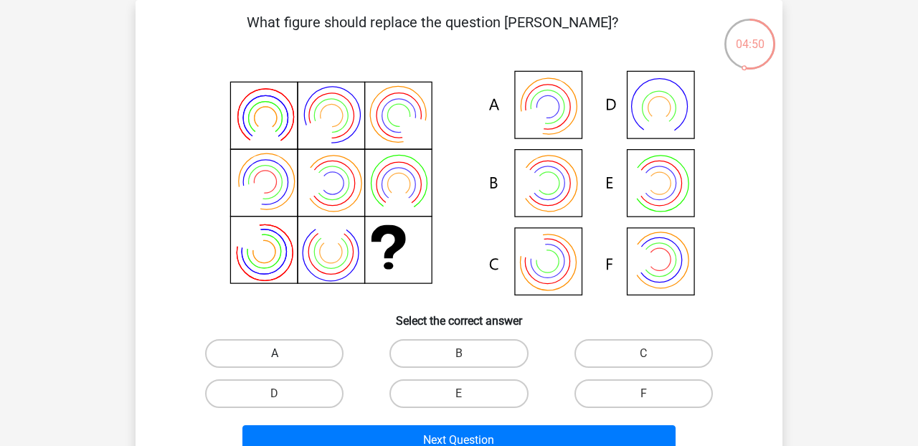
click at [318, 353] on label "A" at bounding box center [274, 353] width 138 height 29
click at [284, 354] on input "A" at bounding box center [279, 358] width 9 height 9
radio input "true"
click at [650, 350] on label "C" at bounding box center [644, 353] width 138 height 29
click at [650, 354] on input "C" at bounding box center [647, 358] width 9 height 9
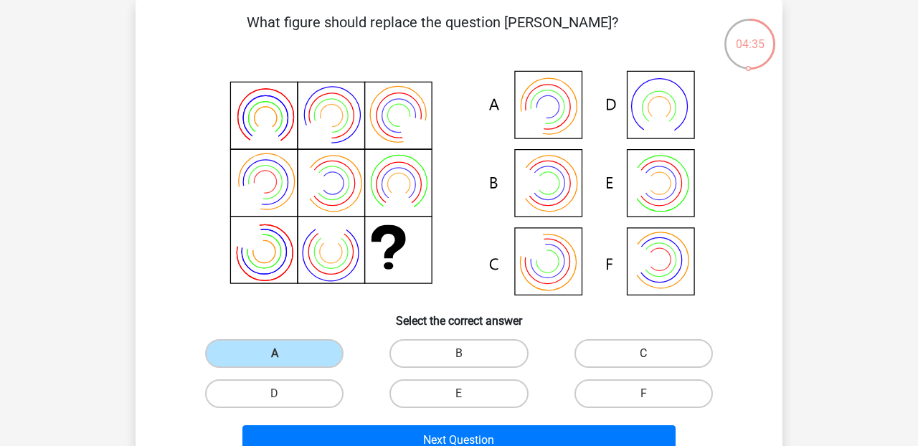
radio input "true"
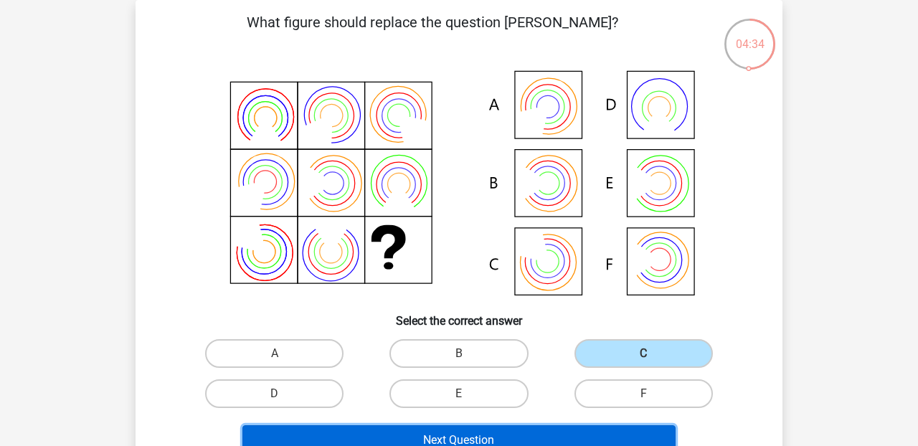
click at [520, 440] on button "Next Question" at bounding box center [459, 440] width 434 height 30
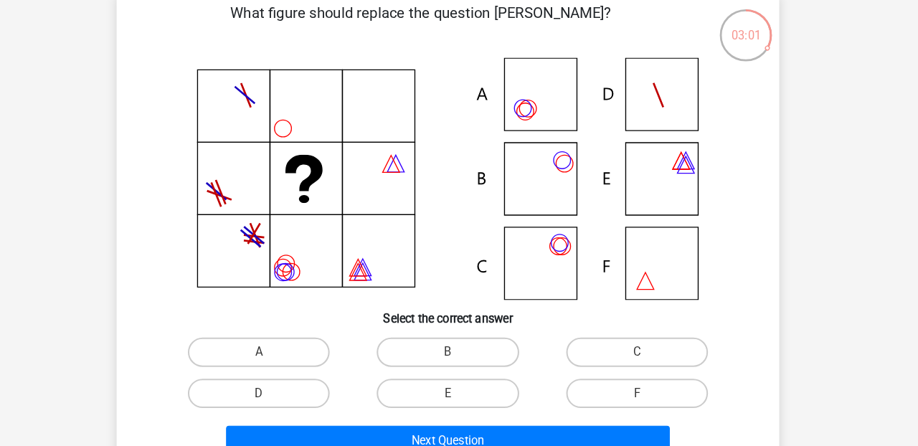
scroll to position [65, 0]
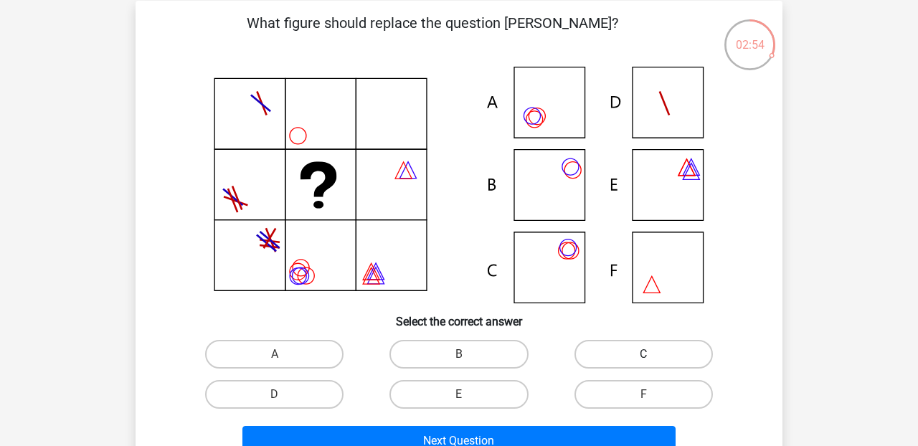
click at [674, 358] on label "C" at bounding box center [644, 354] width 138 height 29
click at [653, 358] on input "C" at bounding box center [647, 358] width 9 height 9
radio input "true"
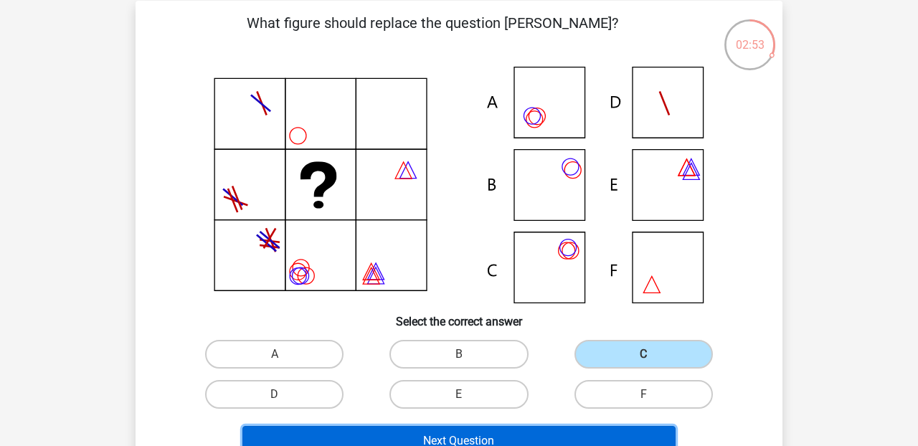
click at [538, 435] on button "Next Question" at bounding box center [459, 441] width 434 height 30
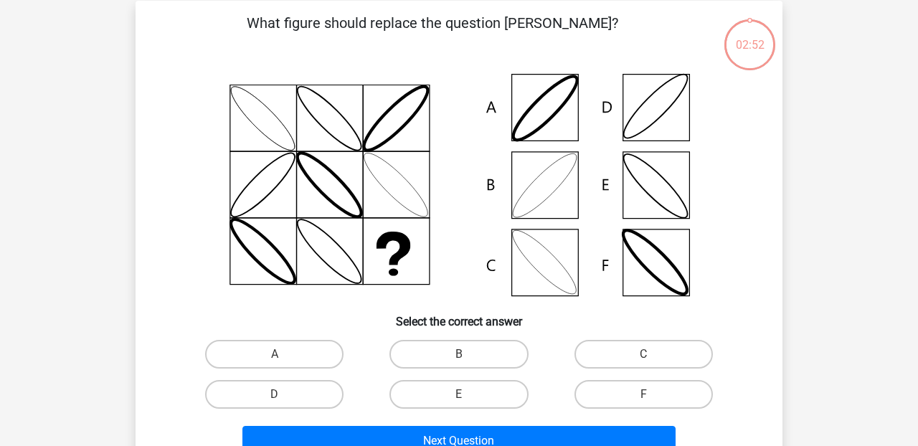
scroll to position [66, 0]
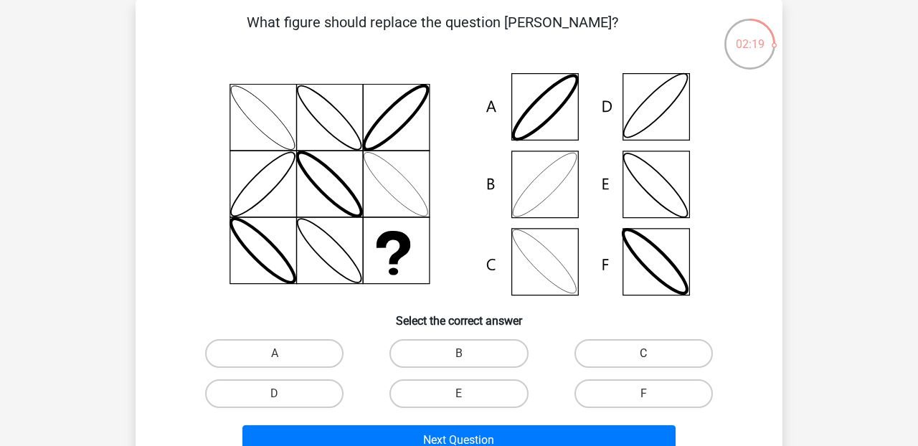
click at [608, 354] on label "C" at bounding box center [644, 353] width 138 height 29
click at [643, 354] on input "C" at bounding box center [647, 358] width 9 height 9
radio input "true"
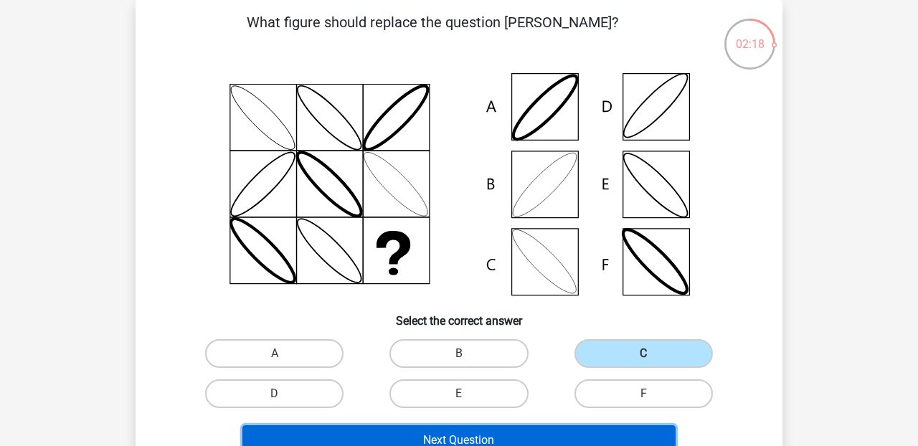
click at [514, 439] on button "Next Question" at bounding box center [459, 440] width 434 height 30
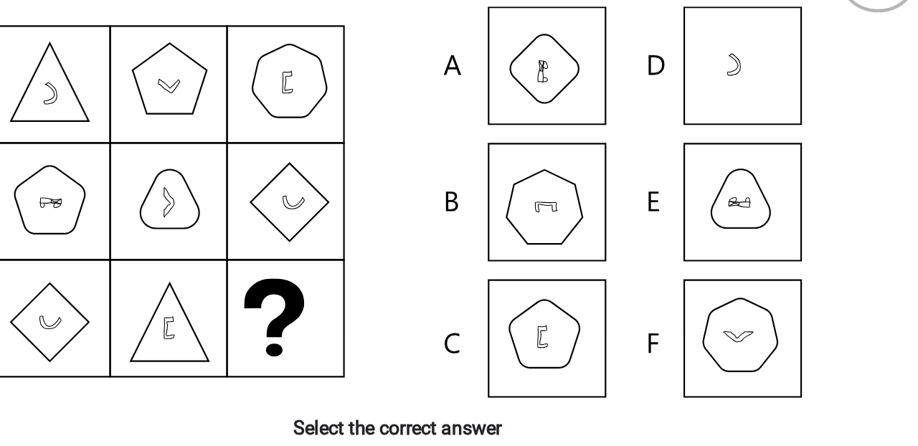
click at [558, 176] on icon at bounding box center [459, 184] width 578 height 237
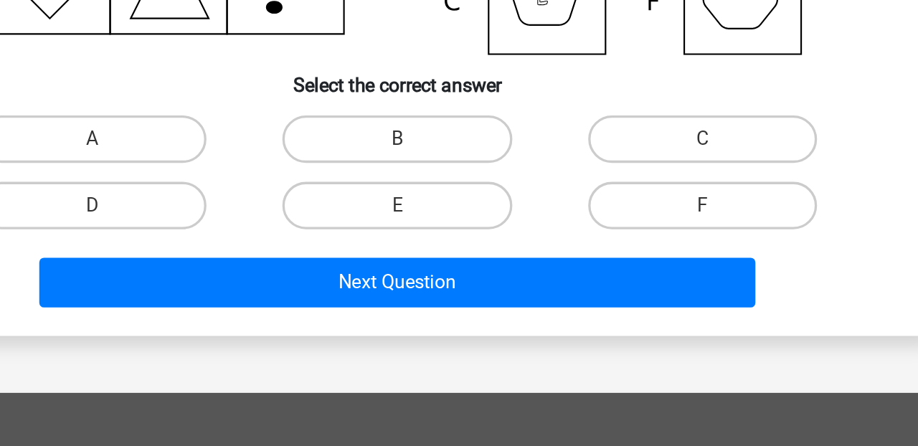
scroll to position [160, 0]
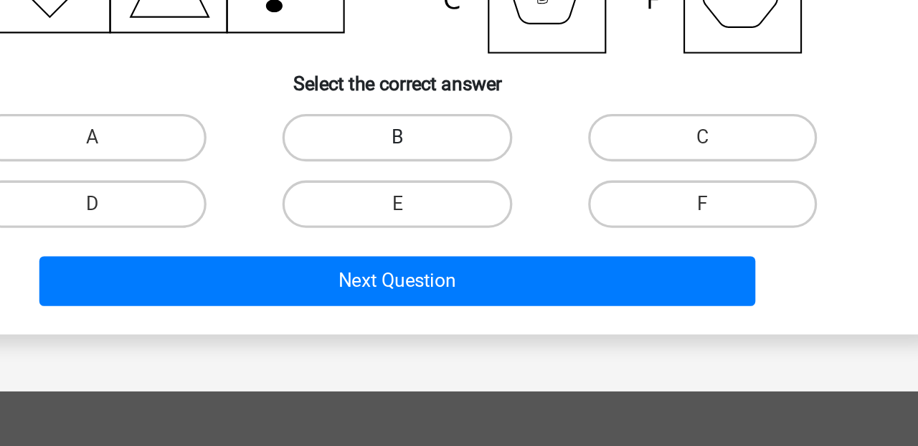
click at [471, 264] on label "B" at bounding box center [459, 259] width 138 height 29
click at [468, 264] on input "B" at bounding box center [463, 264] width 9 height 9
radio input "true"
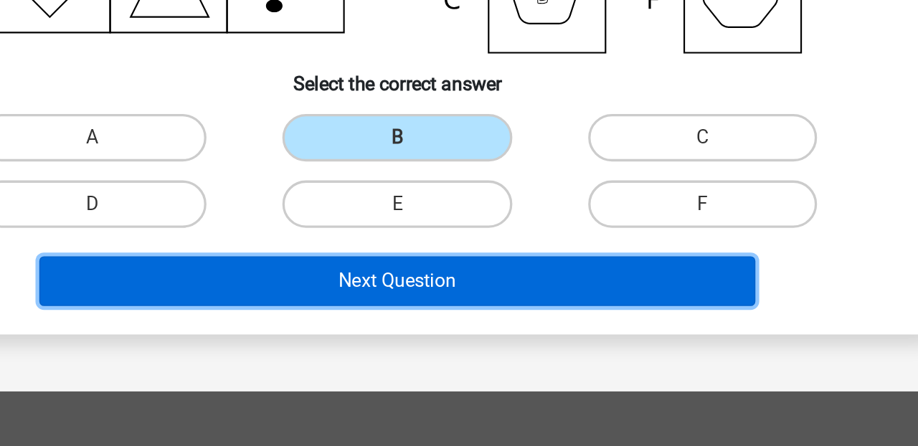
click at [484, 348] on button "Next Question" at bounding box center [459, 346] width 434 height 30
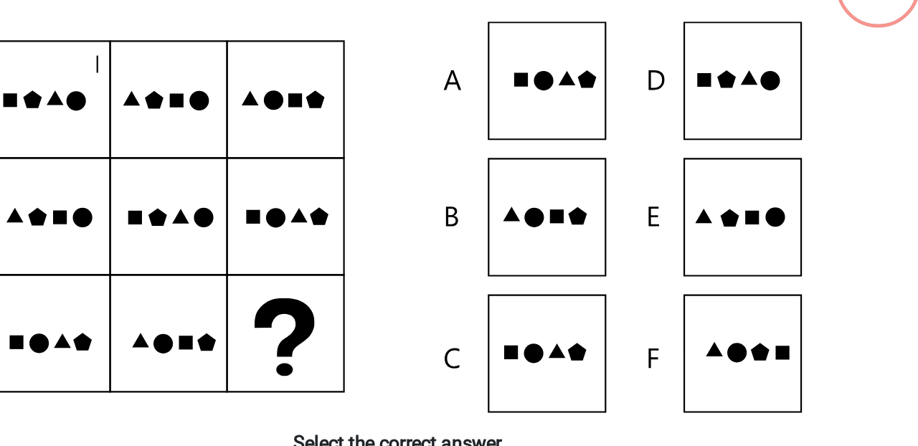
scroll to position [66, 0]
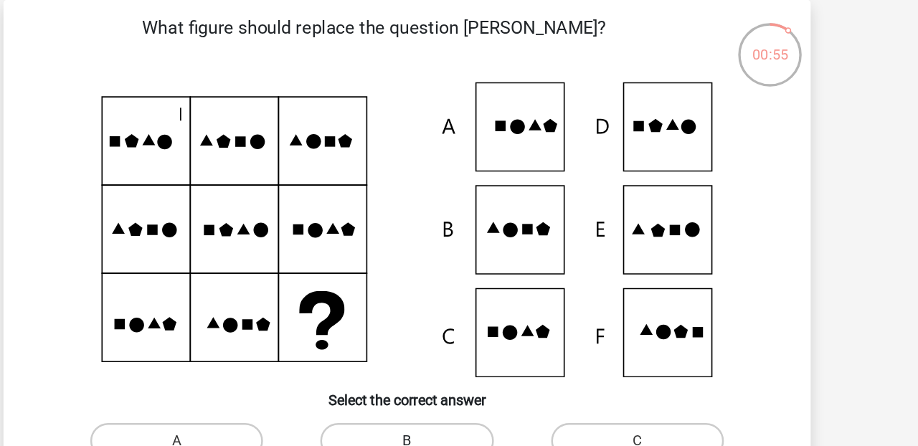
click at [496, 351] on label "B" at bounding box center [459, 353] width 138 height 29
click at [468, 354] on input "B" at bounding box center [463, 358] width 9 height 9
radio input "true"
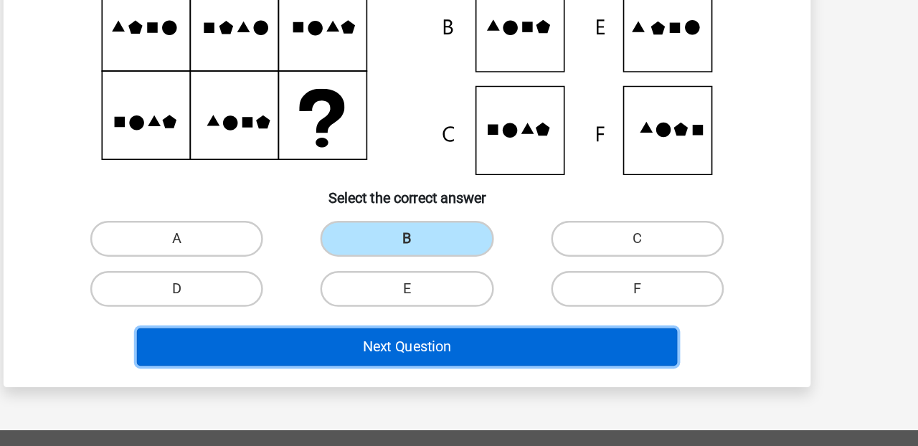
click at [491, 358] on button "Next Question" at bounding box center [459, 367] width 434 height 30
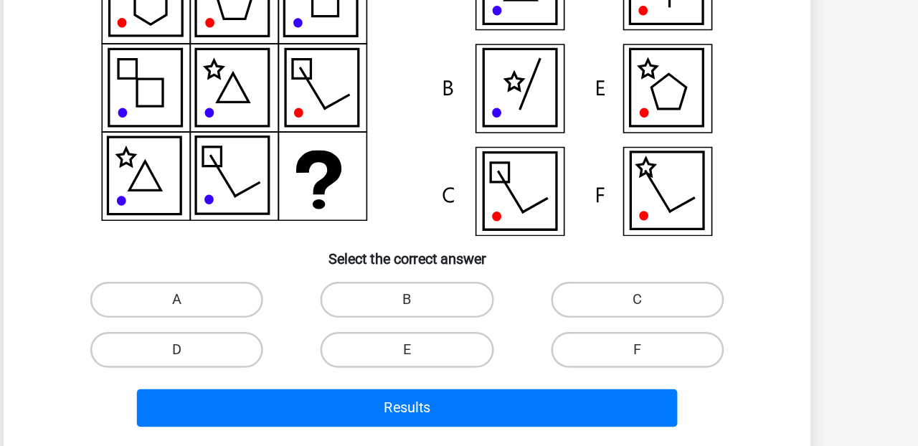
scroll to position [93, 0]
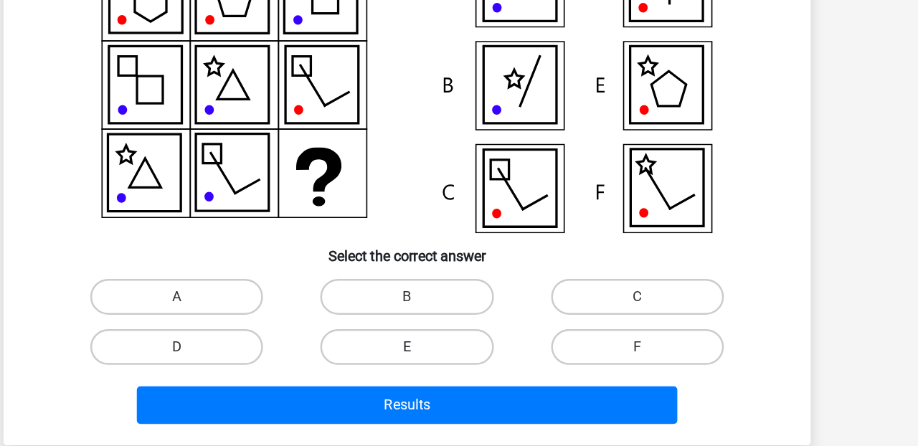
click at [440, 362] on label "E" at bounding box center [459, 366] width 138 height 29
click at [459, 367] on input "E" at bounding box center [463, 371] width 9 height 9
radio input "true"
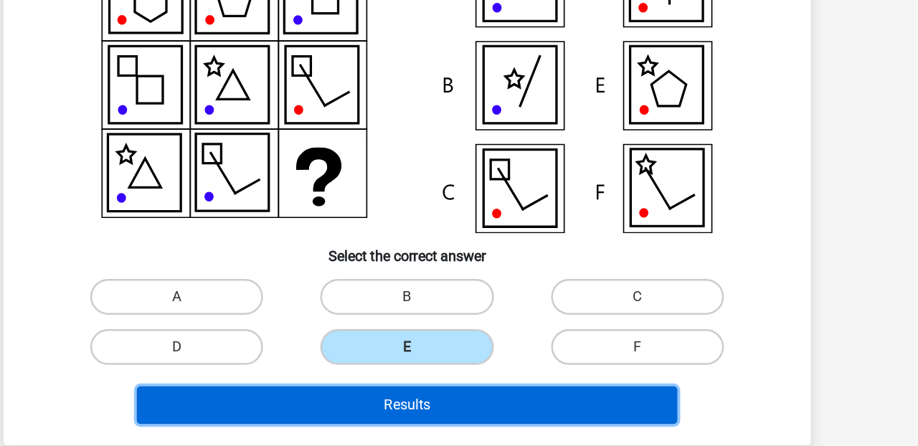
click at [451, 413] on button "Results" at bounding box center [459, 413] width 434 height 30
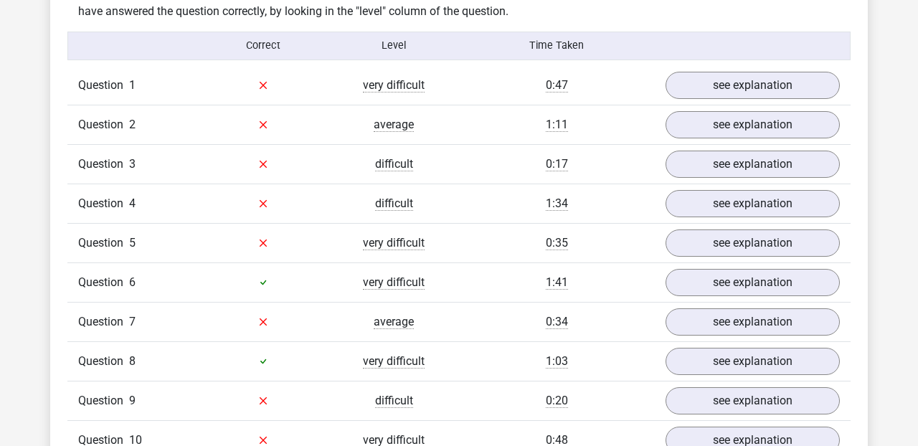
scroll to position [1131, 0]
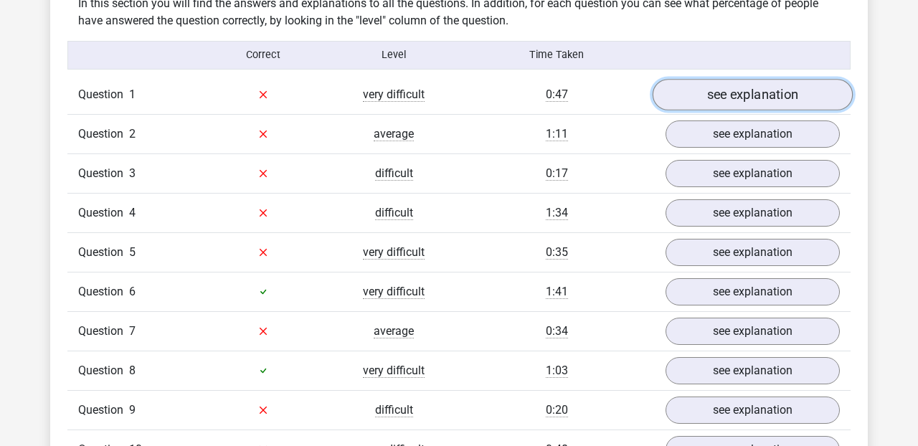
click at [719, 99] on link "see explanation" at bounding box center [753, 95] width 200 height 32
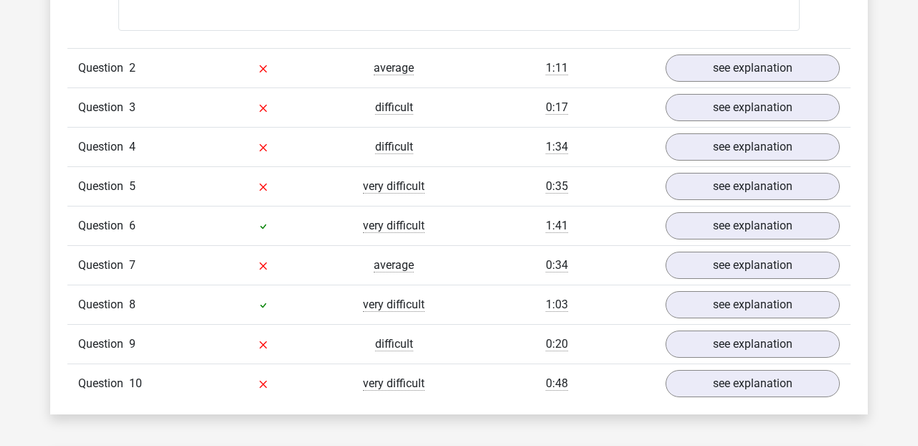
scroll to position [2113, 0]
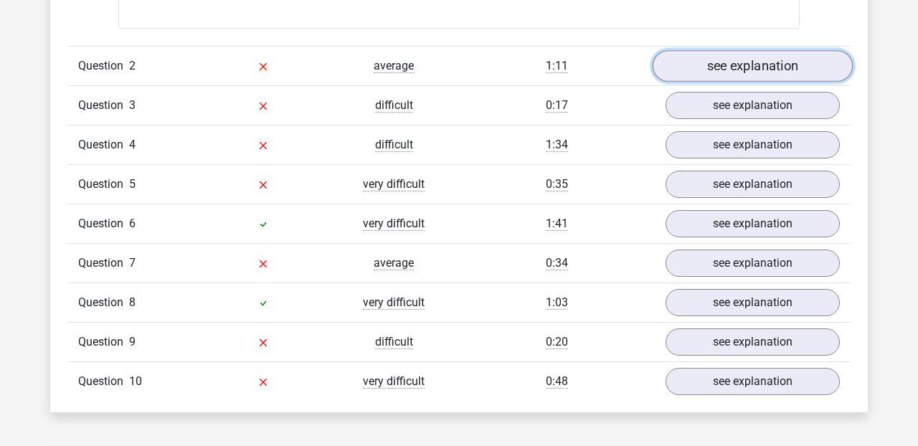
click at [768, 71] on link "see explanation" at bounding box center [753, 66] width 200 height 32
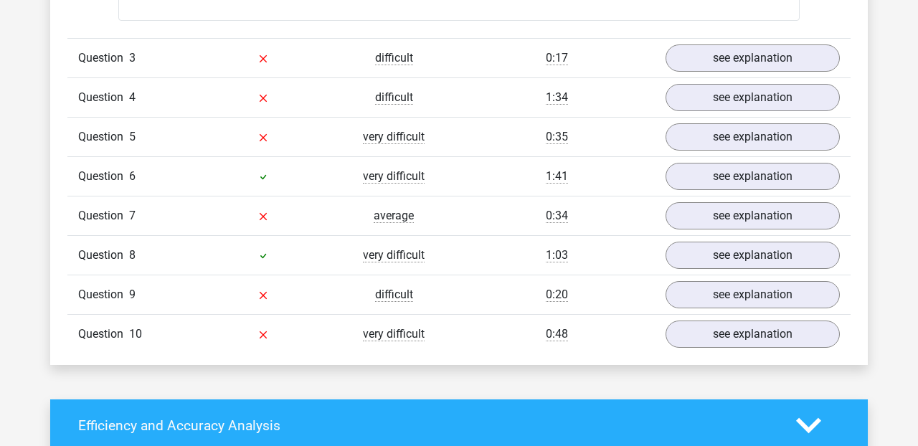
scroll to position [3052, 0]
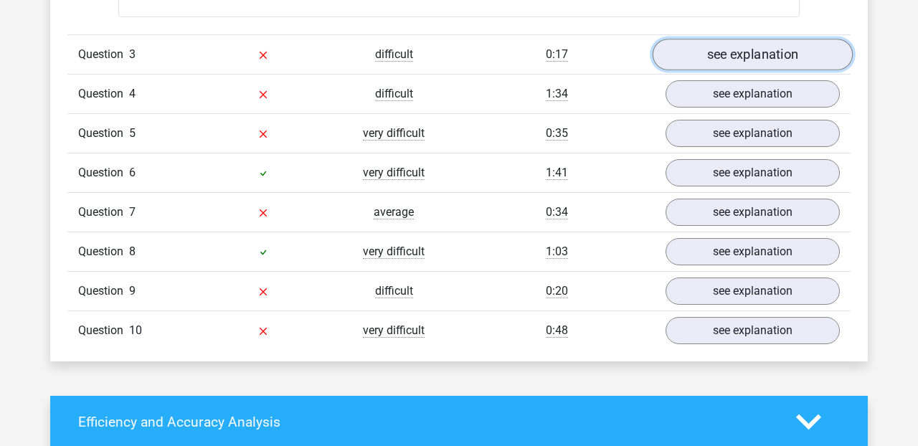
click at [697, 49] on link "see explanation" at bounding box center [753, 55] width 200 height 32
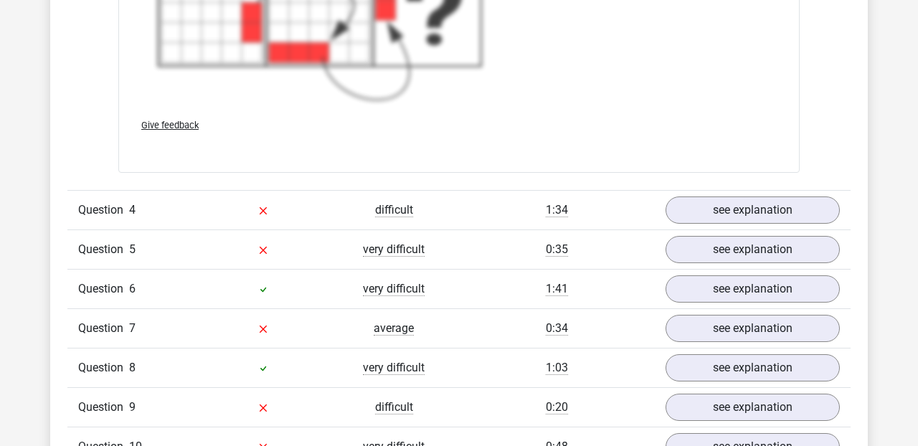
scroll to position [3945, 0]
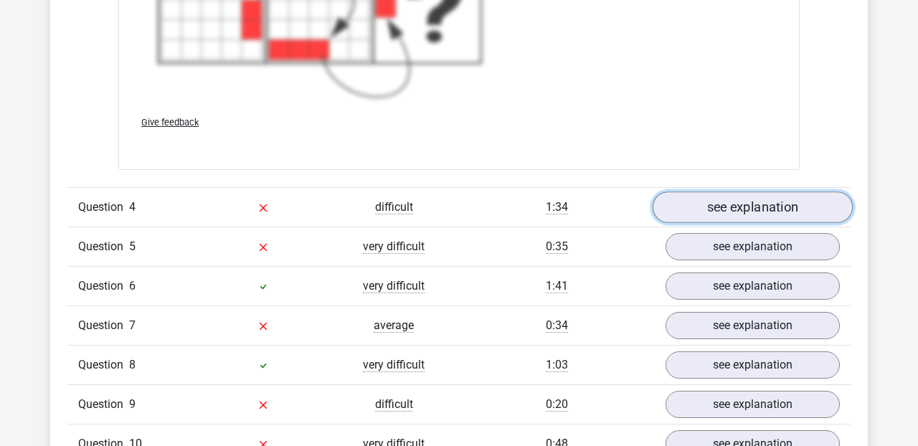
click at [717, 214] on link "see explanation" at bounding box center [753, 208] width 200 height 32
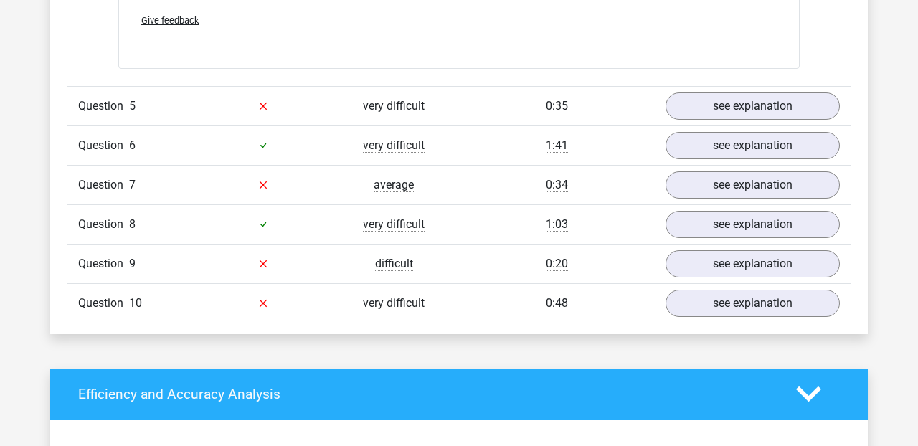
scroll to position [4677, 0]
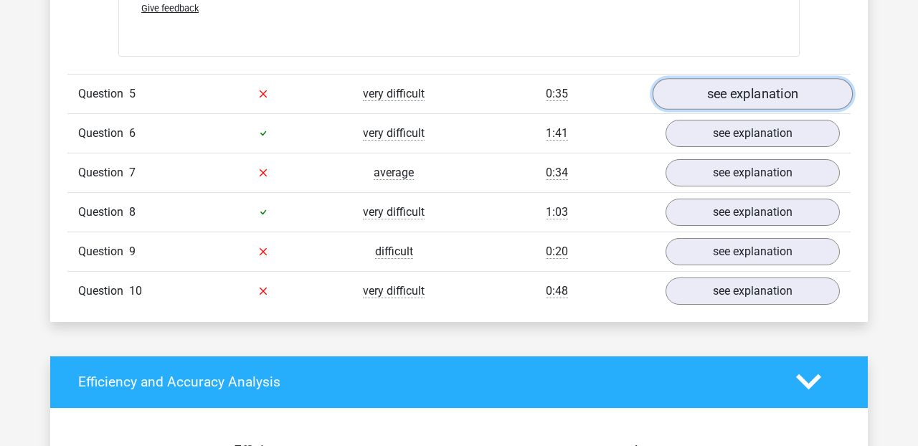
click at [736, 97] on link "see explanation" at bounding box center [753, 94] width 200 height 32
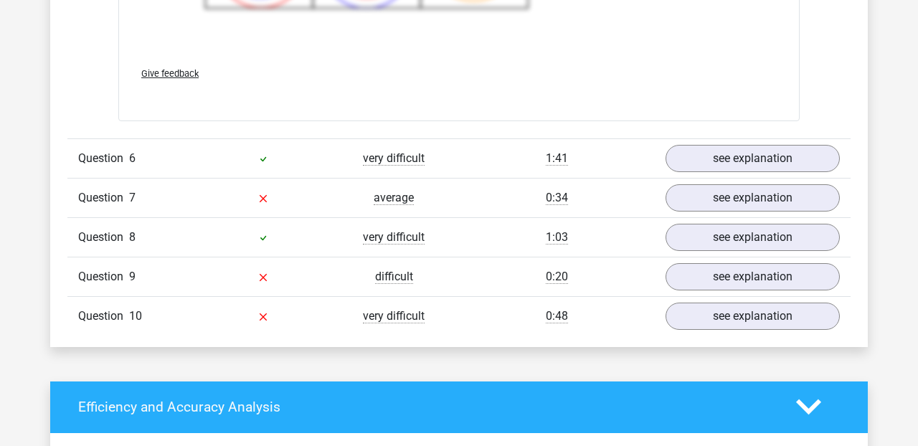
scroll to position [5616, 0]
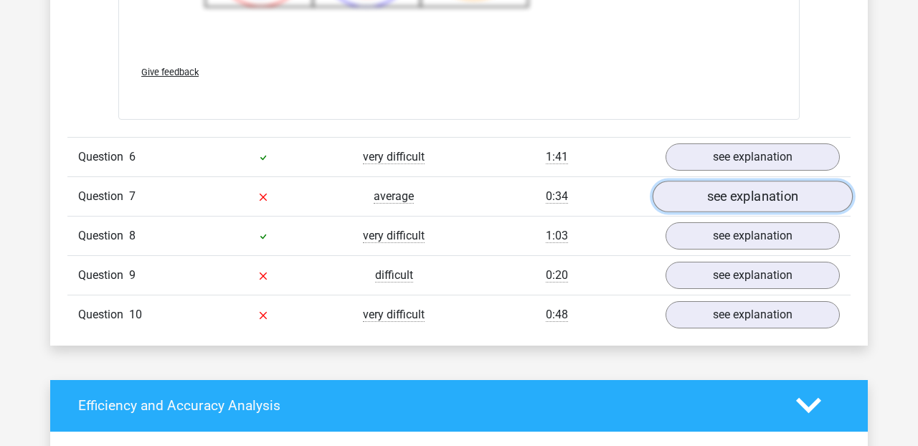
click at [748, 192] on link "see explanation" at bounding box center [753, 197] width 200 height 32
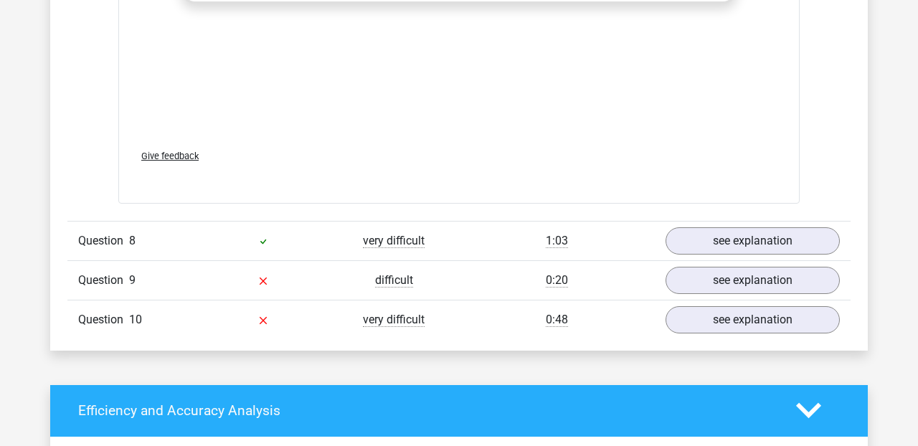
scroll to position [6576, 0]
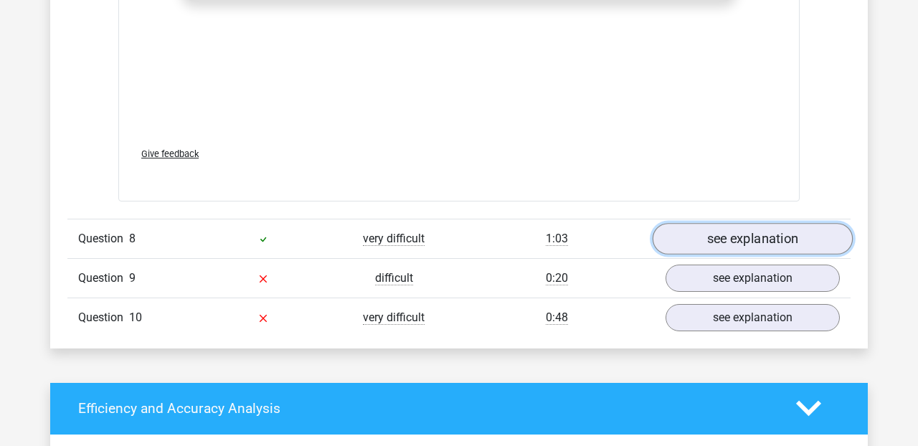
click at [762, 235] on link "see explanation" at bounding box center [753, 239] width 200 height 32
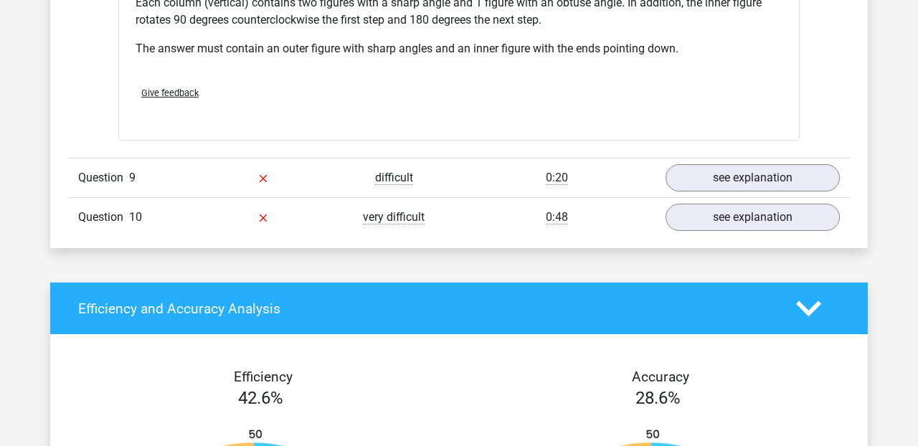
scroll to position [7284, 0]
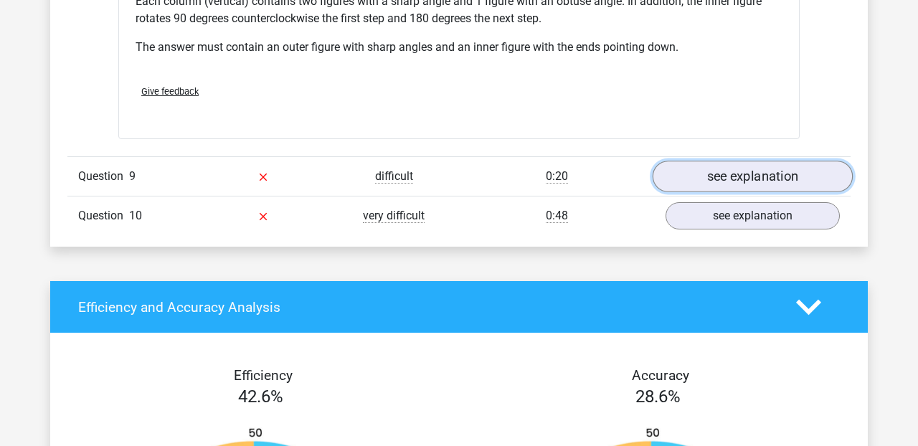
click at [772, 170] on link "see explanation" at bounding box center [753, 177] width 200 height 32
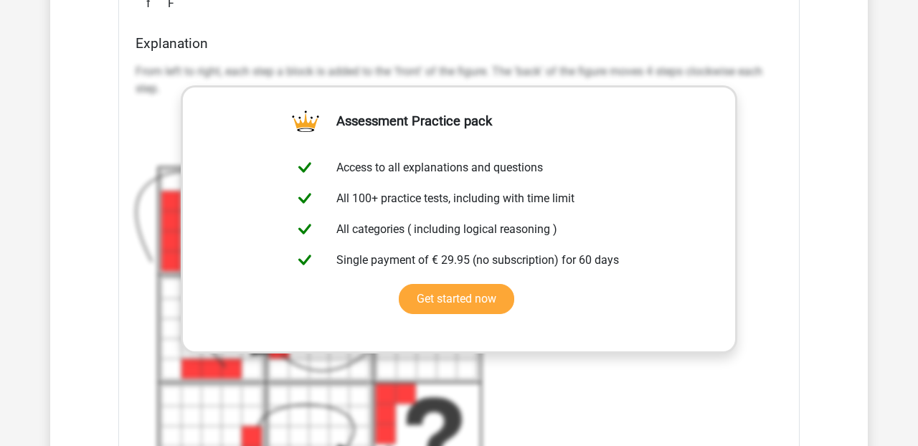
scroll to position [3439, 0]
